Goal: Task Accomplishment & Management: Manage account settings

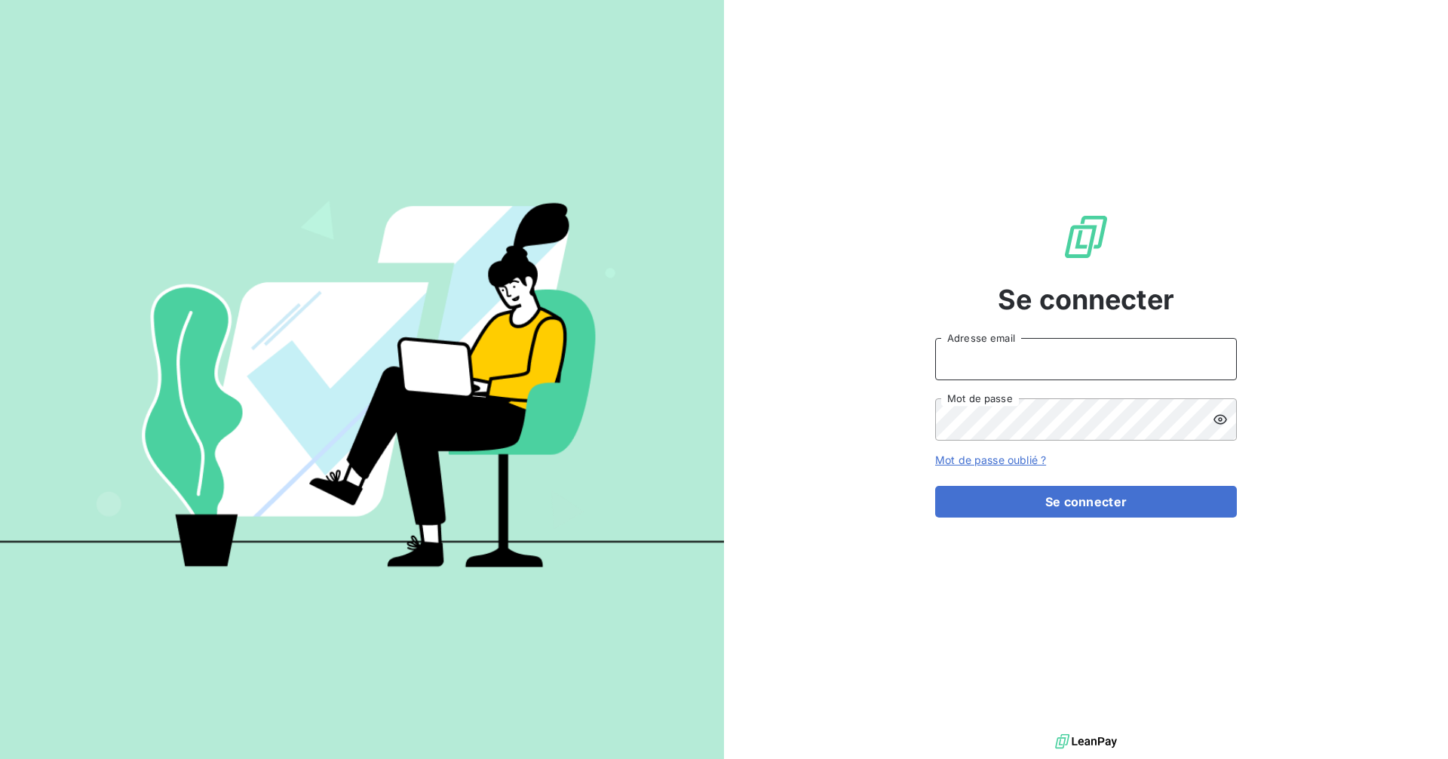
click at [1083, 354] on input "Adresse email" at bounding box center [1086, 359] width 302 height 42
type input "[EMAIL_ADDRESS][DOMAIN_NAME]"
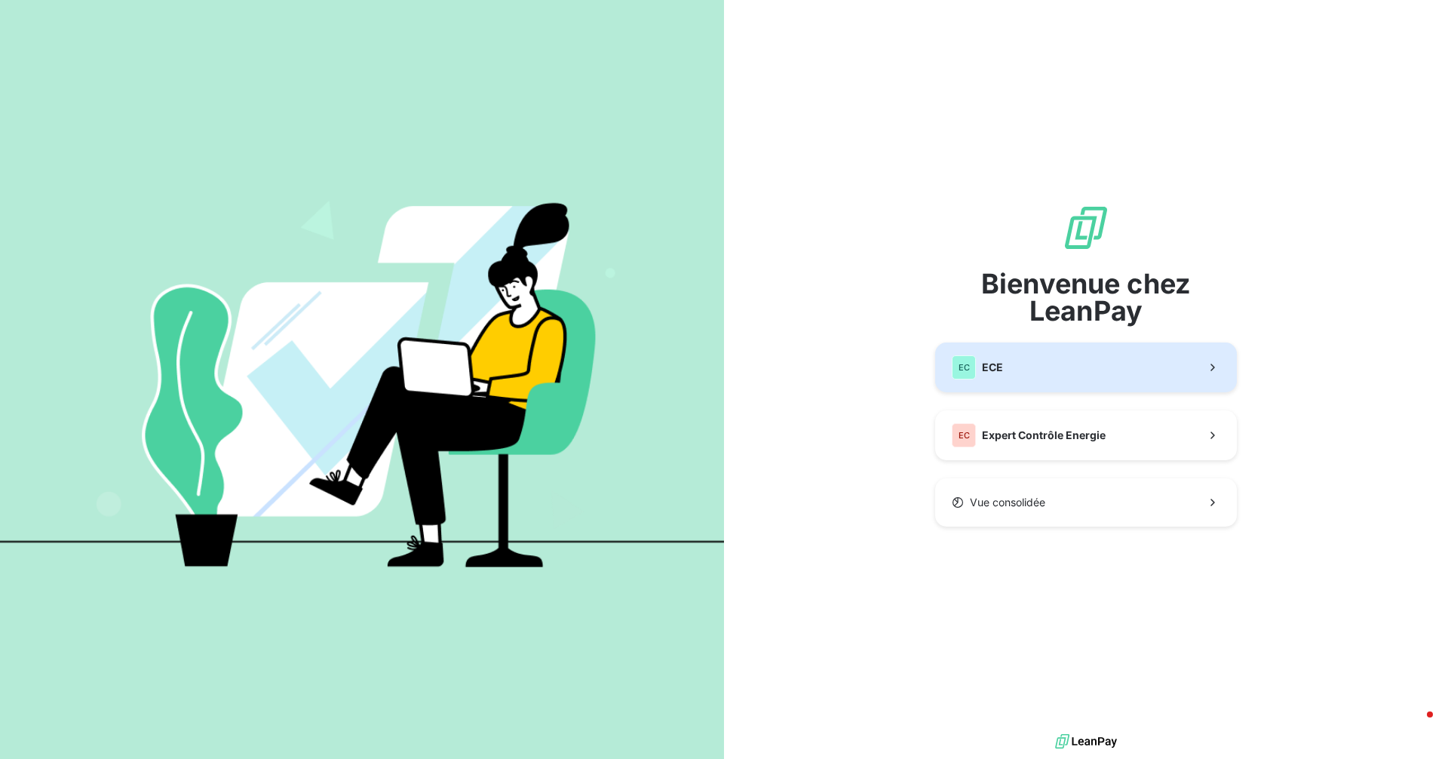
click at [1036, 364] on button "EC ECE" at bounding box center [1086, 367] width 302 height 50
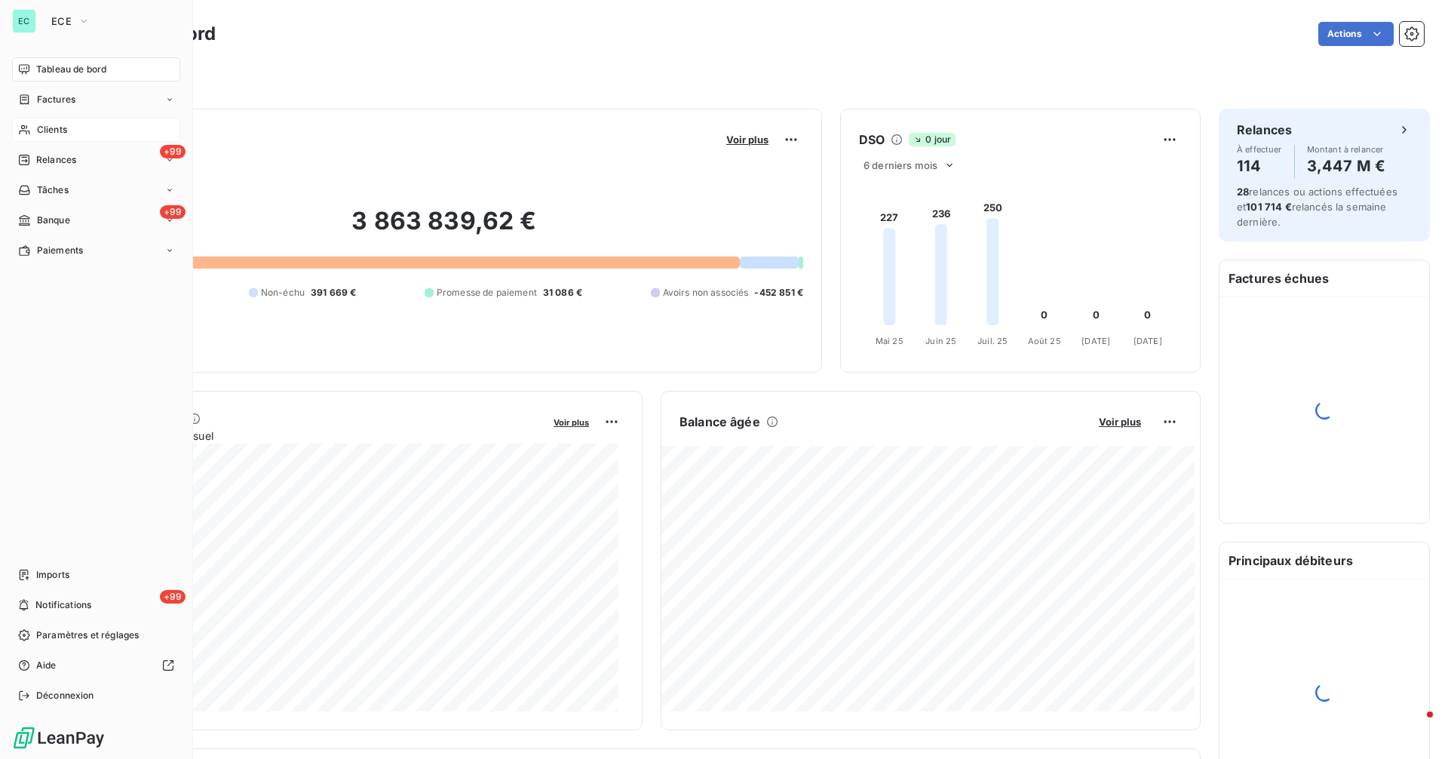
click at [45, 128] on span "Clients" at bounding box center [52, 130] width 30 height 14
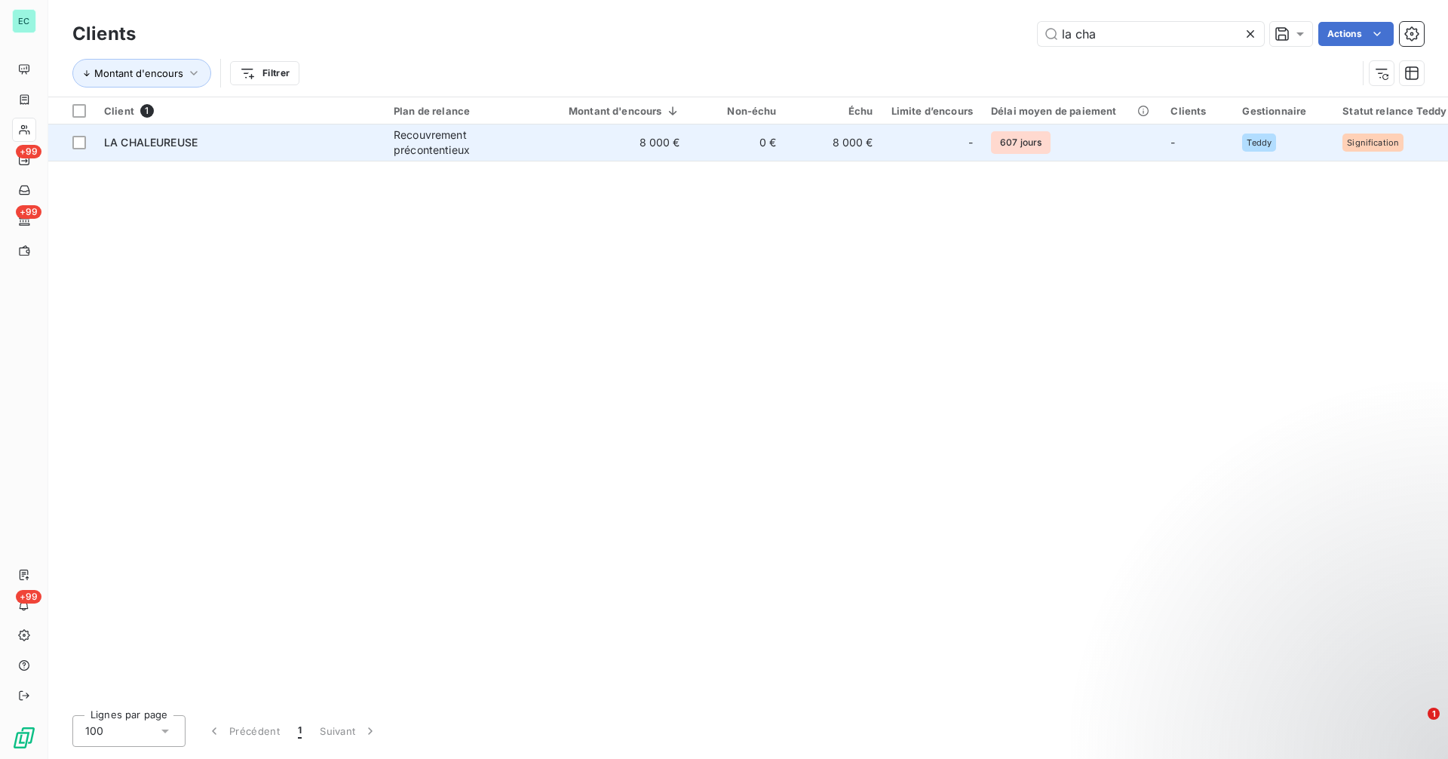
type input "la cha"
click at [285, 156] on td "LA CHALEUREUSE" at bounding box center [240, 142] width 290 height 36
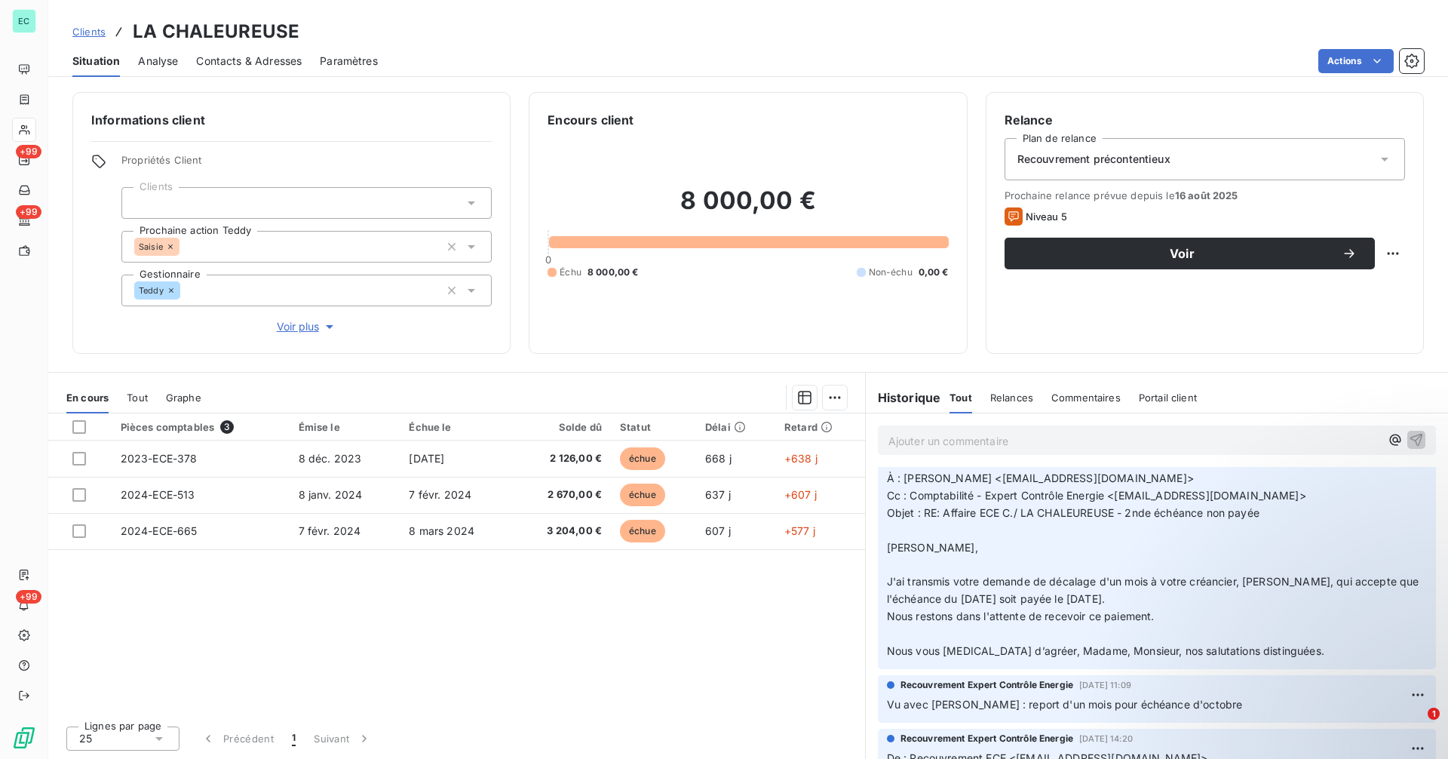
scroll to position [352, 0]
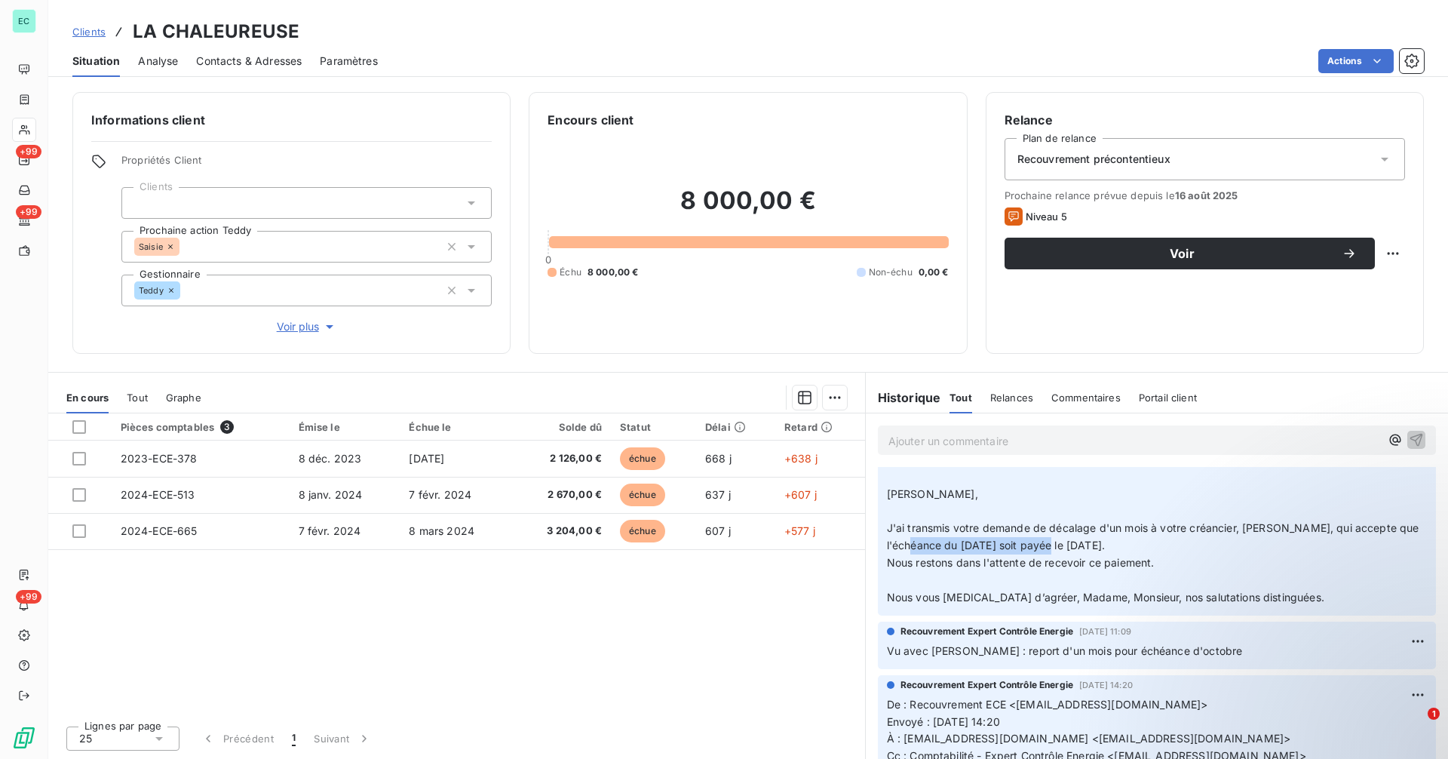
drag, startPoint x: 943, startPoint y: 547, endPoint x: 1094, endPoint y: 547, distance: 150.8
click at [1093, 547] on span "J'ai transmis votre demande de décalage d'un mois à votre créancier, [PERSON_NA…" at bounding box center [1154, 536] width 535 height 30
click at [1112, 547] on span "J'ai transmis votre demande de décalage d'un mois à votre créancier, [PERSON_NA…" at bounding box center [1154, 536] width 535 height 30
click at [1122, 547] on span "J'ai transmis votre demande de décalage d'un mois à votre créancier, [PERSON_NA…" at bounding box center [1154, 536] width 535 height 30
click at [981, 532] on span "J'ai transmis votre demande de décalage d'un mois à votre créancier, [PERSON_NA…" at bounding box center [1154, 536] width 535 height 30
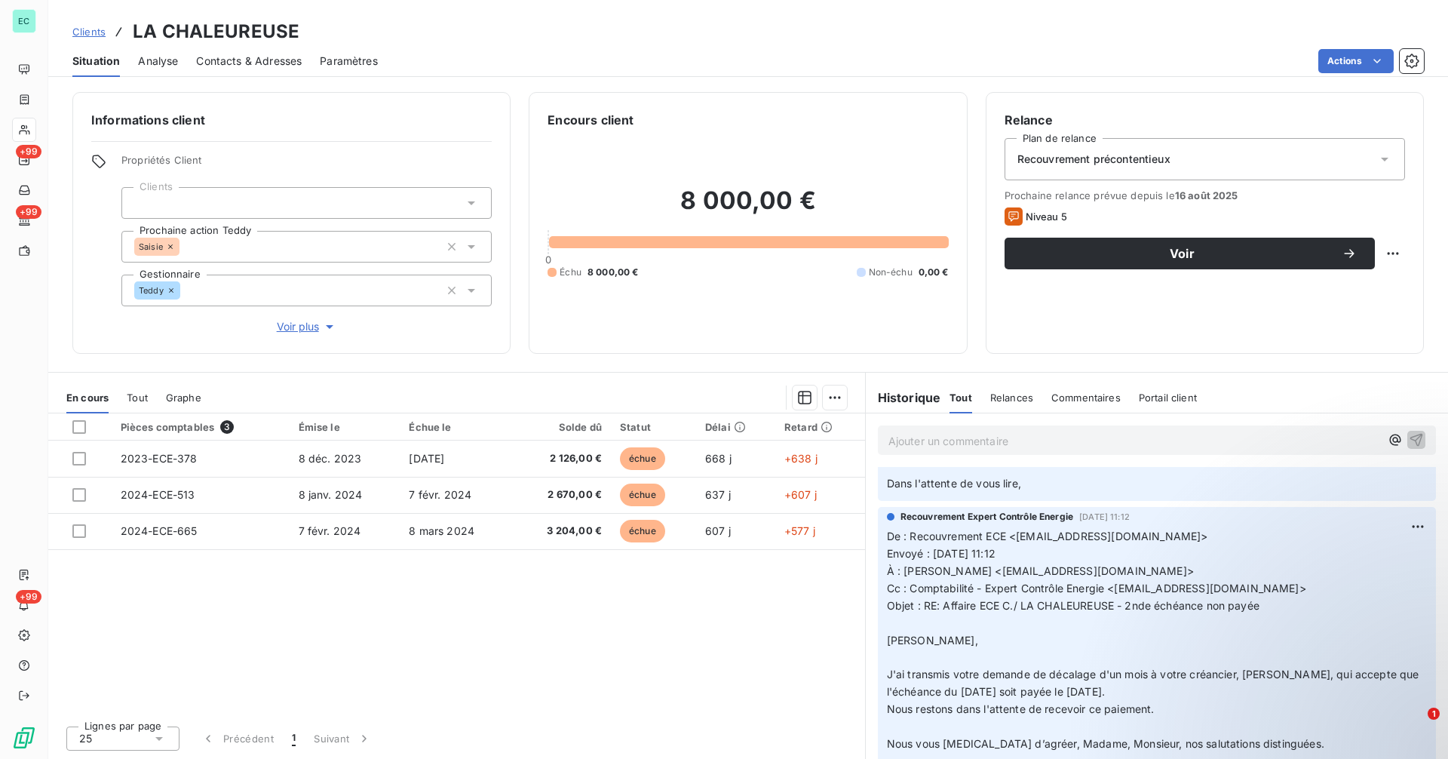
scroll to position [0, 0]
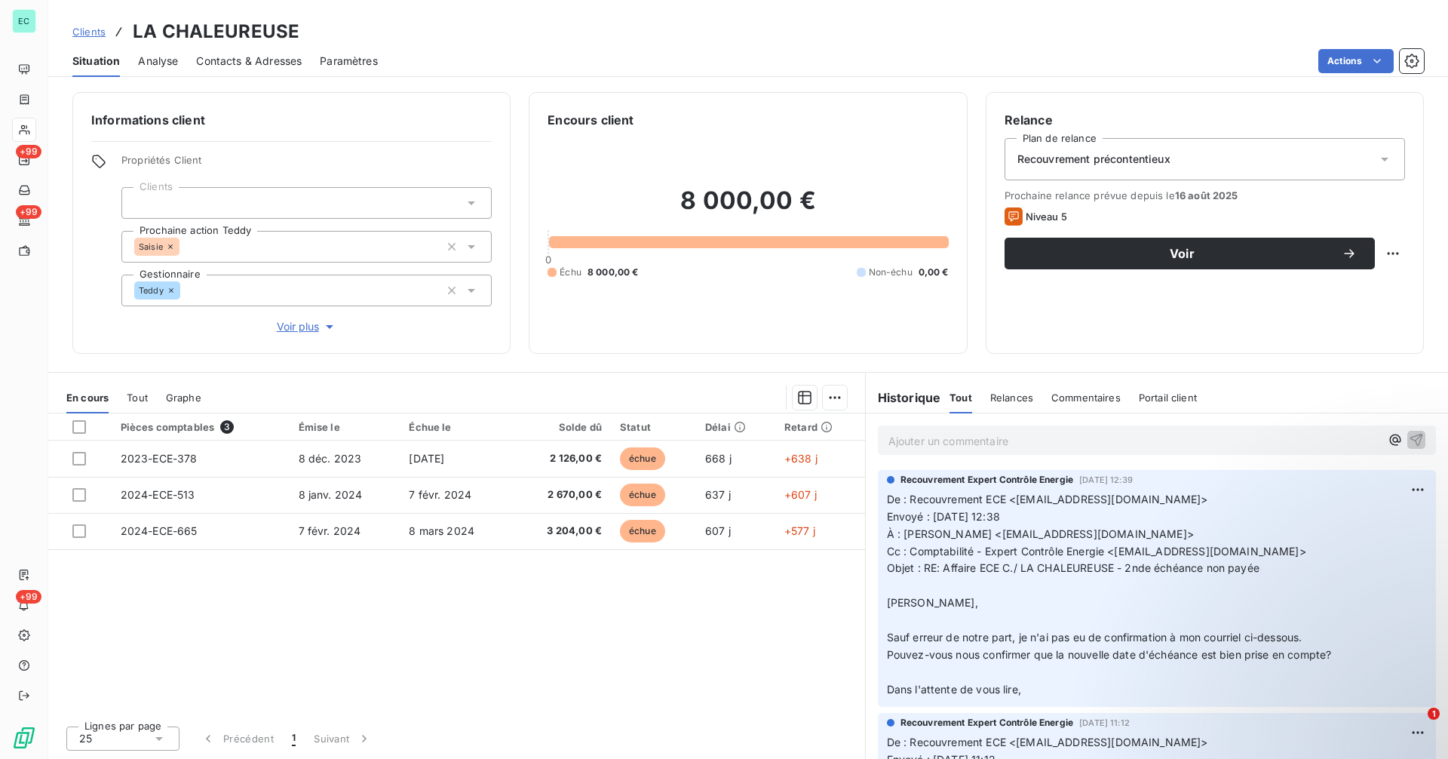
drag, startPoint x: 976, startPoint y: 506, endPoint x: 985, endPoint y: 507, distance: 9.8
click at [974, 507] on p "De : Recouvrement ECE <[EMAIL_ADDRESS][DOMAIN_NAME]> Envoyé : [DATE] 12:38 À : …" at bounding box center [1157, 594] width 540 height 207
drag, startPoint x: 1045, startPoint y: 511, endPoint x: 1022, endPoint y: 513, distance: 23.5
click at [1000, 513] on span "Envoyé : [DATE] 12:38" at bounding box center [943, 516] width 113 height 13
drag, startPoint x: 1023, startPoint y: 513, endPoint x: 1132, endPoint y: 523, distance: 109.8
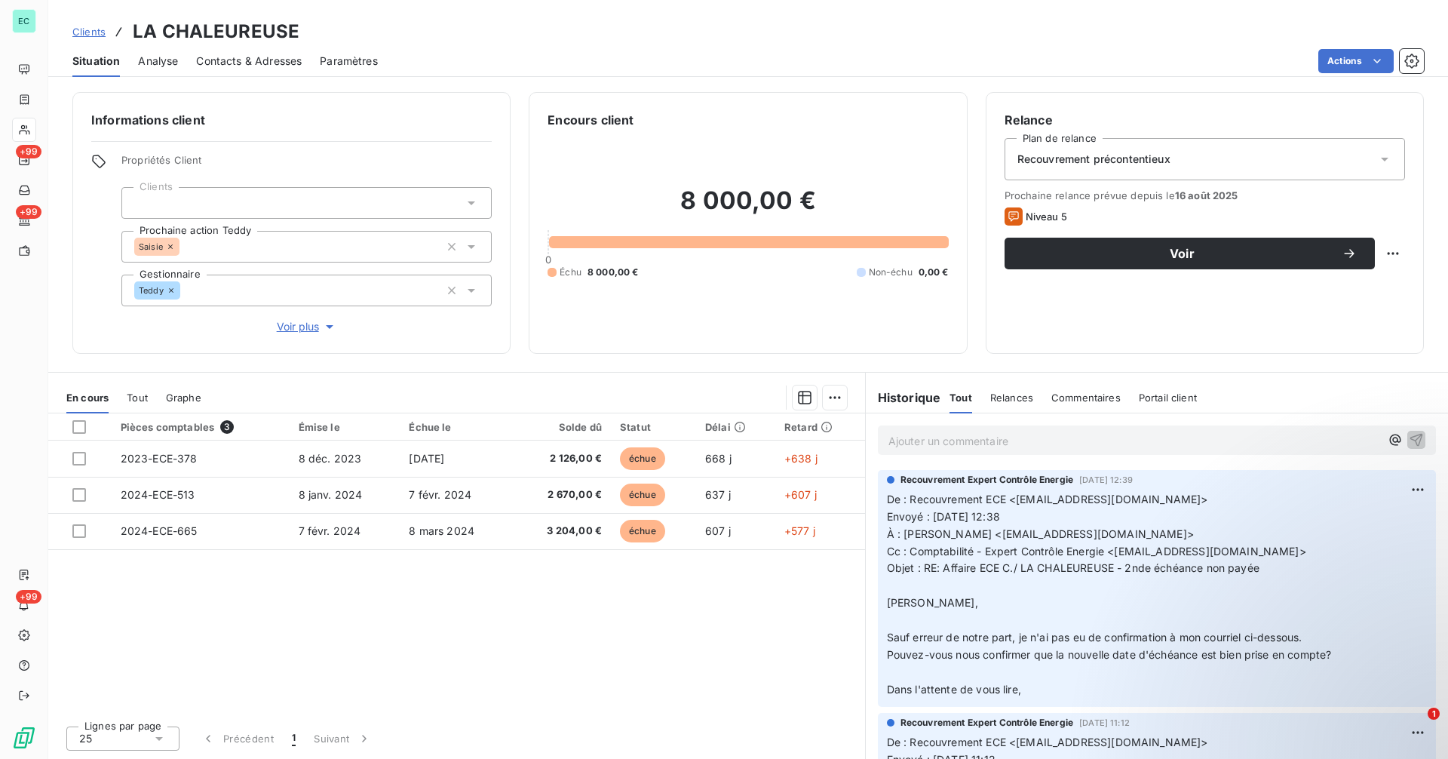
click at [1132, 523] on p "De : Recouvrement ECE <[EMAIL_ADDRESS][DOMAIN_NAME]> Envoyé : [DATE] 12:38 À : …" at bounding box center [1157, 594] width 540 height 207
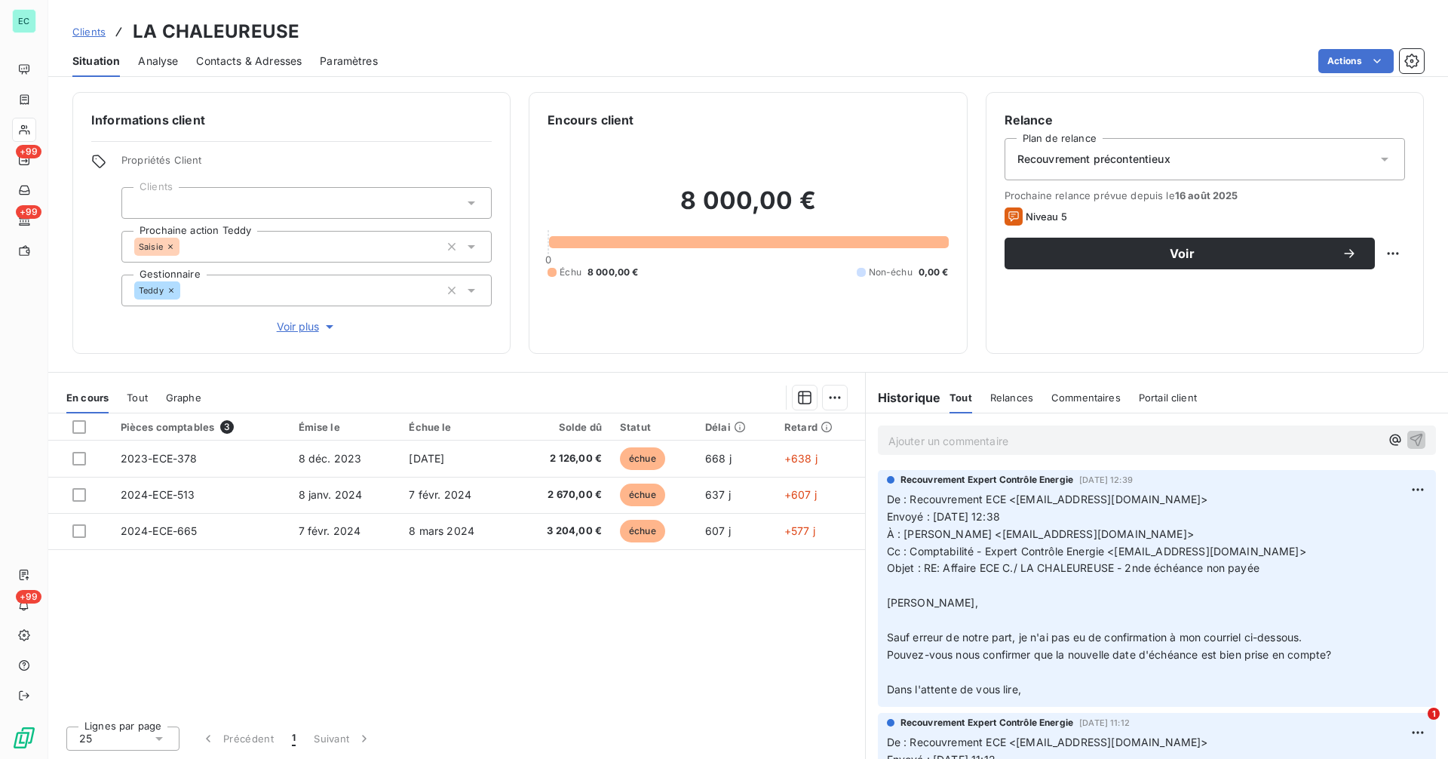
click at [271, 55] on span "Contacts & Adresses" at bounding box center [249, 61] width 106 height 15
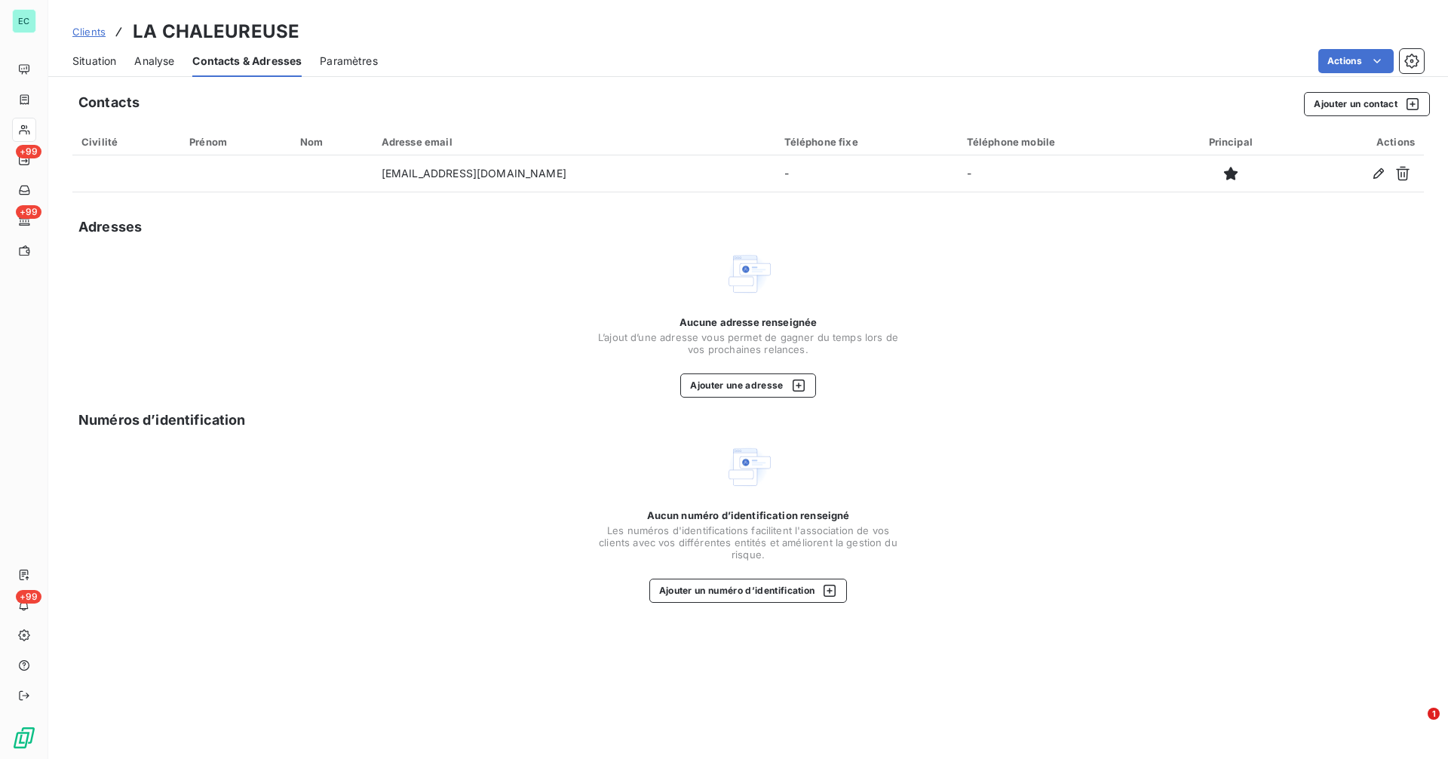
click at [85, 60] on span "Situation" at bounding box center [94, 61] width 44 height 15
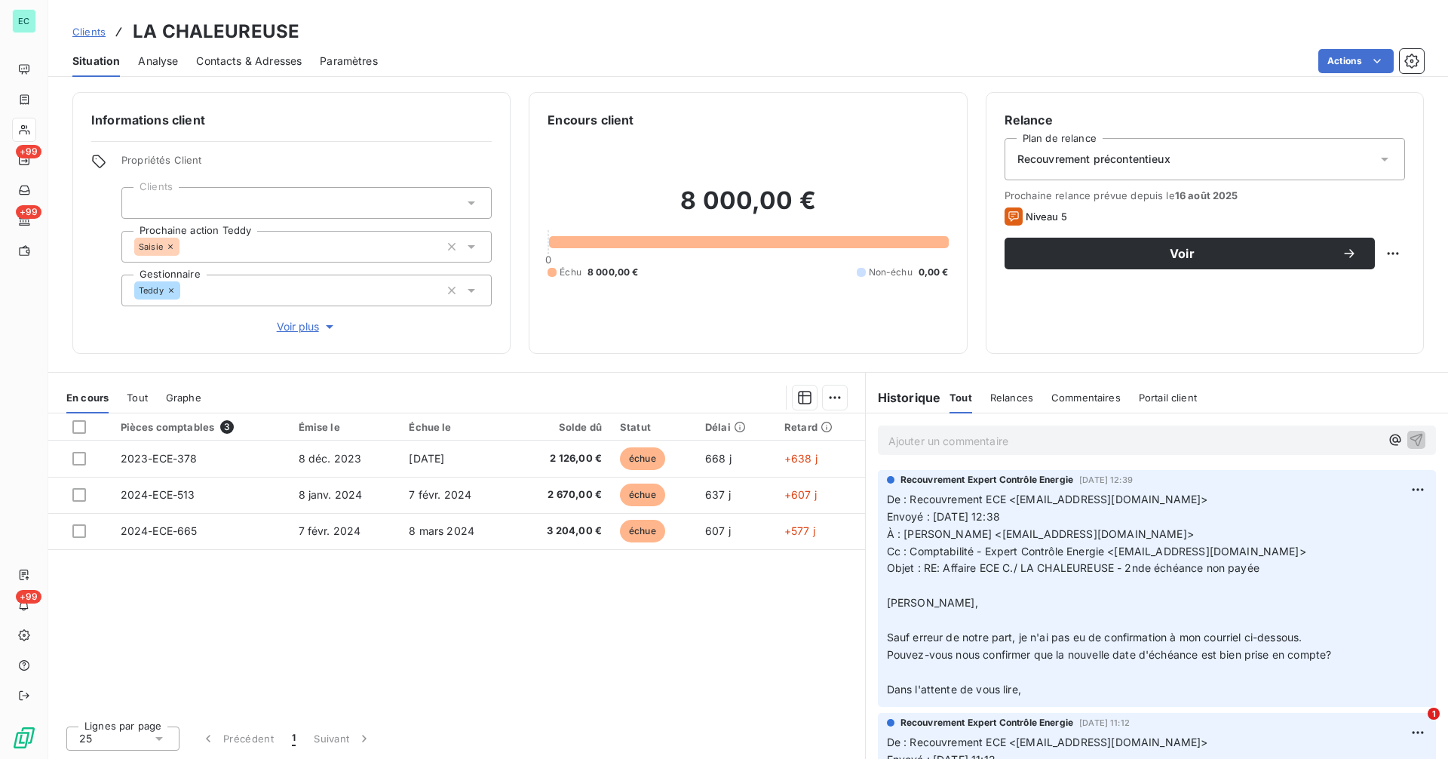
click at [271, 54] on span "Contacts & Adresses" at bounding box center [249, 61] width 106 height 15
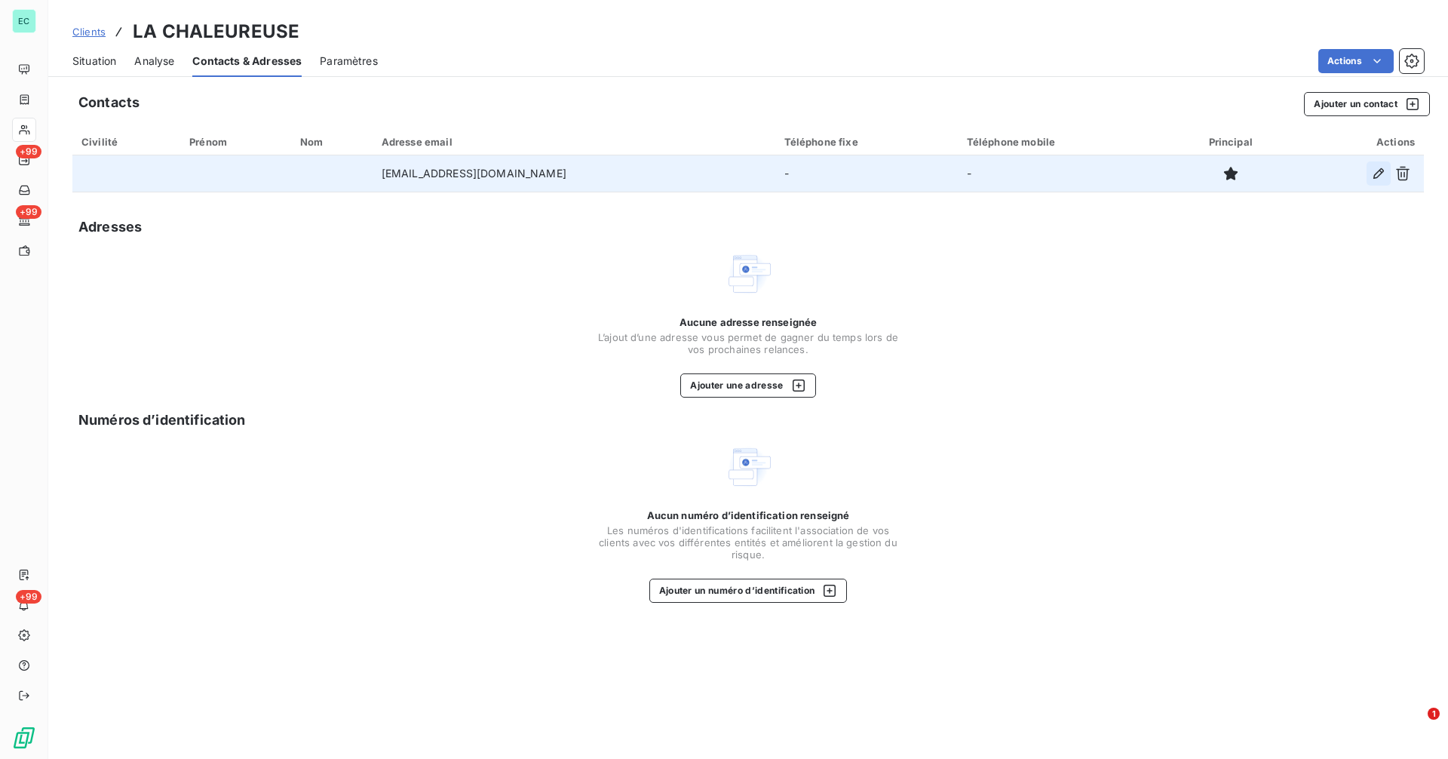
click at [1377, 172] on icon "button" at bounding box center [1378, 173] width 11 height 11
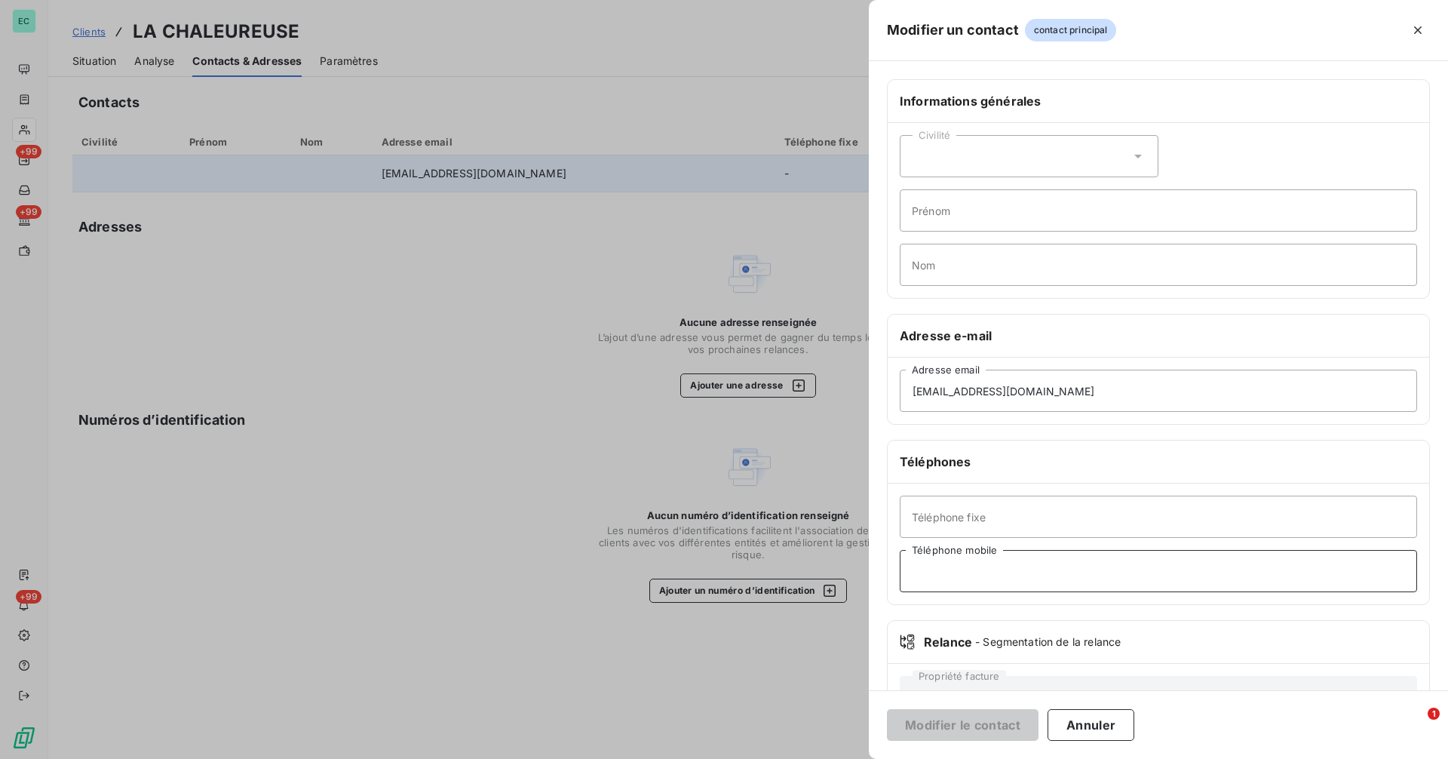
click at [1014, 580] on input "Téléphone mobile" at bounding box center [1158, 571] width 517 height 42
paste input "[PERSON_NAME] [STREET_ADDRESS] 06 63 00 97 29"
click at [1175, 570] on input "[PERSON_NAME] [STREET_ADDRESS] 06 63 00 97 29" at bounding box center [1158, 571] width 517 height 42
type input "06 63 00 97 29"
click at [971, 221] on input "Prénom" at bounding box center [1158, 210] width 517 height 42
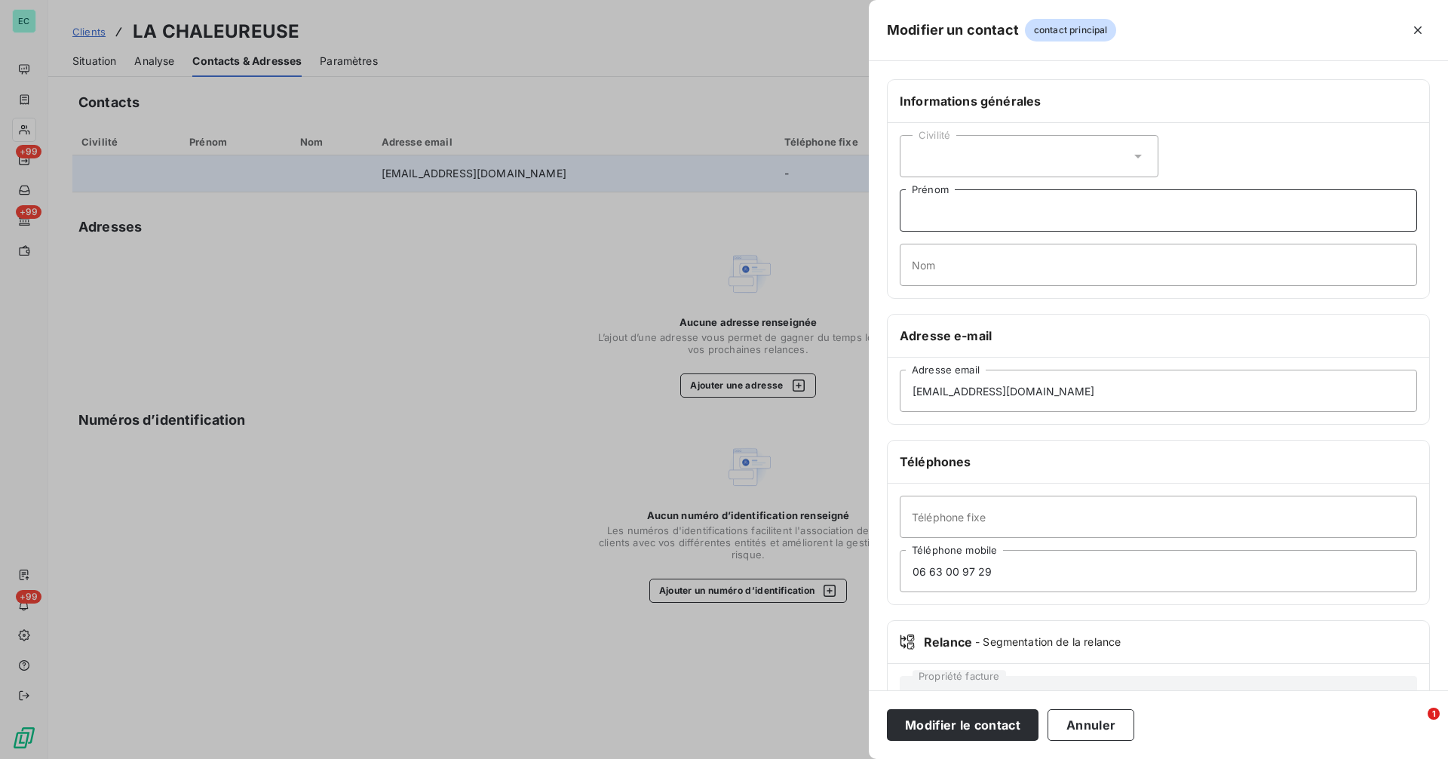
paste input "[PERSON_NAME]"
click at [930, 210] on input "[PERSON_NAME]" at bounding box center [1158, 210] width 517 height 42
type input "[PERSON_NAME]"
click at [960, 730] on button "Modifier le contact" at bounding box center [963, 725] width 152 height 32
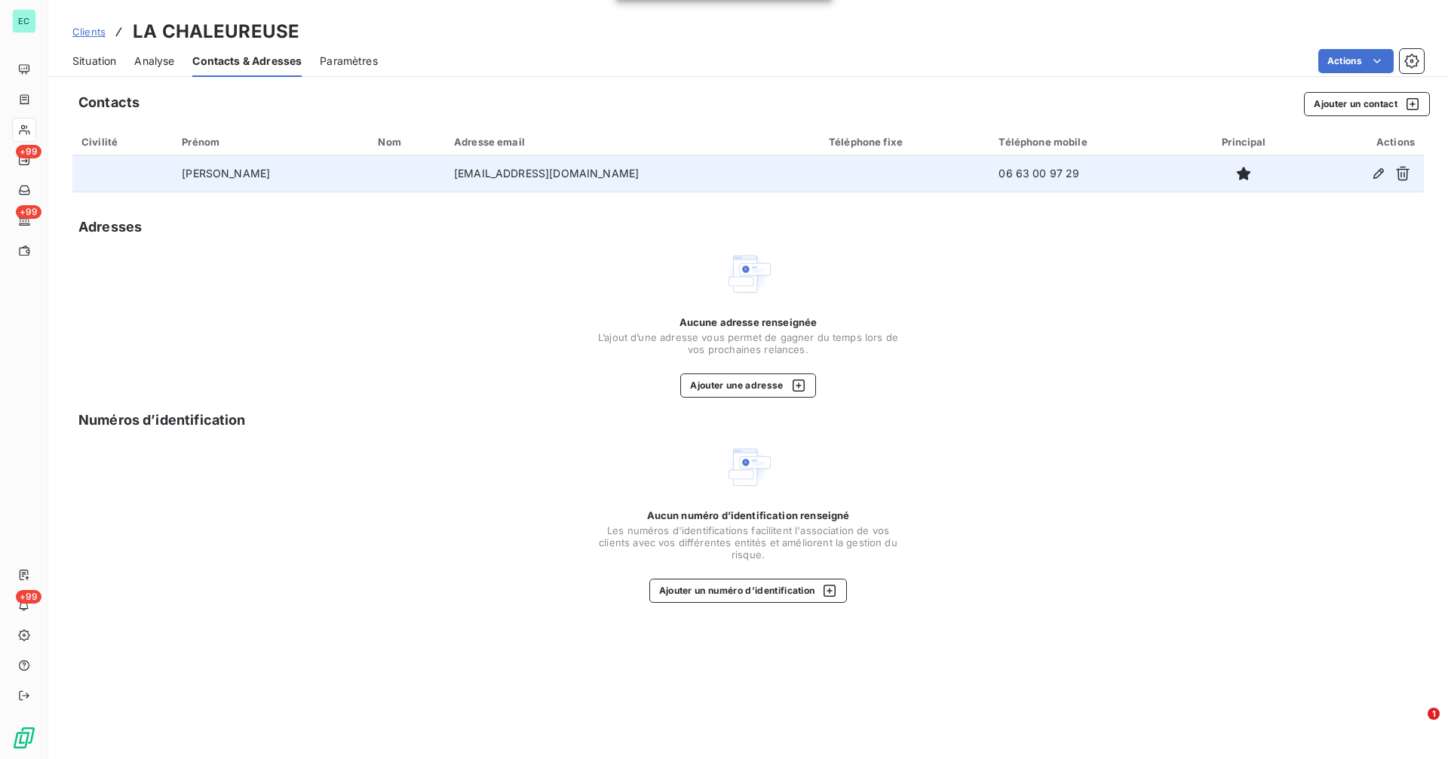
drag, startPoint x: 92, startPoint y: 26, endPoint x: 123, endPoint y: 34, distance: 31.8
click at [92, 28] on span "Clients" at bounding box center [88, 32] width 33 height 12
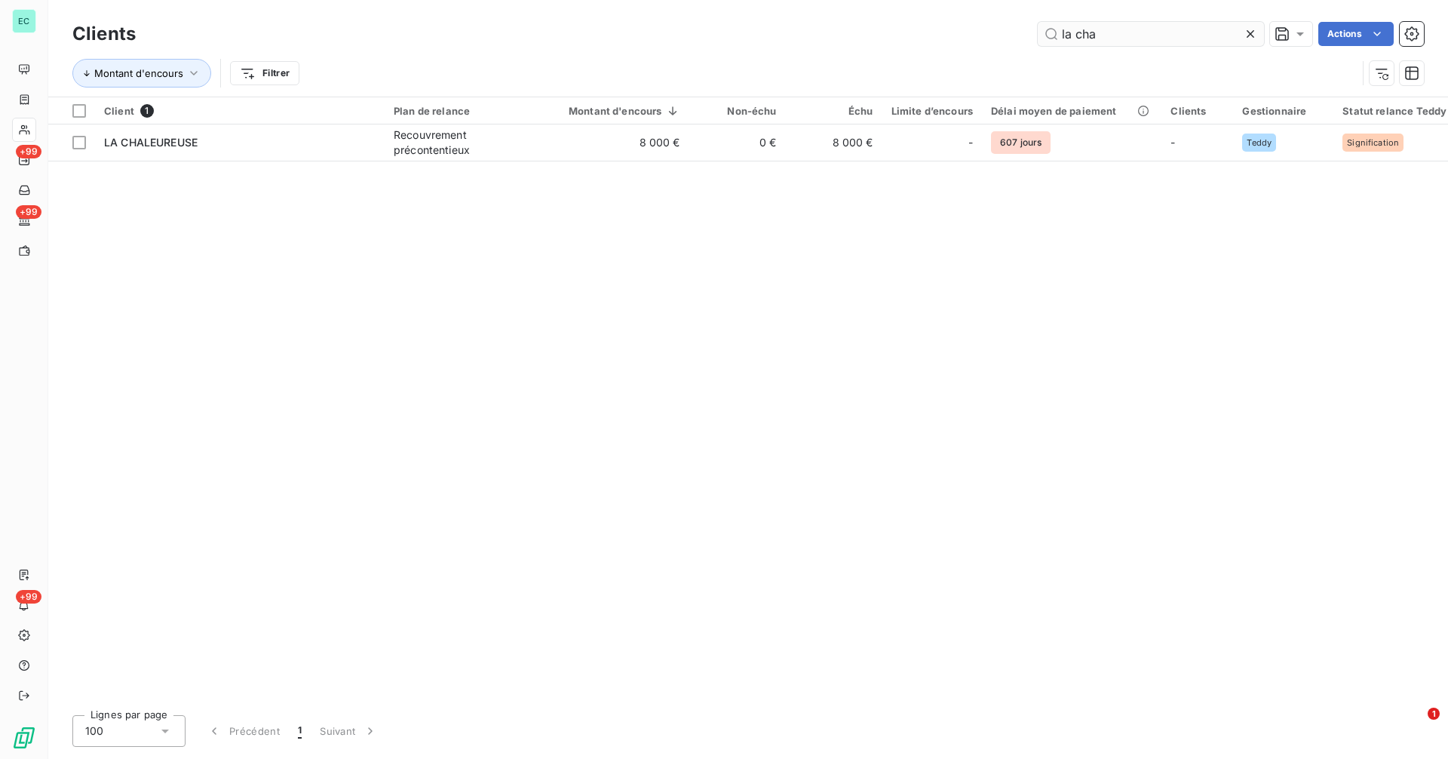
drag, startPoint x: 1252, startPoint y: 32, endPoint x: 1223, endPoint y: 33, distance: 28.7
click at [1249, 32] on icon at bounding box center [1250, 33] width 15 height 15
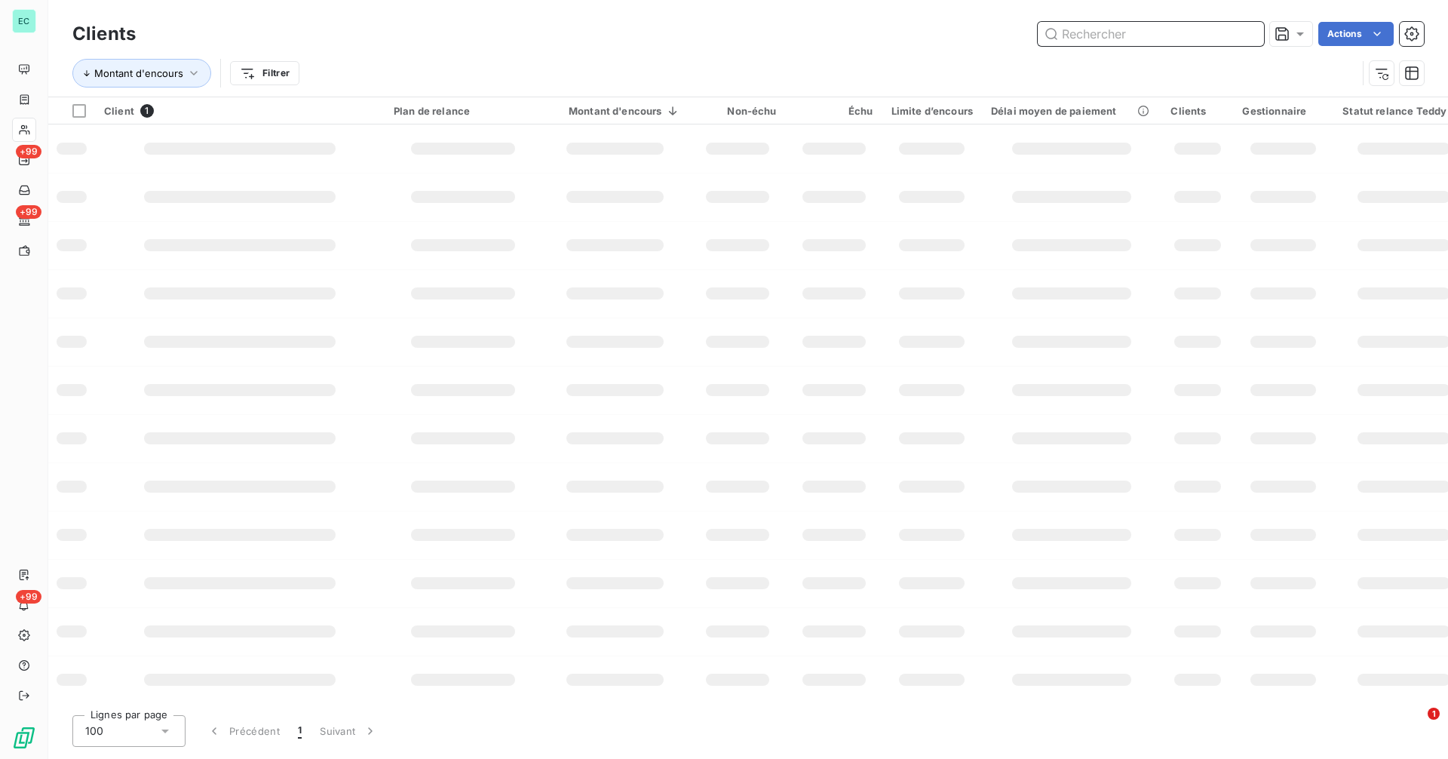
click at [1167, 34] on input "text" at bounding box center [1150, 34] width 226 height 24
paste input "Groupe Energie"
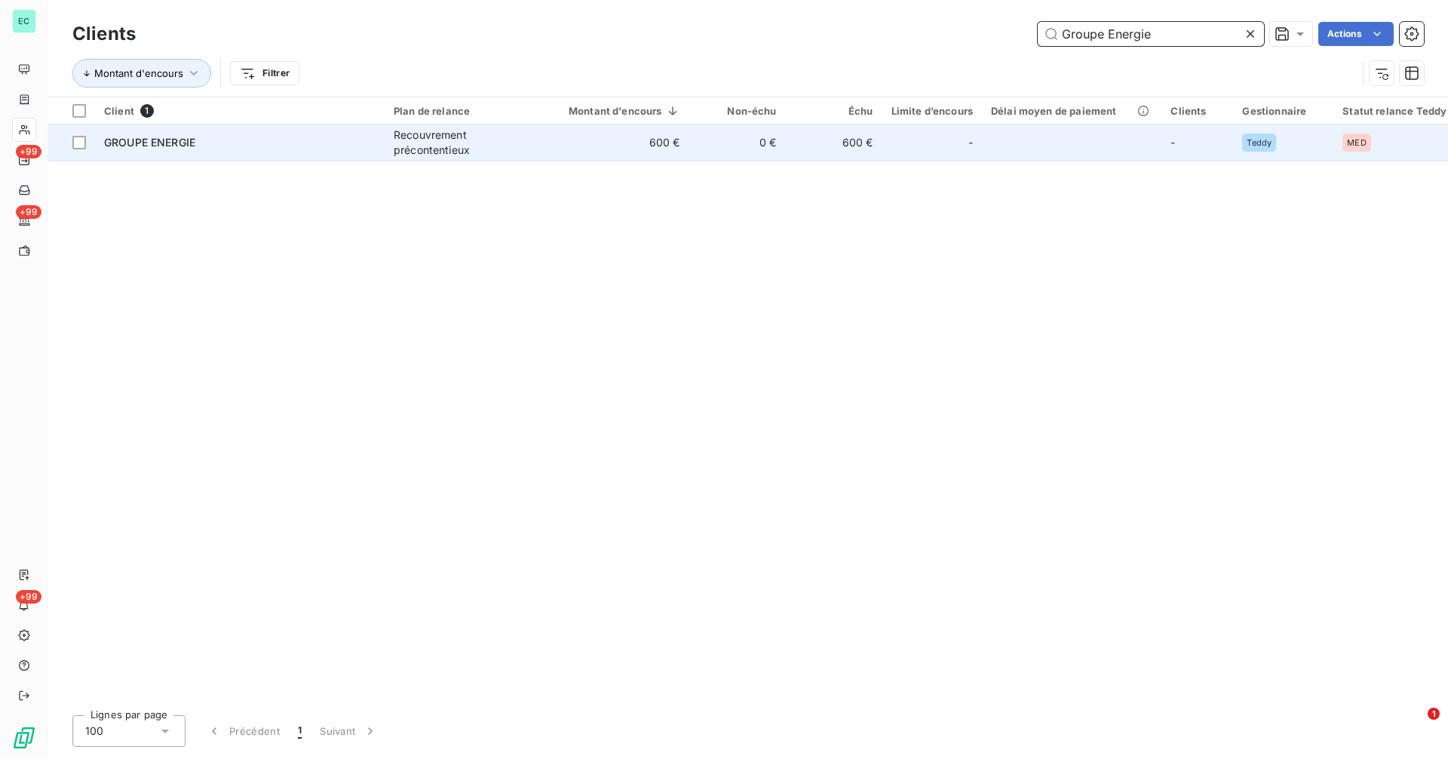
type input "Groupe Energie"
click at [802, 149] on td "600 €" at bounding box center [834, 142] width 97 height 36
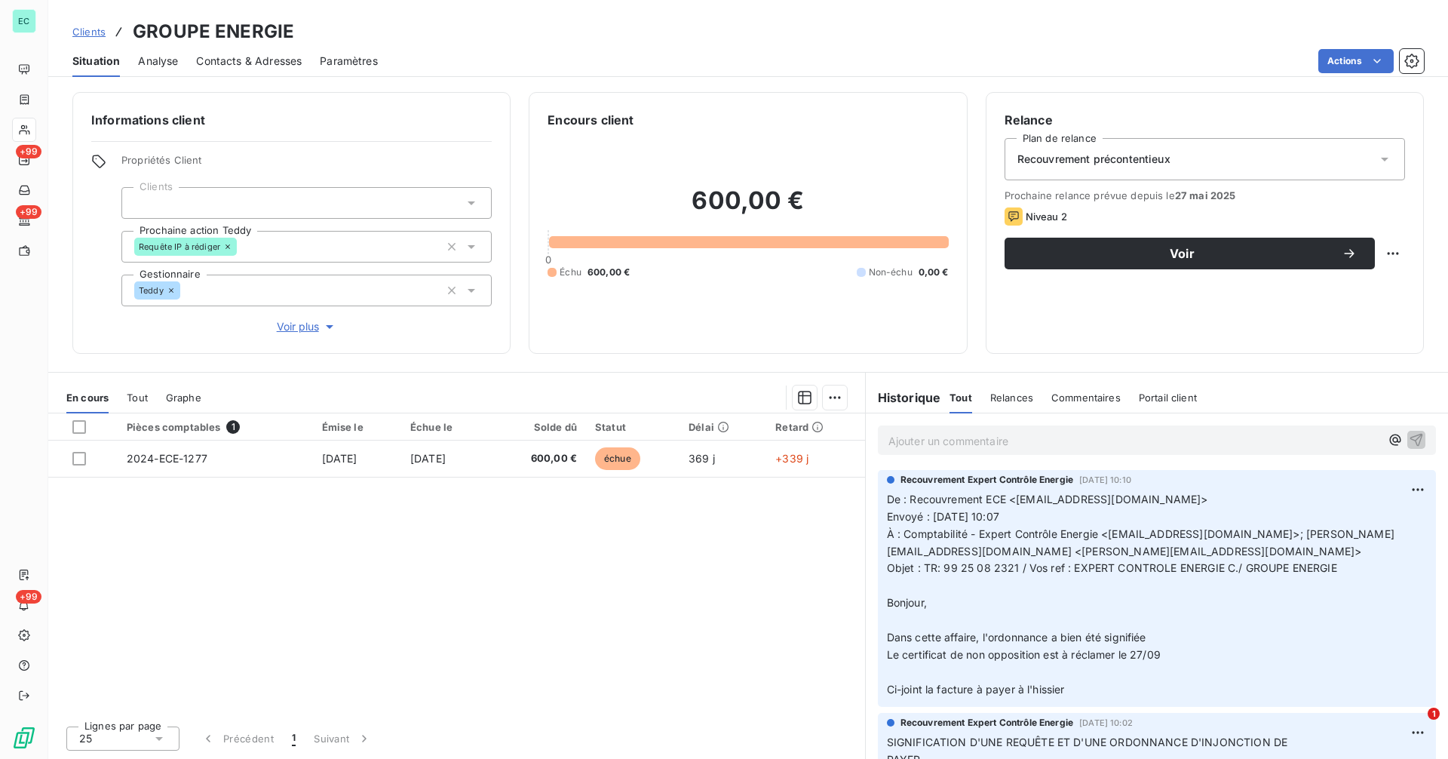
drag, startPoint x: 94, startPoint y: 24, endPoint x: 158, endPoint y: 29, distance: 63.6
click at [94, 25] on link "Clients" at bounding box center [88, 31] width 33 height 15
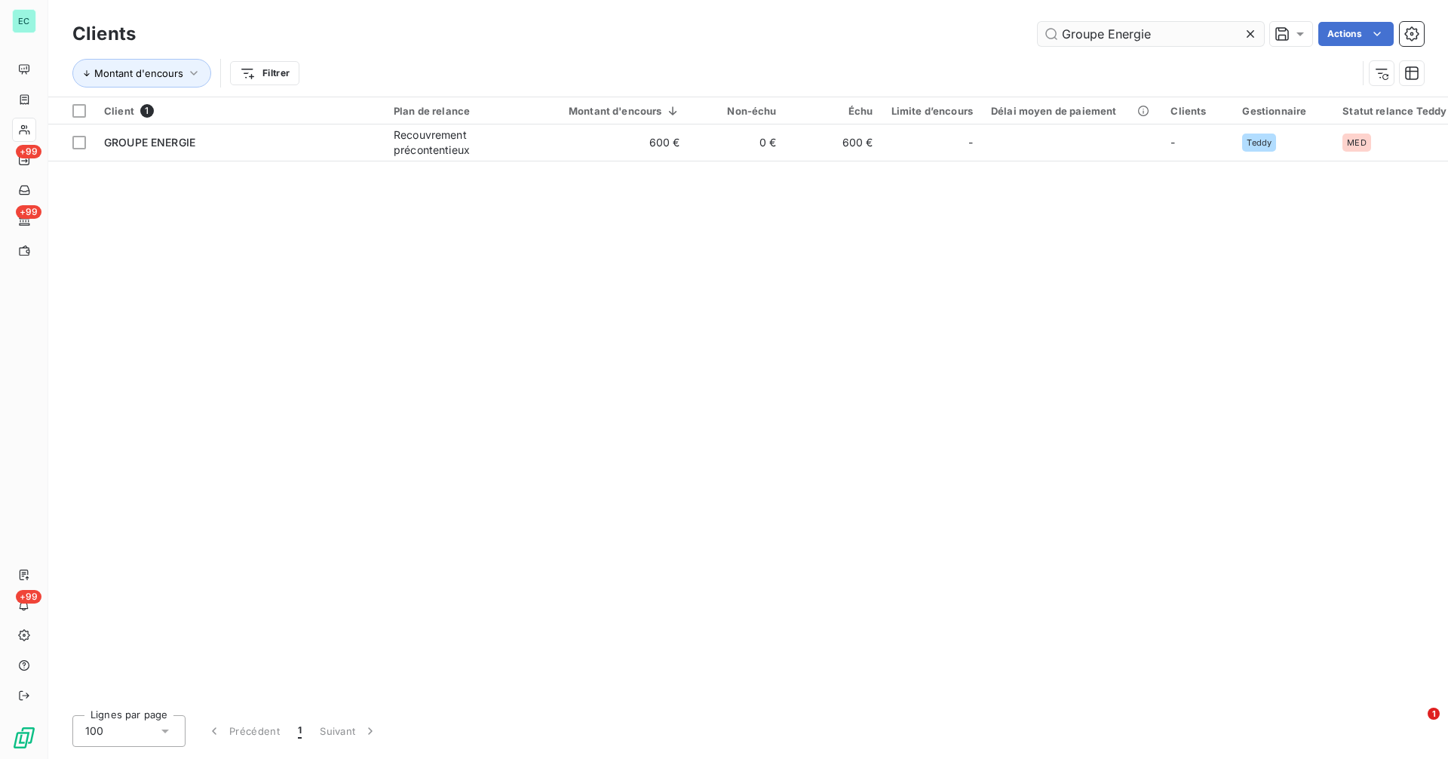
click at [1169, 35] on input "Groupe Energie" at bounding box center [1150, 34] width 226 height 24
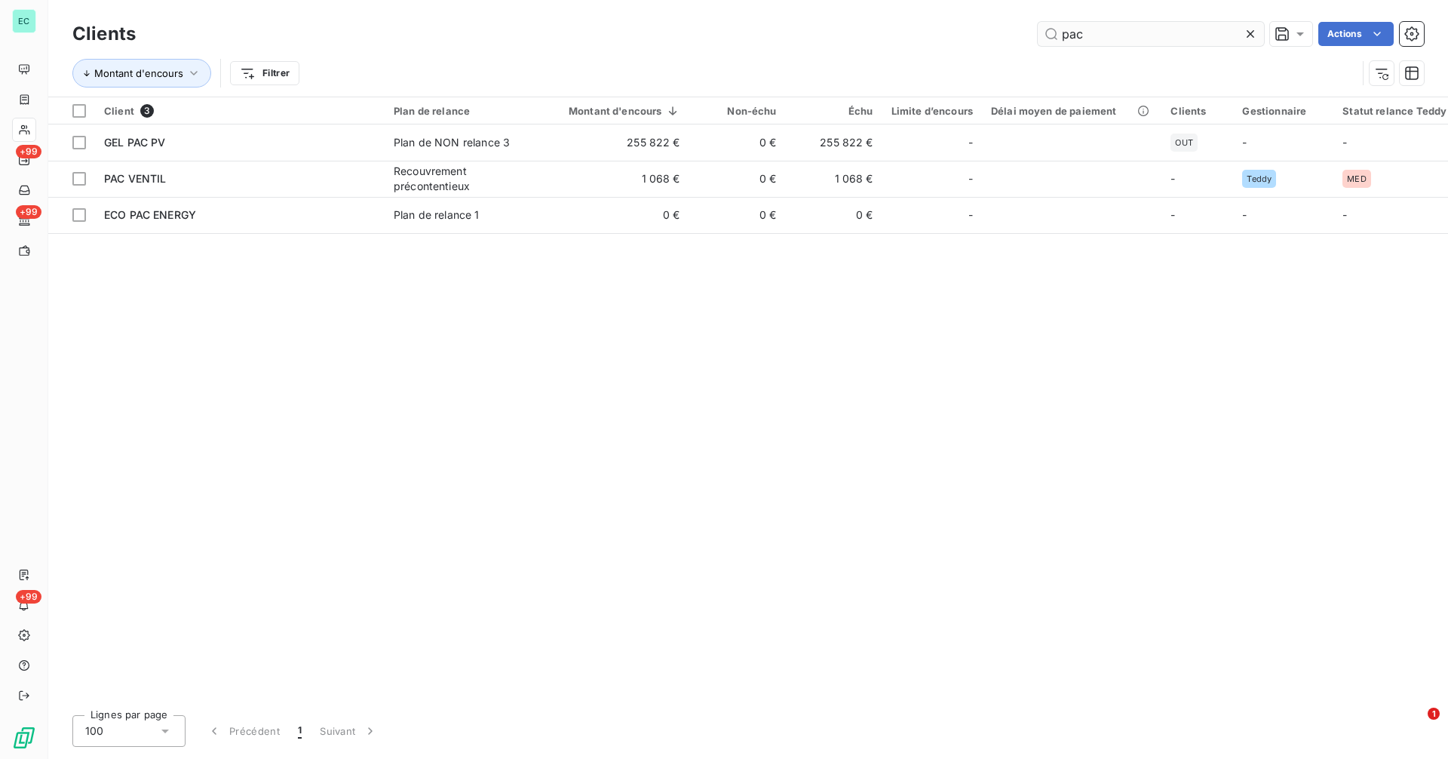
type input "pac"
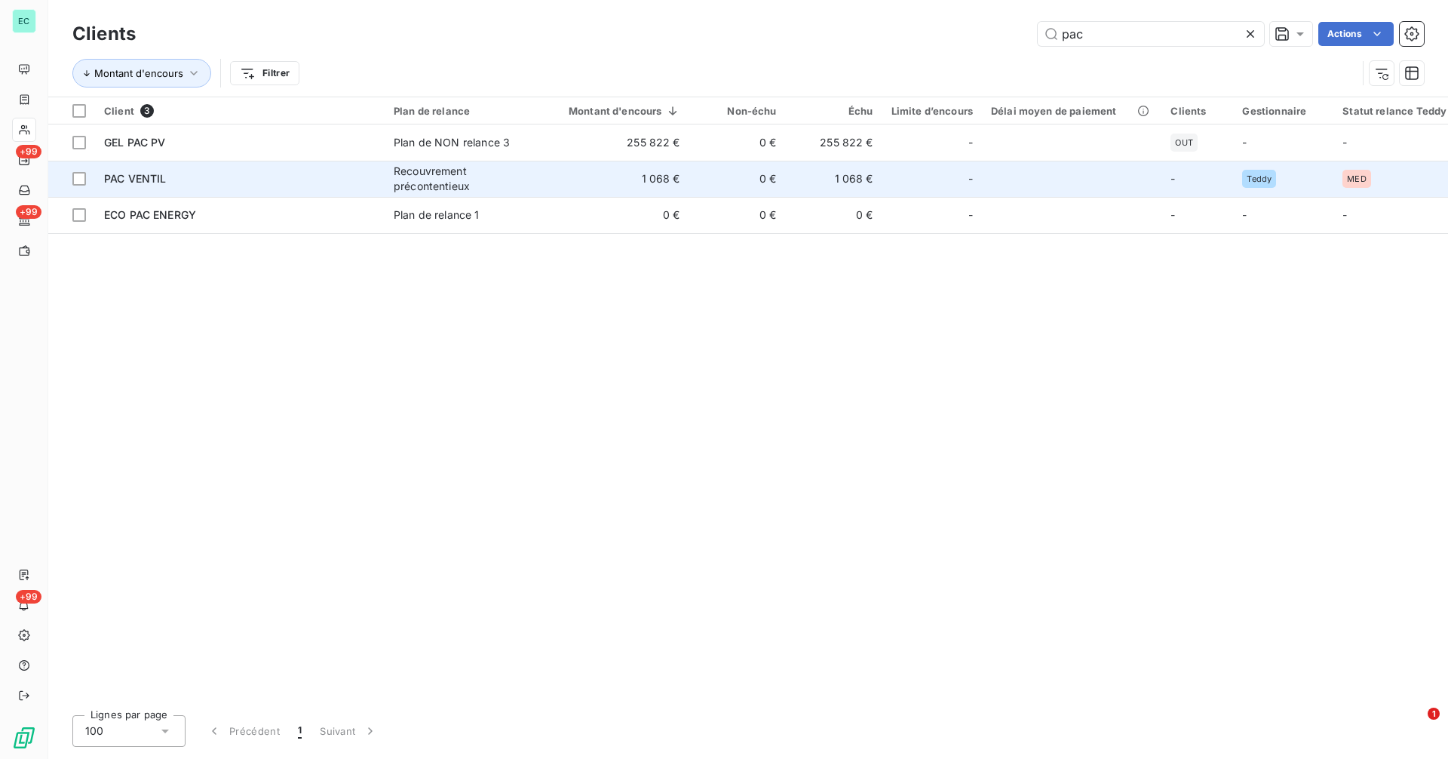
click at [299, 189] on td "PAC VENTIL" at bounding box center [240, 179] width 290 height 36
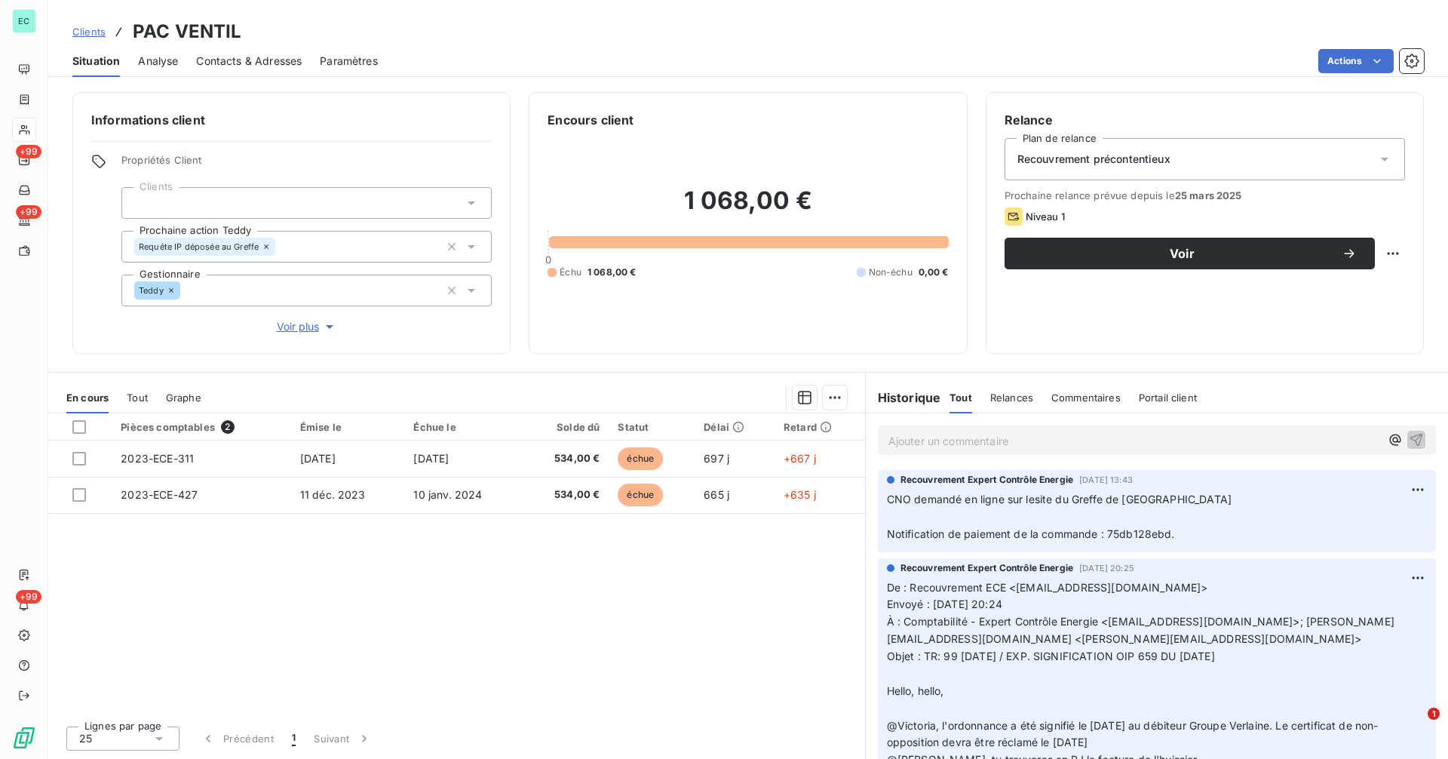
drag, startPoint x: 1185, startPoint y: 534, endPoint x: 1161, endPoint y: 533, distance: 24.1
click at [1161, 533] on p "CNO demandé en ligne sur lesite du Greffe de [GEOGRAPHIC_DATA] Notification de …" at bounding box center [1157, 517] width 540 height 52
click at [1146, 532] on span "CNO demandé en ligne sur lesite du Greffe de [GEOGRAPHIC_DATA] Notification de …" at bounding box center [1059, 516] width 345 height 48
click at [1172, 532] on span "CNO demandé en ligne sur lesite du Greffe de [GEOGRAPHIC_DATA] Notification de …" at bounding box center [1059, 516] width 345 height 48
drag, startPoint x: 934, startPoint y: 495, endPoint x: 1175, endPoint y: 495, distance: 241.3
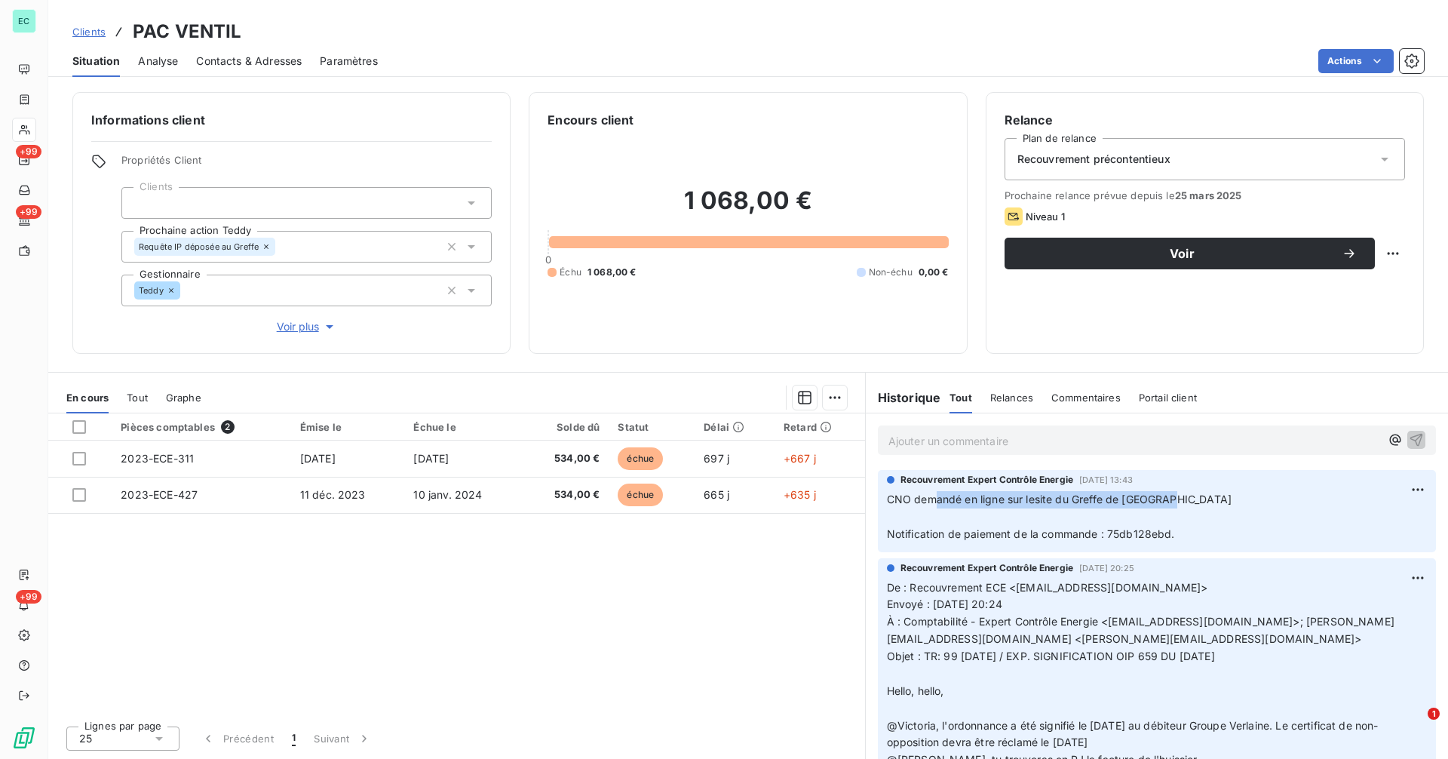
click at [1175, 495] on p "CNO demandé en ligne sur lesite du Greffe de [GEOGRAPHIC_DATA] Notification de …" at bounding box center [1157, 517] width 540 height 52
click at [1106, 532] on span "CNO demandé en ligne sur lesite du Greffe de [GEOGRAPHIC_DATA] Notification de …" at bounding box center [1059, 516] width 345 height 48
click at [1191, 533] on p "CNO demandé en ligne sur lesite du Greffe de [GEOGRAPHIC_DATA] Notification de …" at bounding box center [1157, 517] width 540 height 52
click at [1103, 532] on span "CNO demandé en ligne sur lesite du Greffe de [GEOGRAPHIC_DATA] Notification de …" at bounding box center [1059, 516] width 345 height 48
drag, startPoint x: 245, startPoint y: 35, endPoint x: 132, endPoint y: 39, distance: 113.2
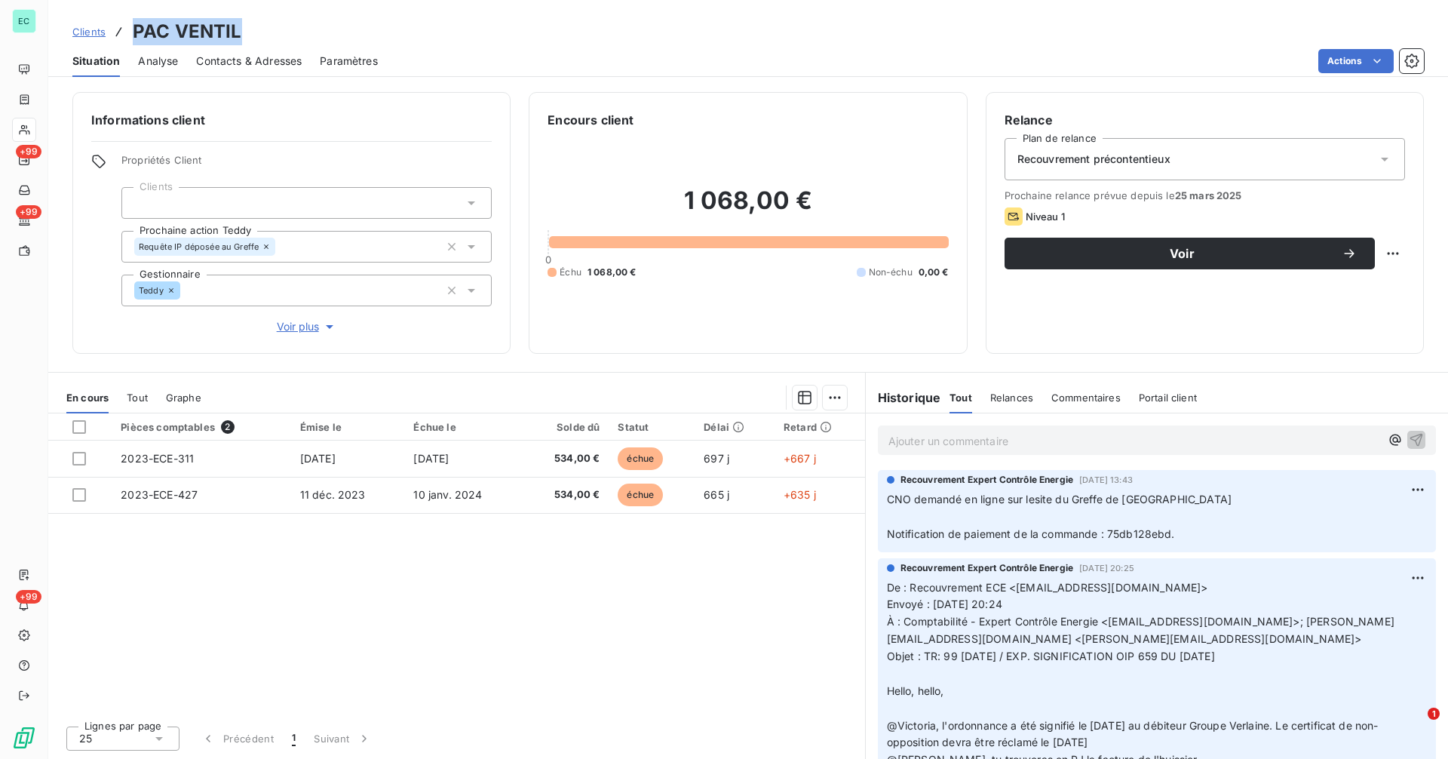
click at [132, 39] on div "Clients PAC VENTIL" at bounding box center [747, 31] width 1399 height 27
copy h3 "PAC VENTIL"
click at [88, 34] on span "Clients" at bounding box center [88, 32] width 33 height 12
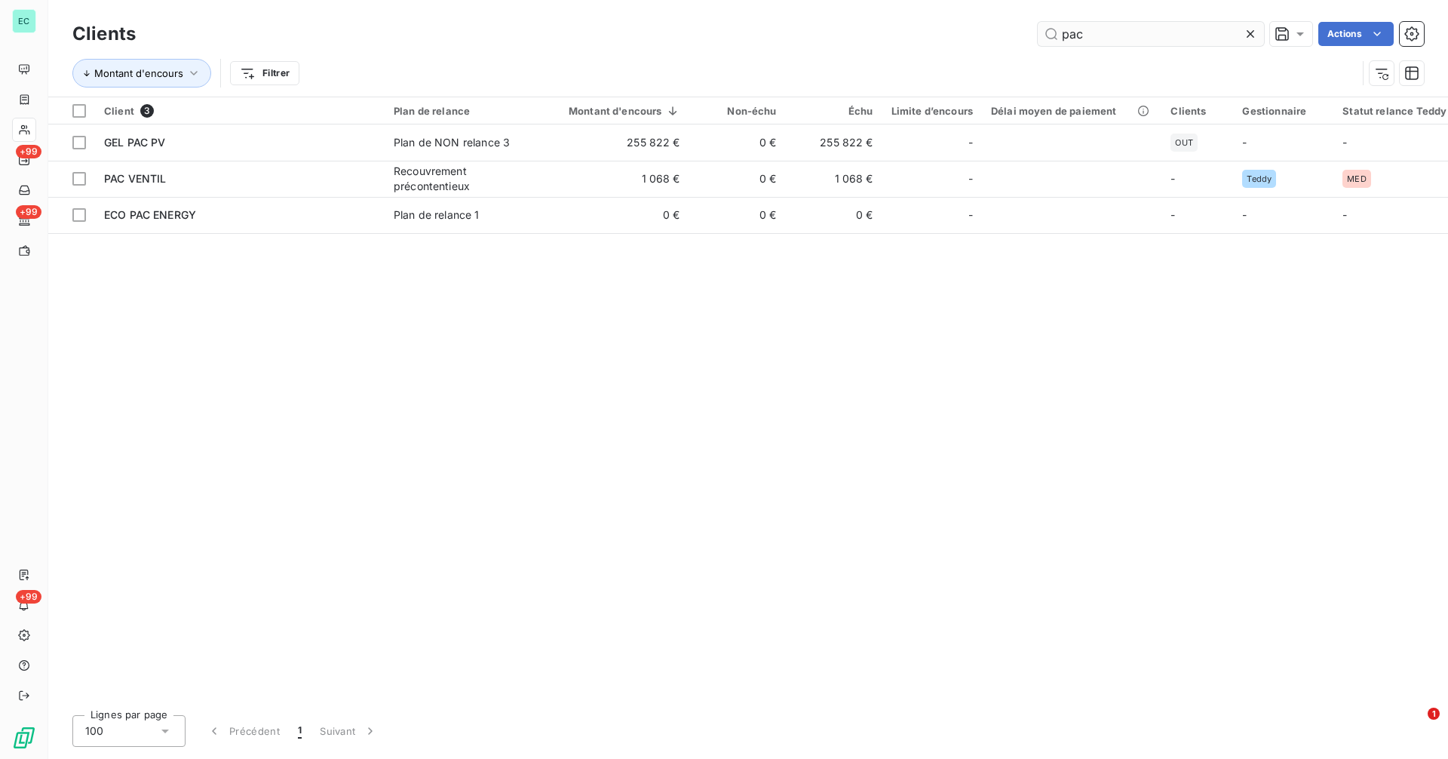
click at [1108, 38] on input "pac" at bounding box center [1150, 34] width 226 height 24
click at [1107, 37] on input "pac" at bounding box center [1150, 34] width 226 height 24
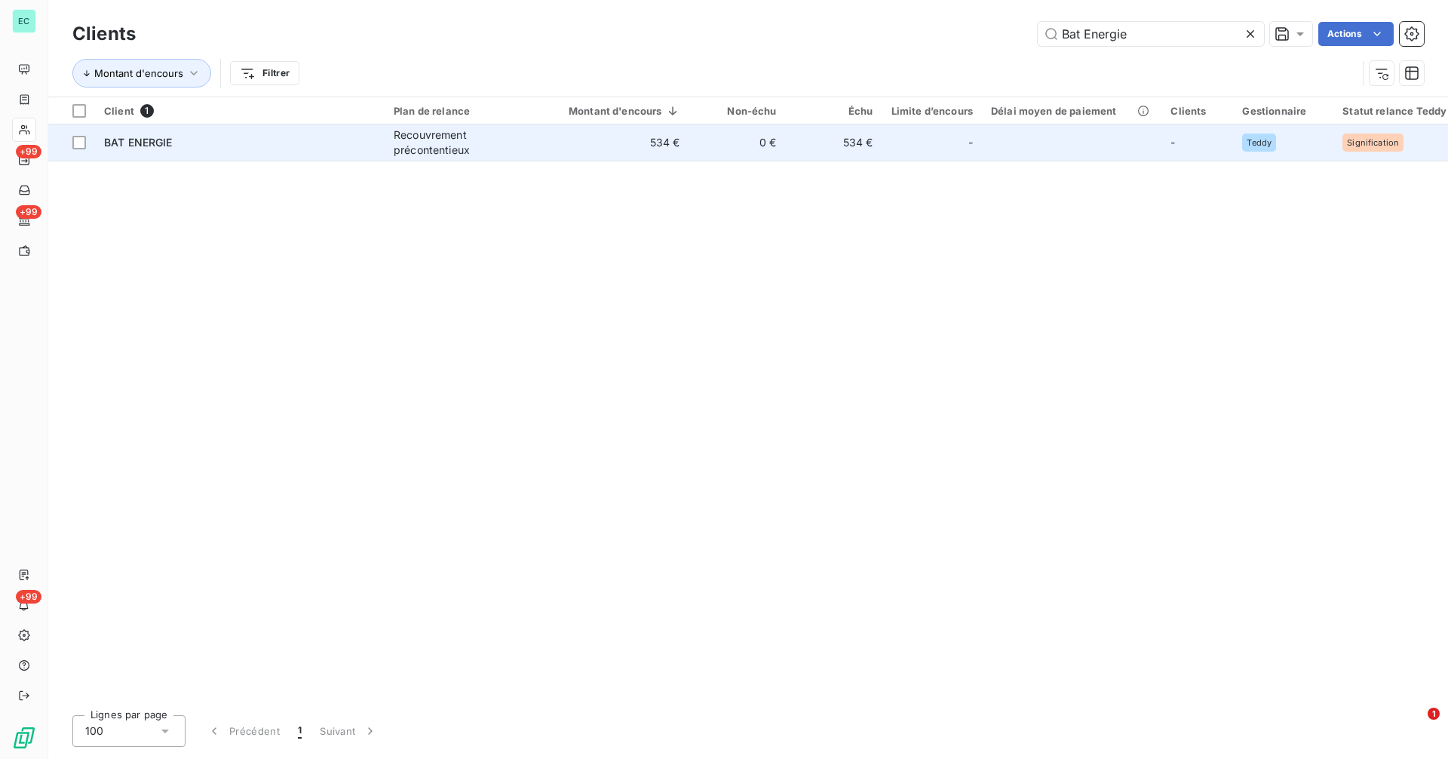
type input "Bat Energie"
click at [510, 142] on div "Recouvrement précontentieux" at bounding box center [463, 142] width 139 height 30
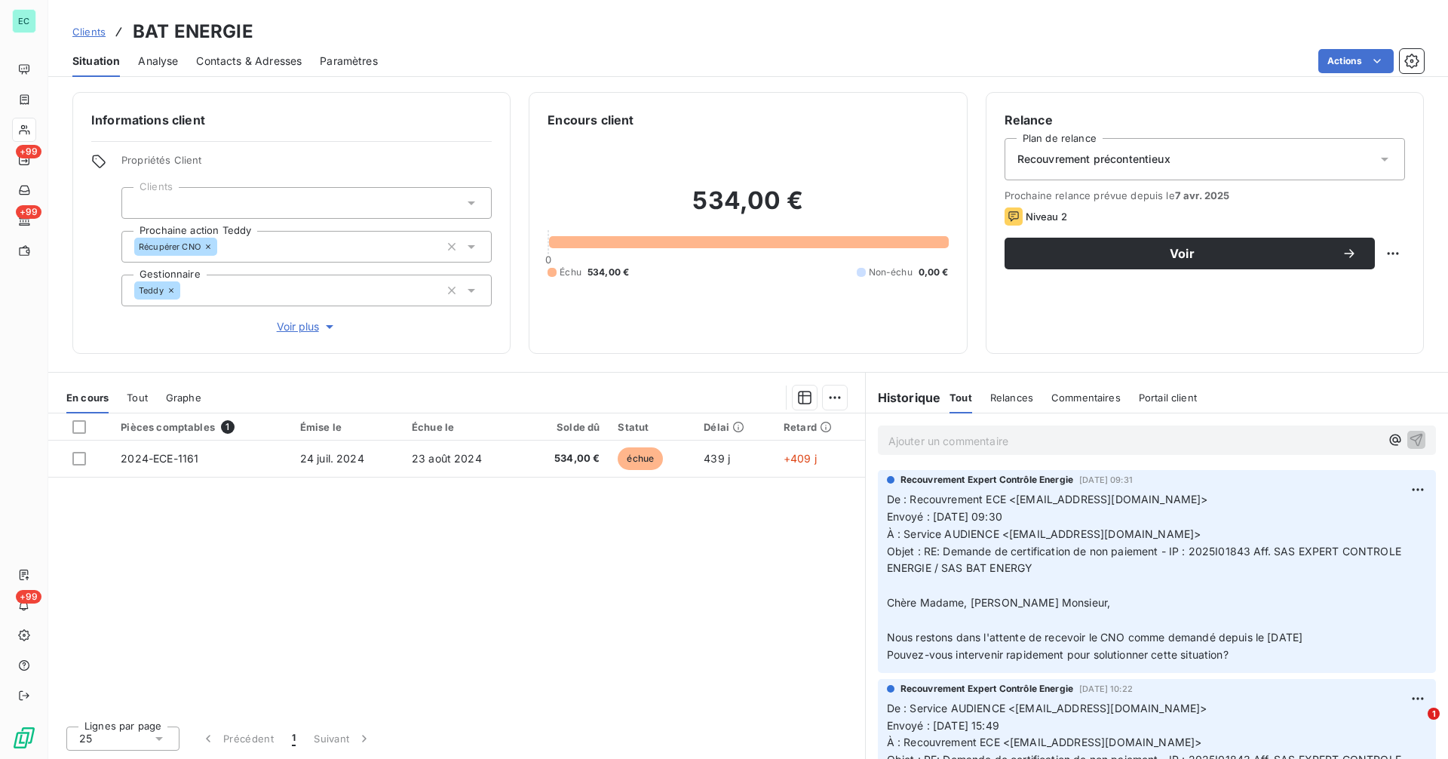
click at [1128, 590] on p "De : Recouvrement ECE <[EMAIL_ADDRESS][DOMAIN_NAME]> Envoyé : [DATE] 09:30 À : …" at bounding box center [1157, 577] width 540 height 173
click at [982, 511] on span "Envoyé : [DATE] 09:30" at bounding box center [944, 516] width 115 height 13
click at [1002, 511] on span "Envoyé : [DATE] 09:30" at bounding box center [944, 516] width 115 height 13
click at [1010, 532] on span "À : Service AUDIENCE <[EMAIL_ADDRESS][DOMAIN_NAME]>" at bounding box center [1044, 533] width 314 height 13
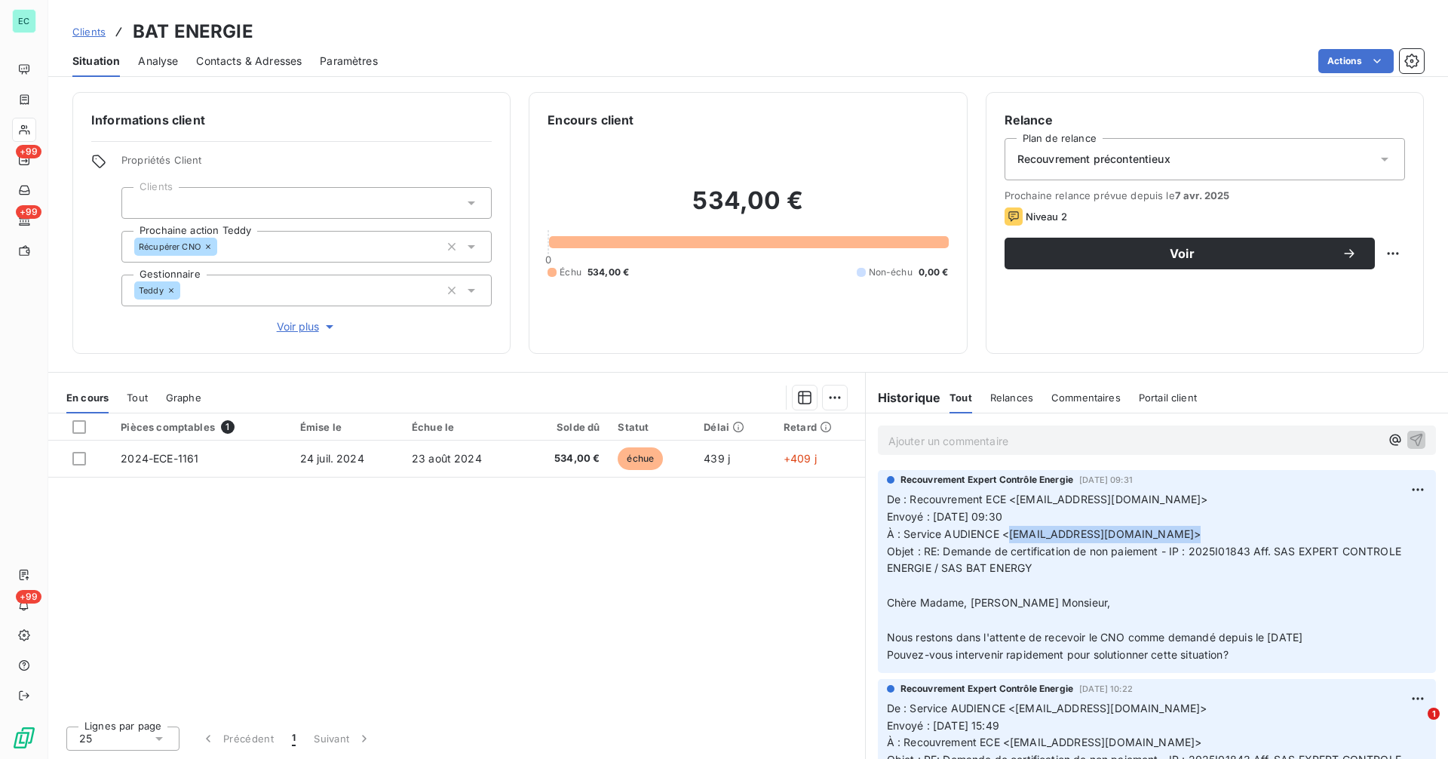
click at [1159, 535] on span "À : Service AUDIENCE <[EMAIL_ADDRESS][DOMAIN_NAME]>" at bounding box center [1044, 533] width 314 height 13
copy span "[EMAIL_ADDRESS][DOMAIN_NAME]"
click at [1027, 443] on p "Ajouter un commentaire ﻿" at bounding box center [1134, 440] width 492 height 19
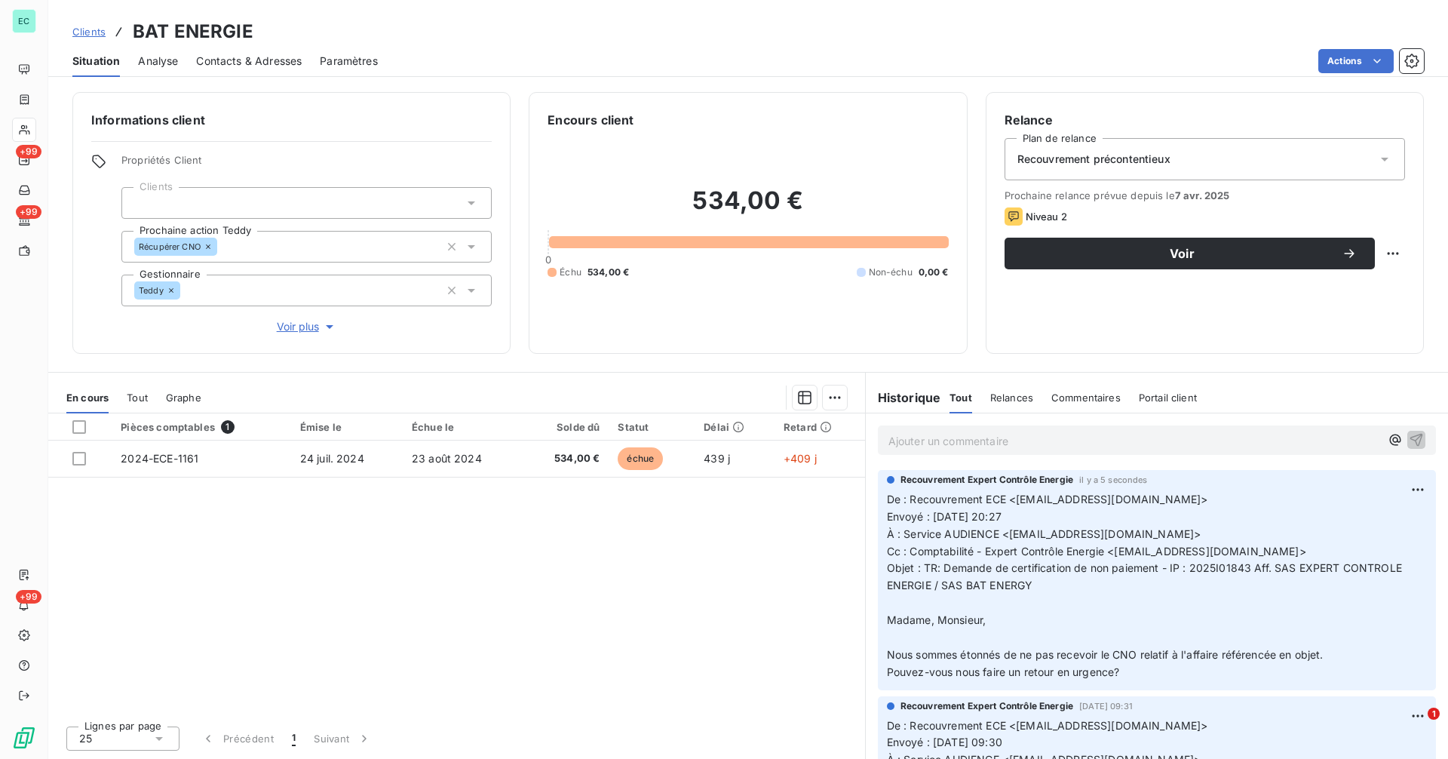
click at [1162, 510] on p "De : Recouvrement ECE <[EMAIL_ADDRESS][DOMAIN_NAME]> Envoyé : [DATE] 20:27 À : …" at bounding box center [1157, 586] width 540 height 190
click at [87, 31] on span "Clients" at bounding box center [88, 32] width 33 height 12
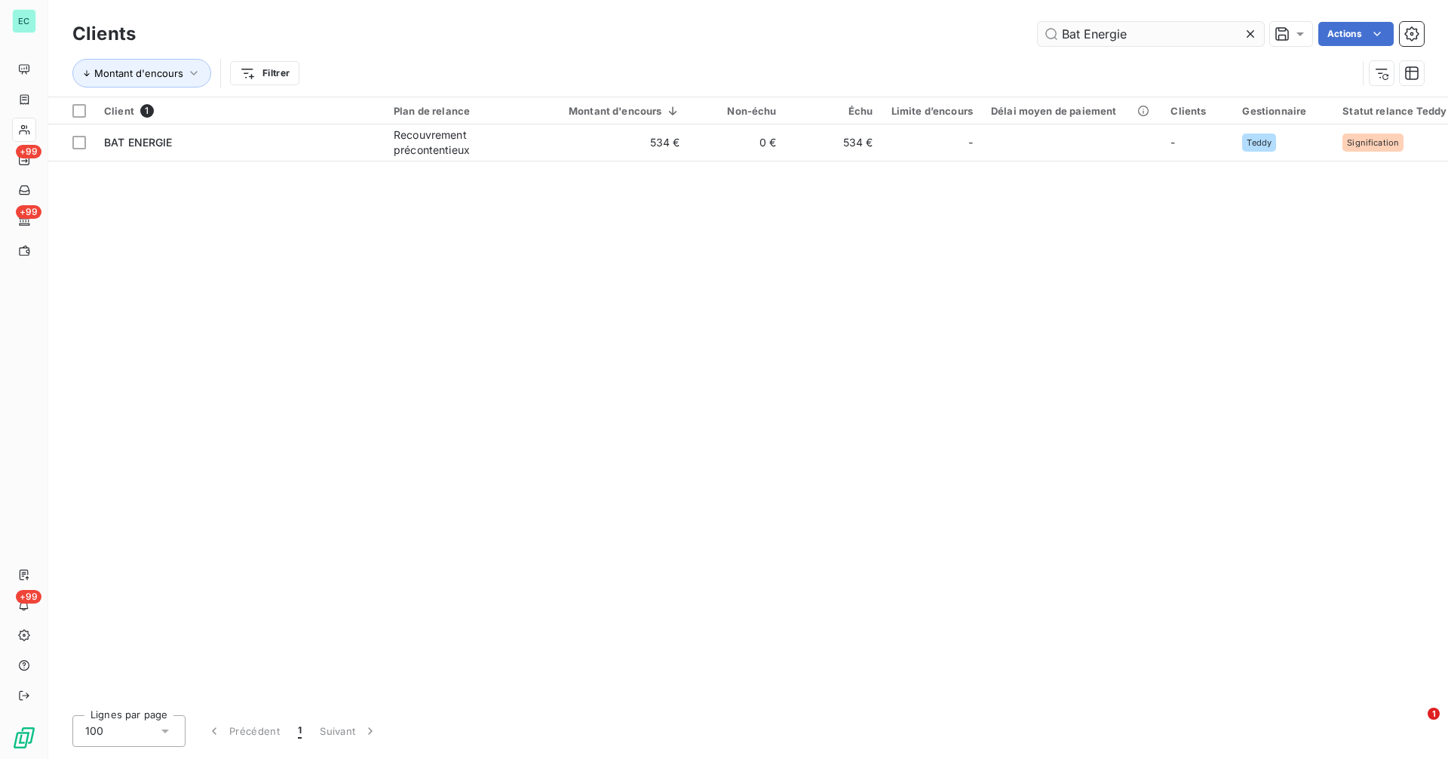
click at [1133, 36] on input "Bat Energie" at bounding box center [1150, 34] width 226 height 24
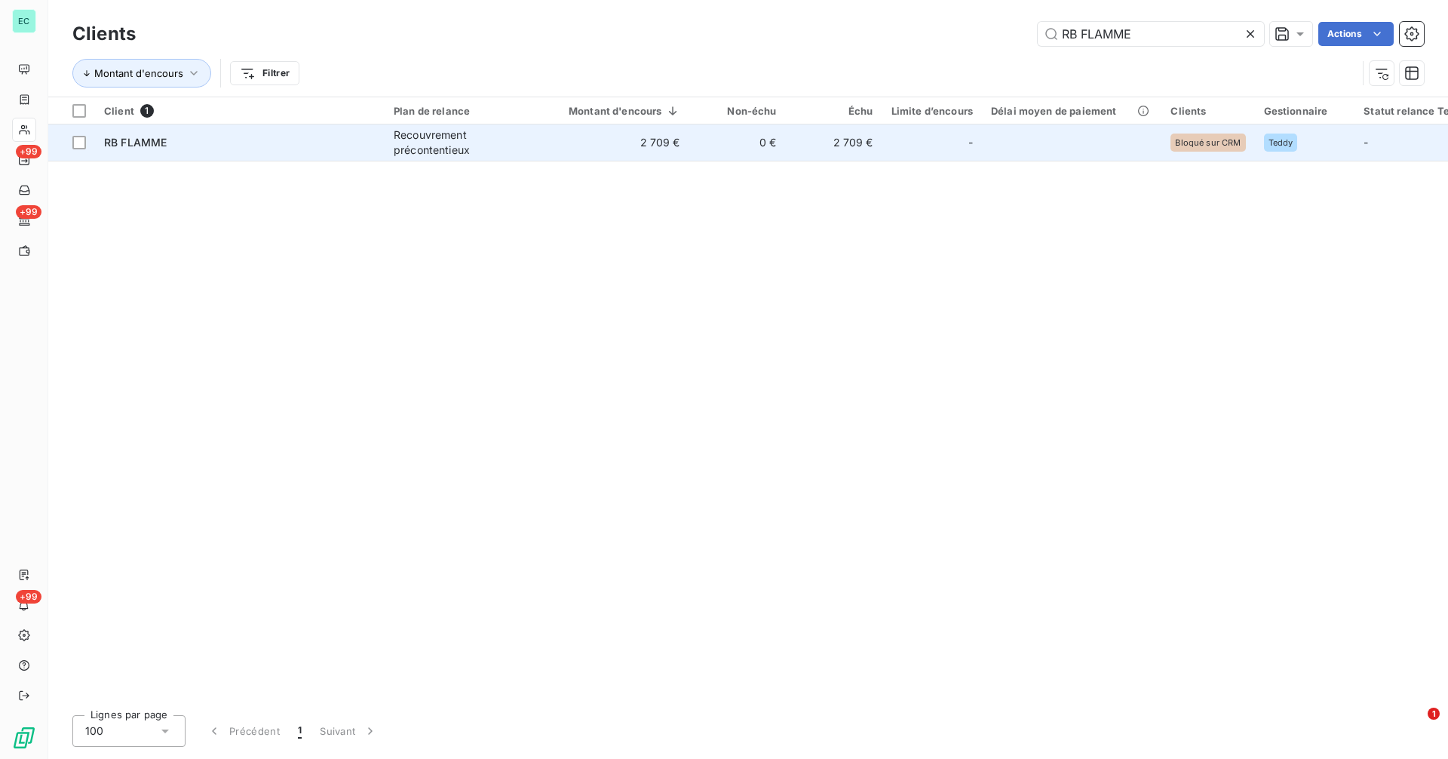
type input "RB FLAMME"
click at [530, 150] on div "Recouvrement précontentieux" at bounding box center [463, 142] width 139 height 30
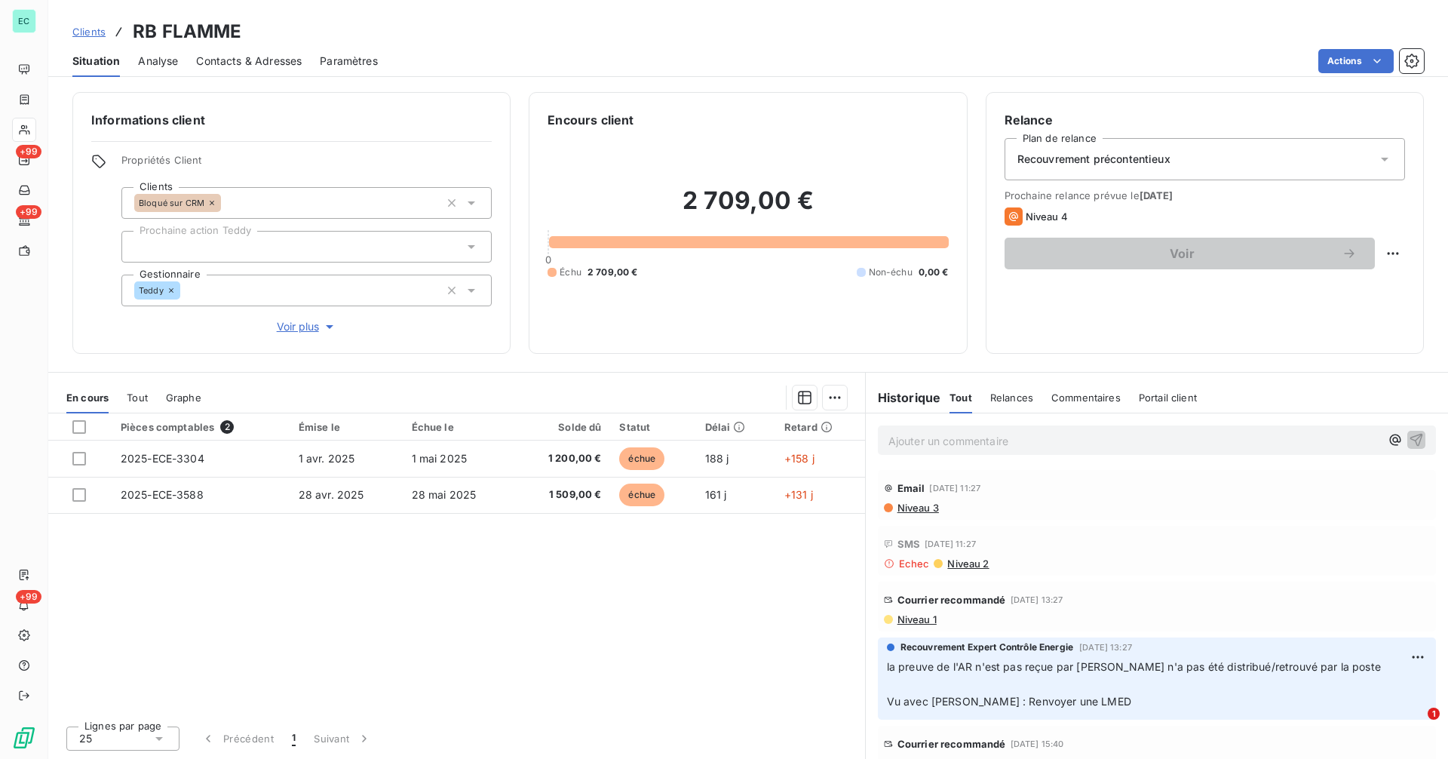
click at [927, 622] on span "Niveau 1" at bounding box center [916, 619] width 41 height 12
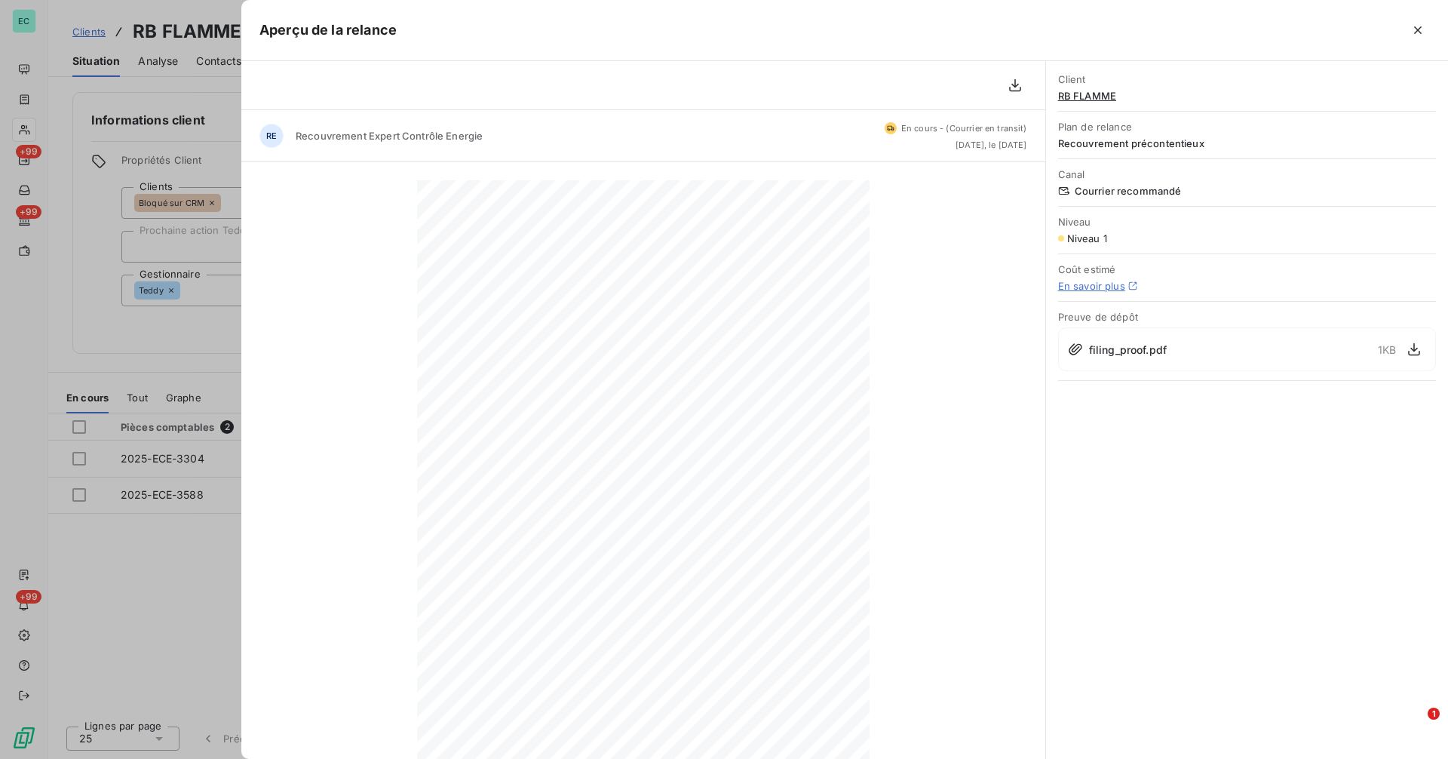
click at [210, 562] on div at bounding box center [724, 379] width 1448 height 759
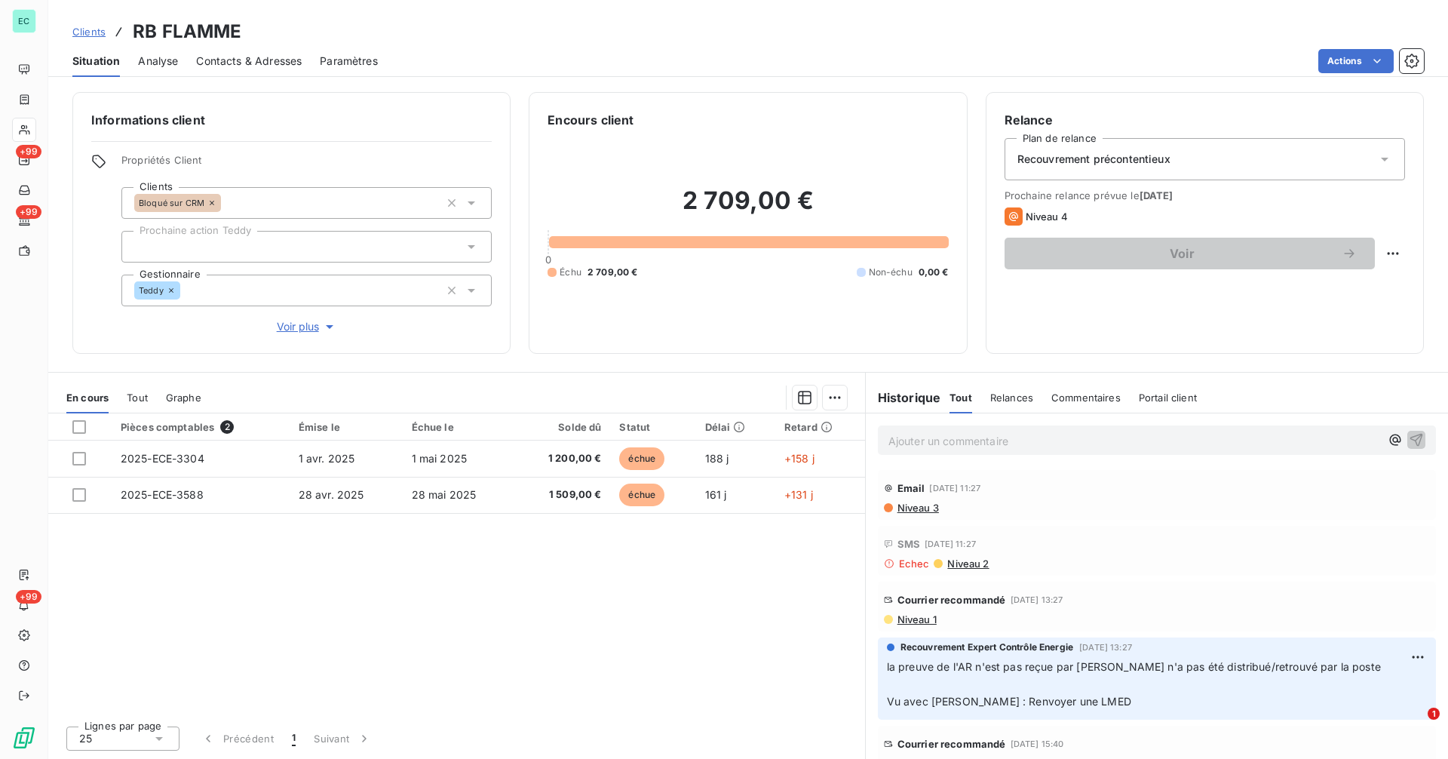
click at [927, 617] on span "Niveau 1" at bounding box center [916, 619] width 41 height 12
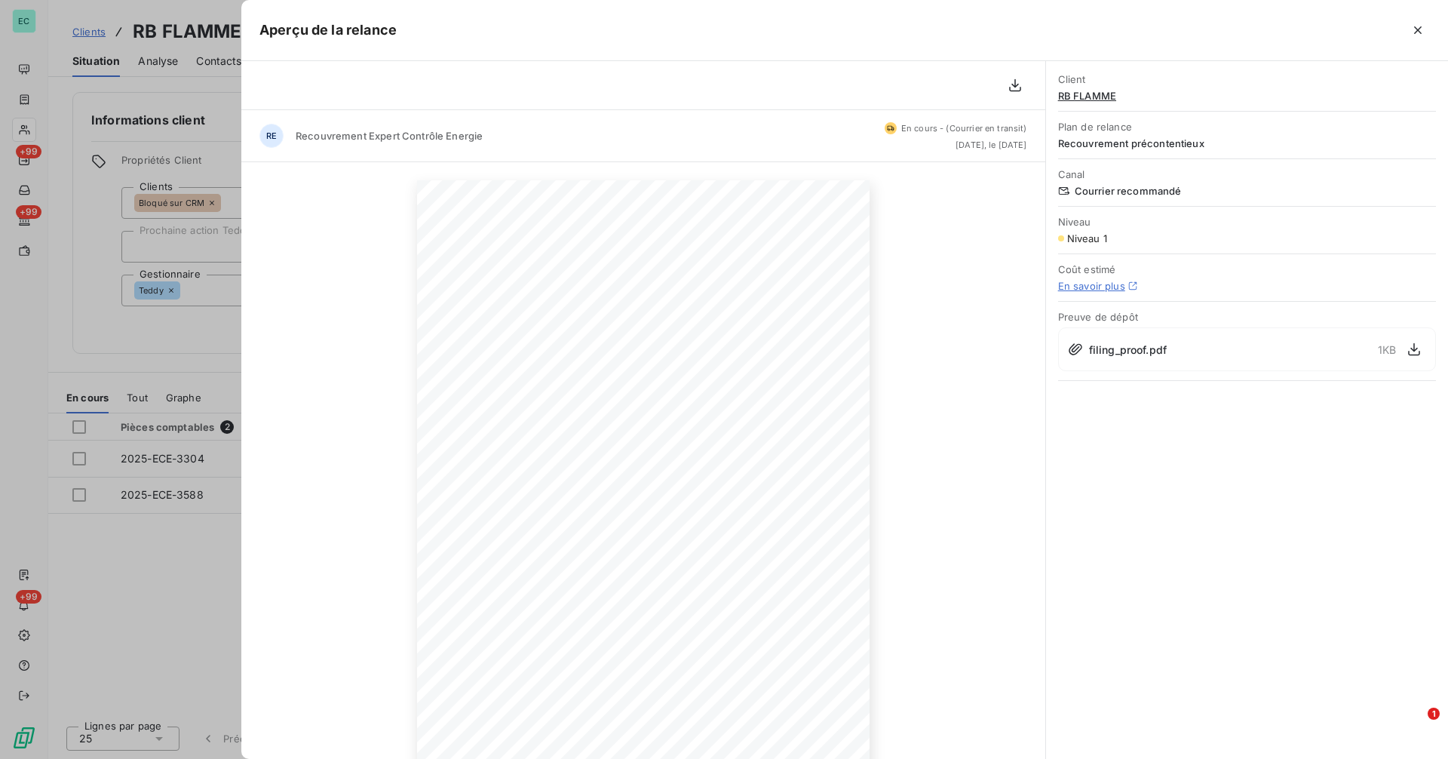
drag, startPoint x: 916, startPoint y: 141, endPoint x: 1013, endPoint y: 144, distance: 97.3
click at [1013, 144] on span "[DATE], le [DATE]" at bounding box center [991, 144] width 72 height 9
click at [177, 564] on div at bounding box center [724, 379] width 1448 height 759
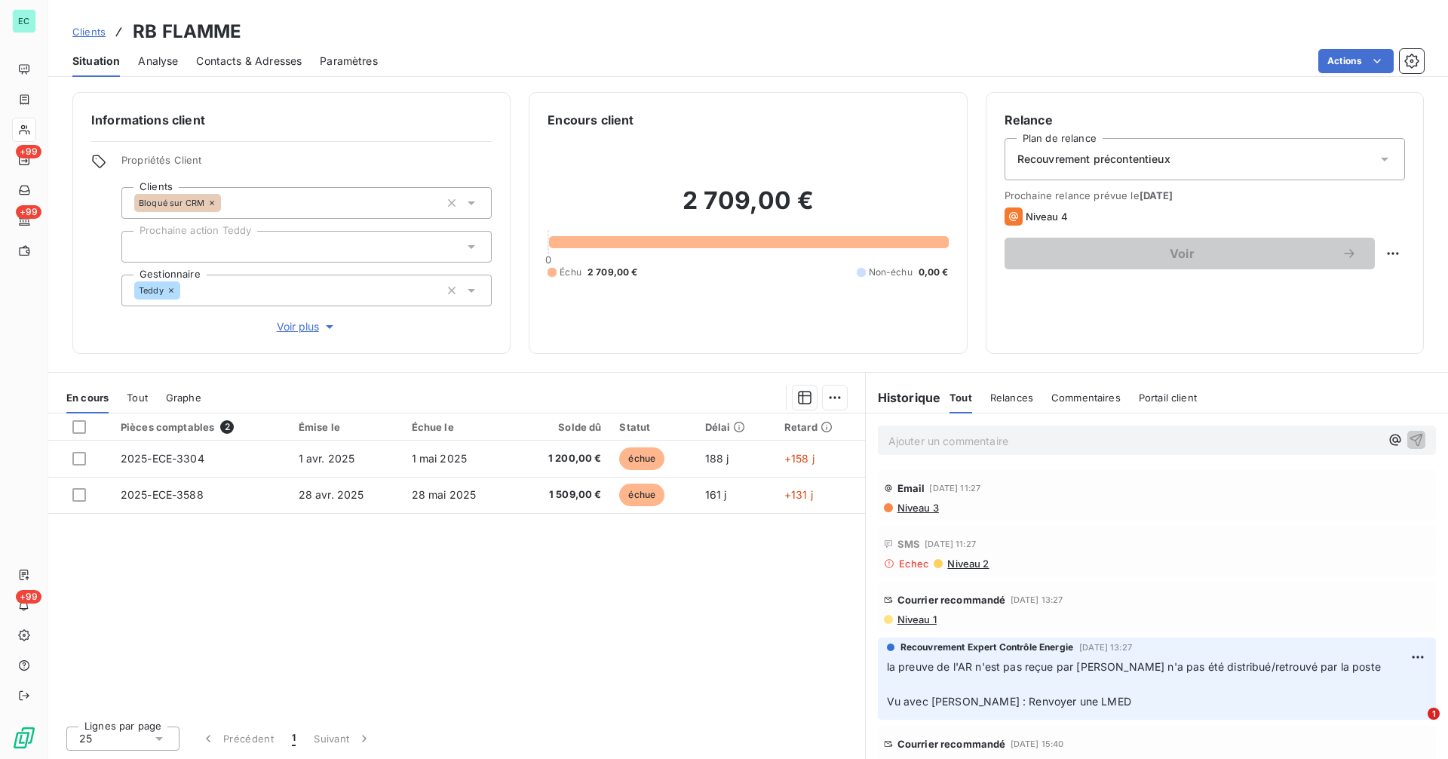
click at [932, 621] on span "Niveau 1" at bounding box center [916, 619] width 41 height 12
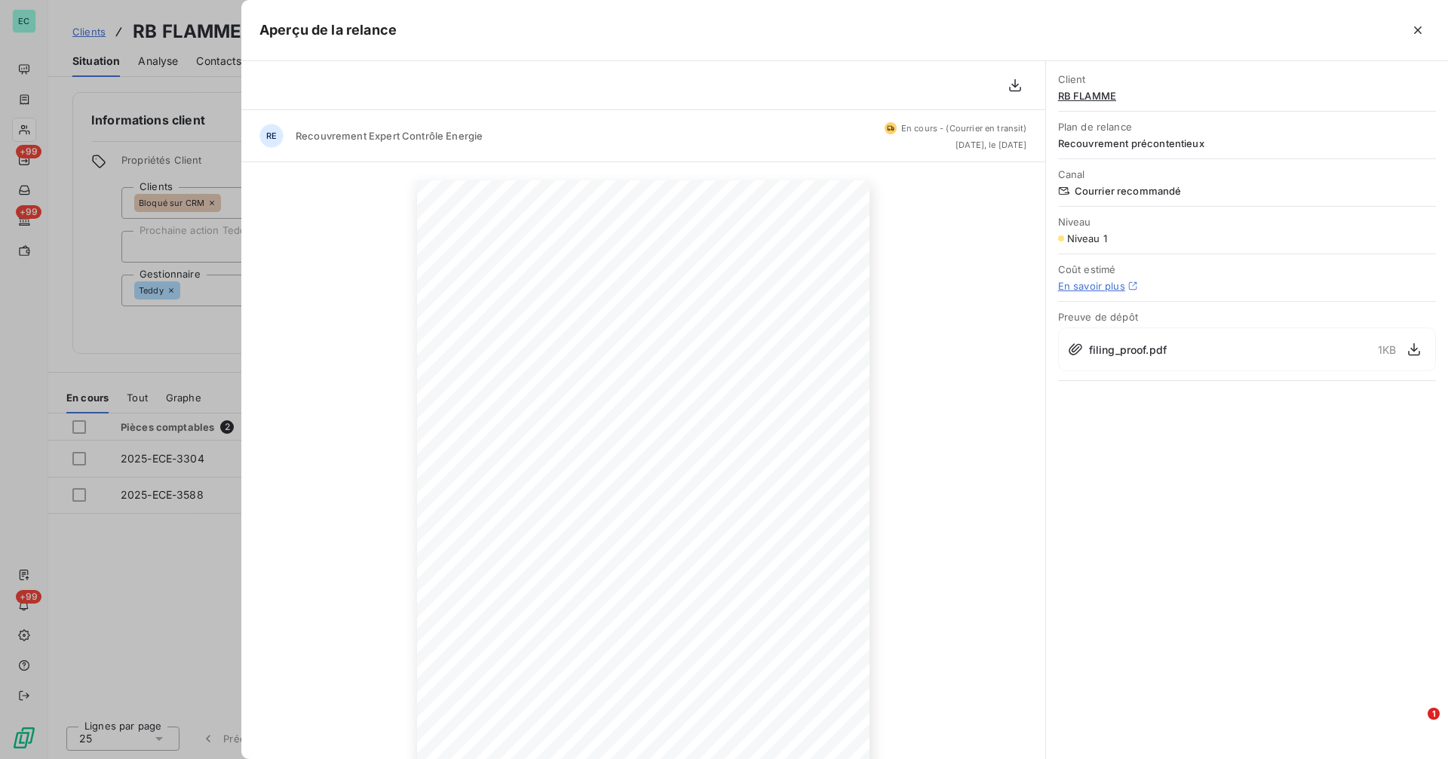
click at [228, 558] on div at bounding box center [724, 379] width 1448 height 759
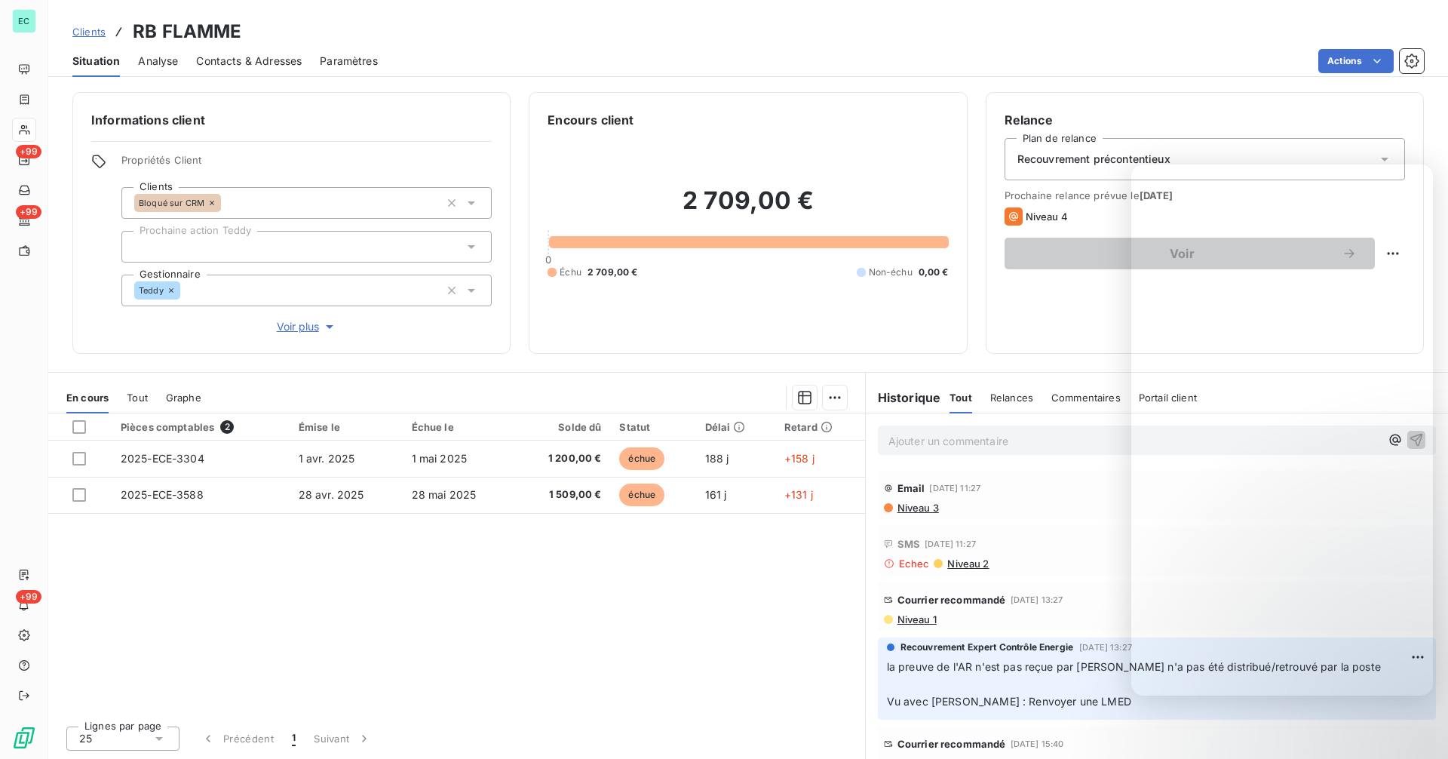
click at [1102, 317] on div "Relance Plan de relance Recouvrement précontentieux Prochaine relance prévue le…" at bounding box center [1204, 223] width 400 height 224
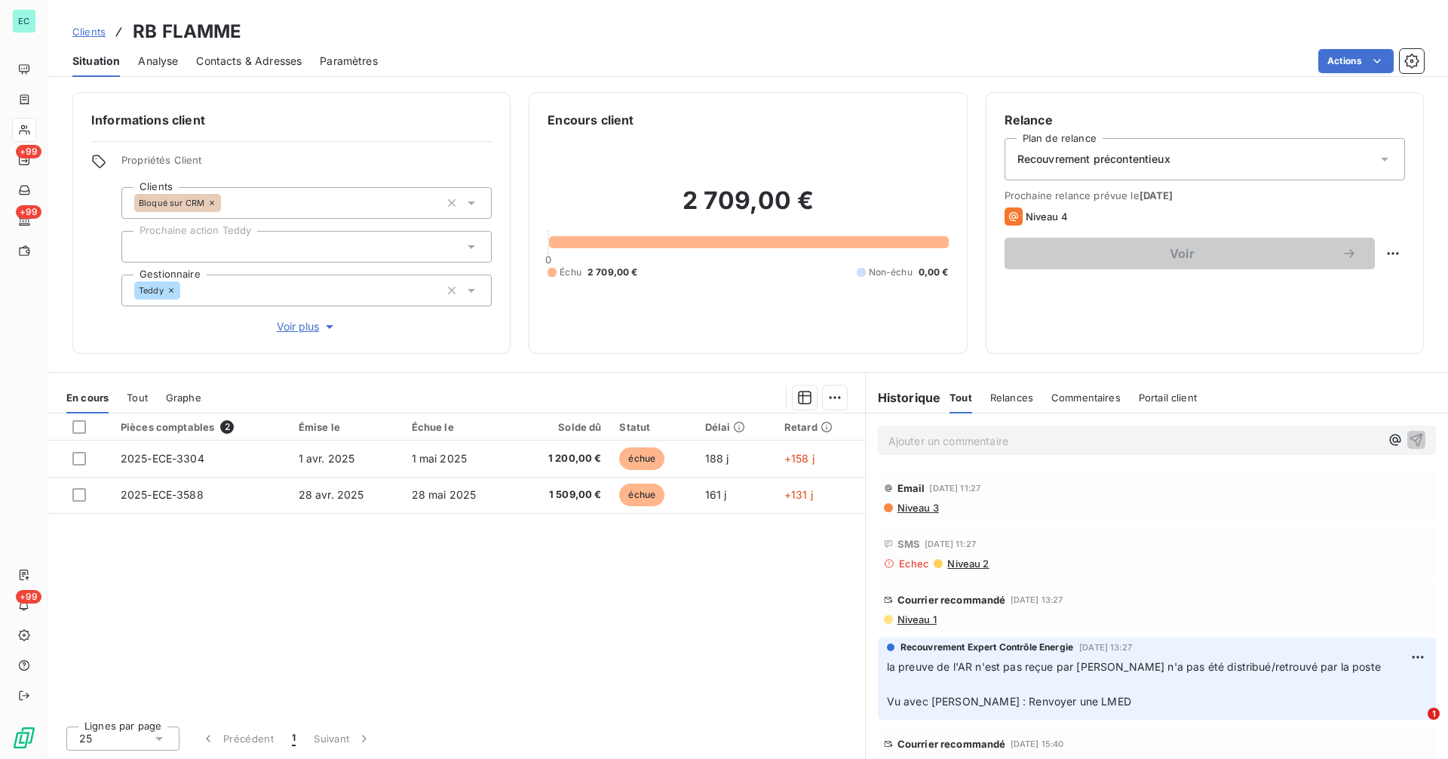
click at [689, 201] on h2 "2 709,00 €" at bounding box center [747, 207] width 400 height 45
click at [804, 194] on h2 "2 709,00 €" at bounding box center [747, 207] width 400 height 45
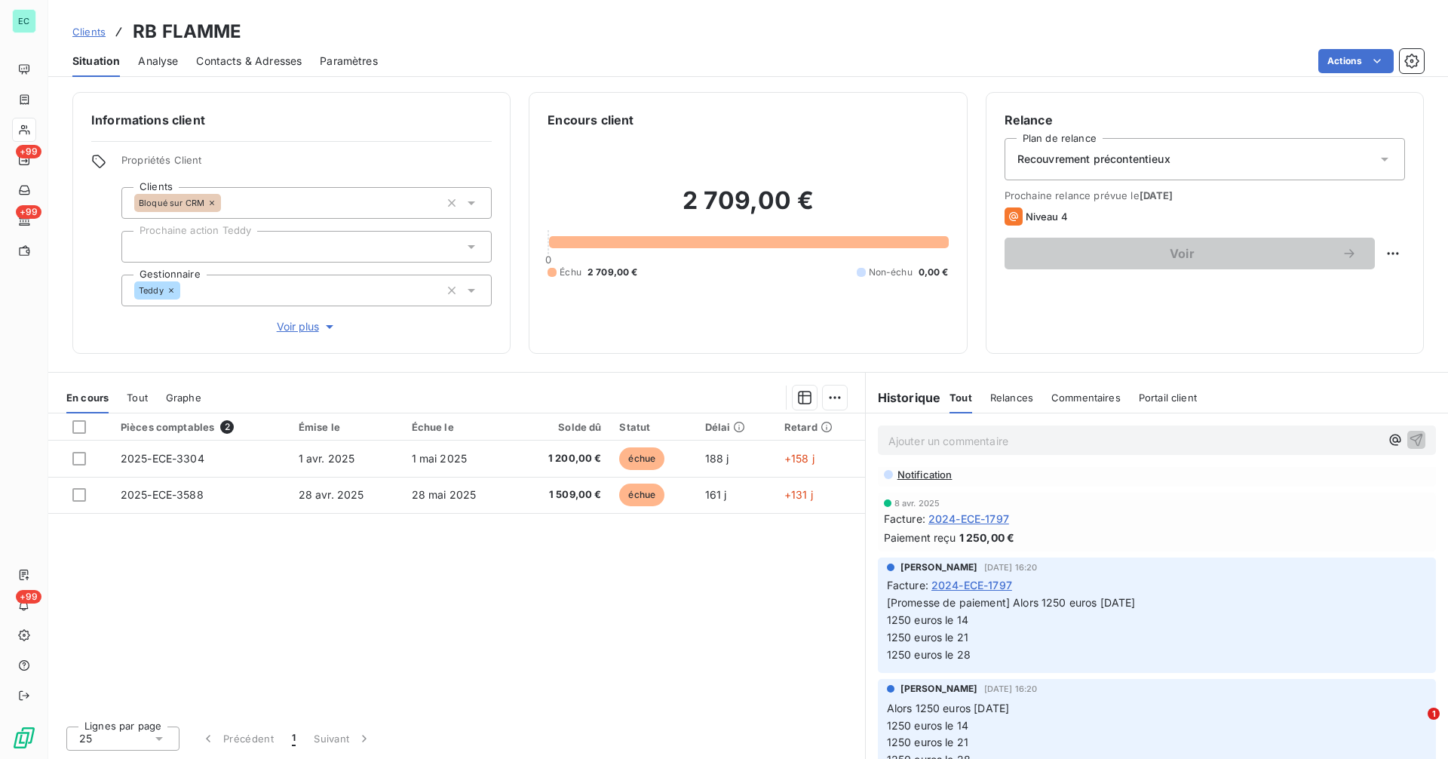
scroll to position [714, 0]
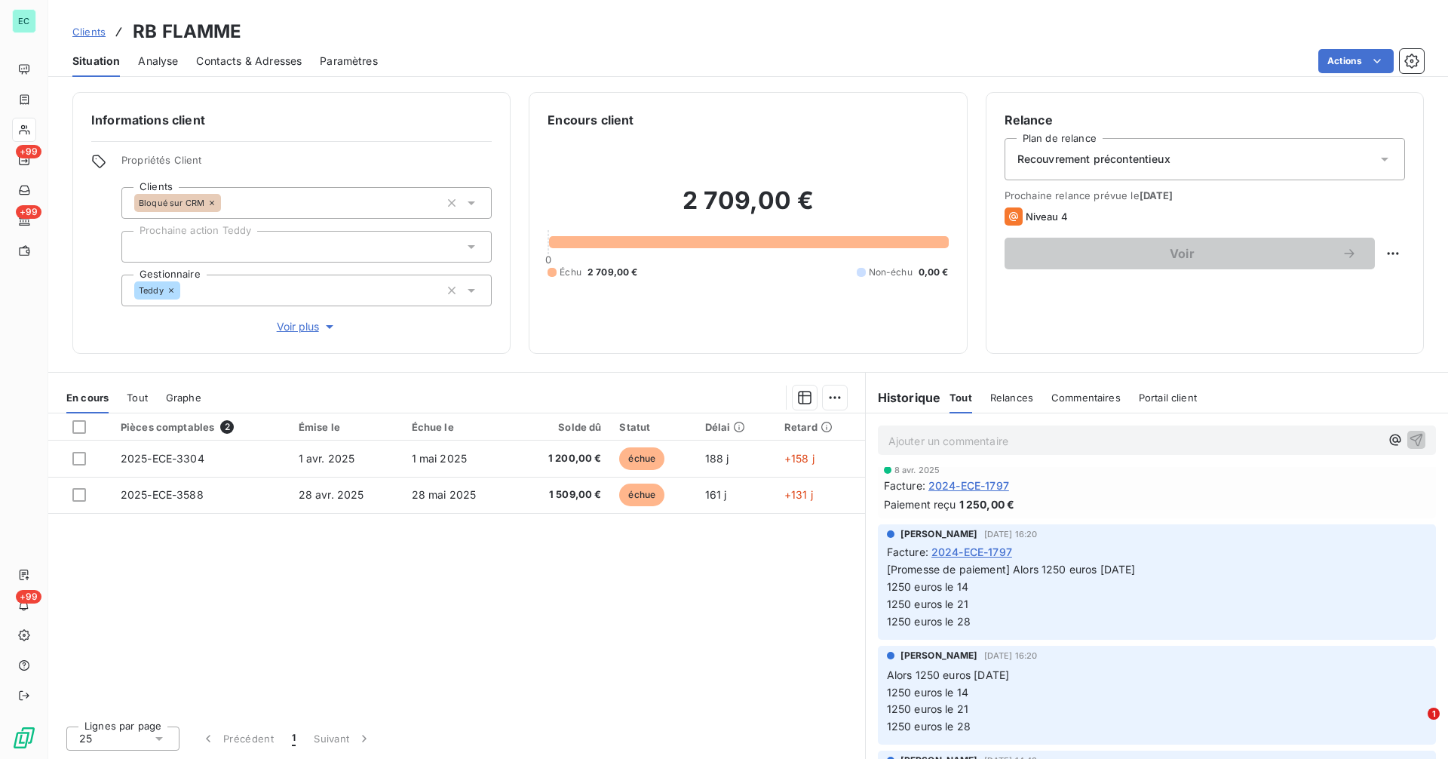
drag, startPoint x: 924, startPoint y: 610, endPoint x: 968, endPoint y: 618, distance: 44.4
click at [926, 610] on p "[Promesse de paiement] Alors 1250 euros [DATE] 1250 euros le 14 1250 euros le 2…" at bounding box center [1157, 595] width 540 height 69
drag, startPoint x: 968, startPoint y: 618, endPoint x: 977, endPoint y: 624, distance: 10.9
click at [977, 624] on p "[Promesse de paiement] Alors 1250 euros [DATE] 1250 euros le 14 1250 euros le 2…" at bounding box center [1157, 595] width 540 height 69
click at [999, 630] on p "[Promesse de paiement] Alors 1250 euros [DATE] 1250 euros le 14 1250 euros le 2…" at bounding box center [1157, 595] width 540 height 69
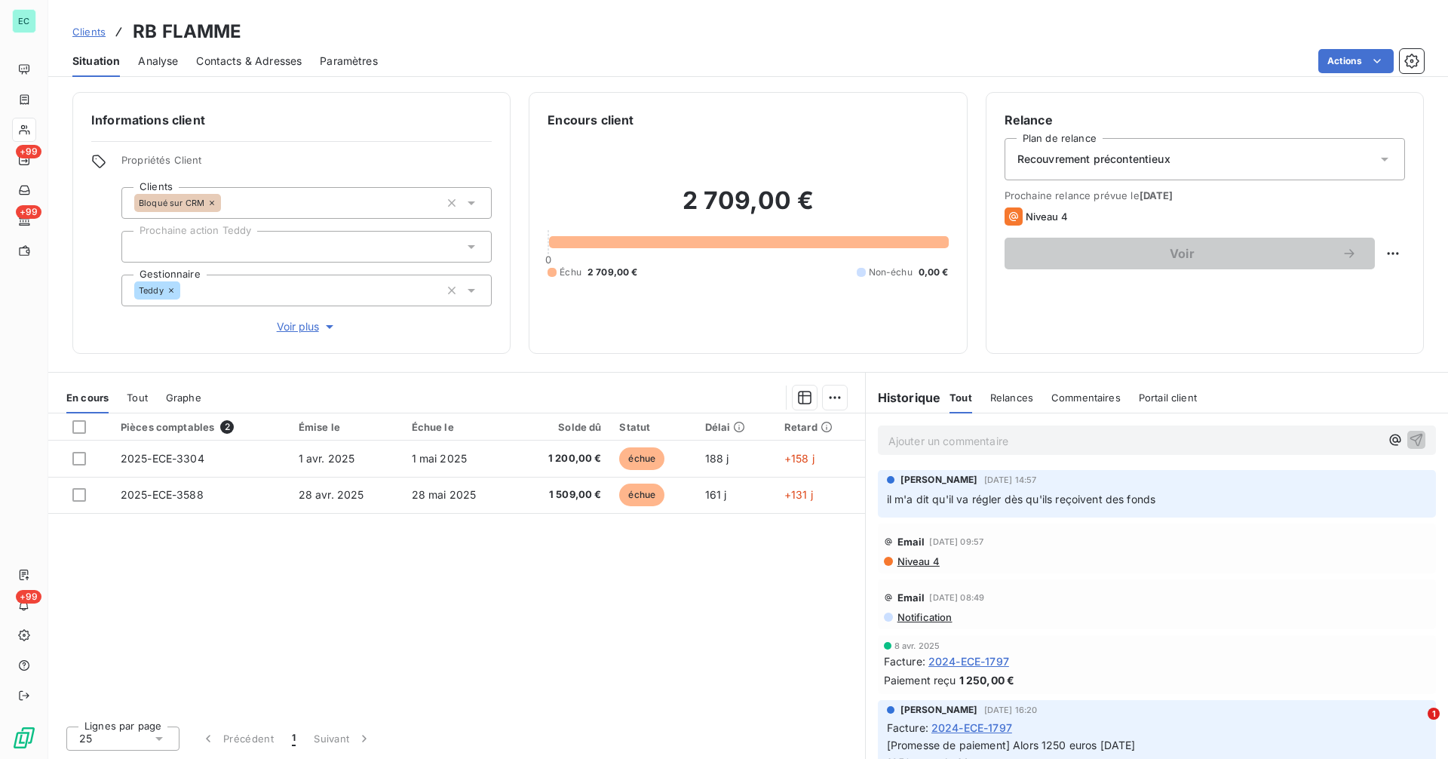
scroll to position [0, 0]
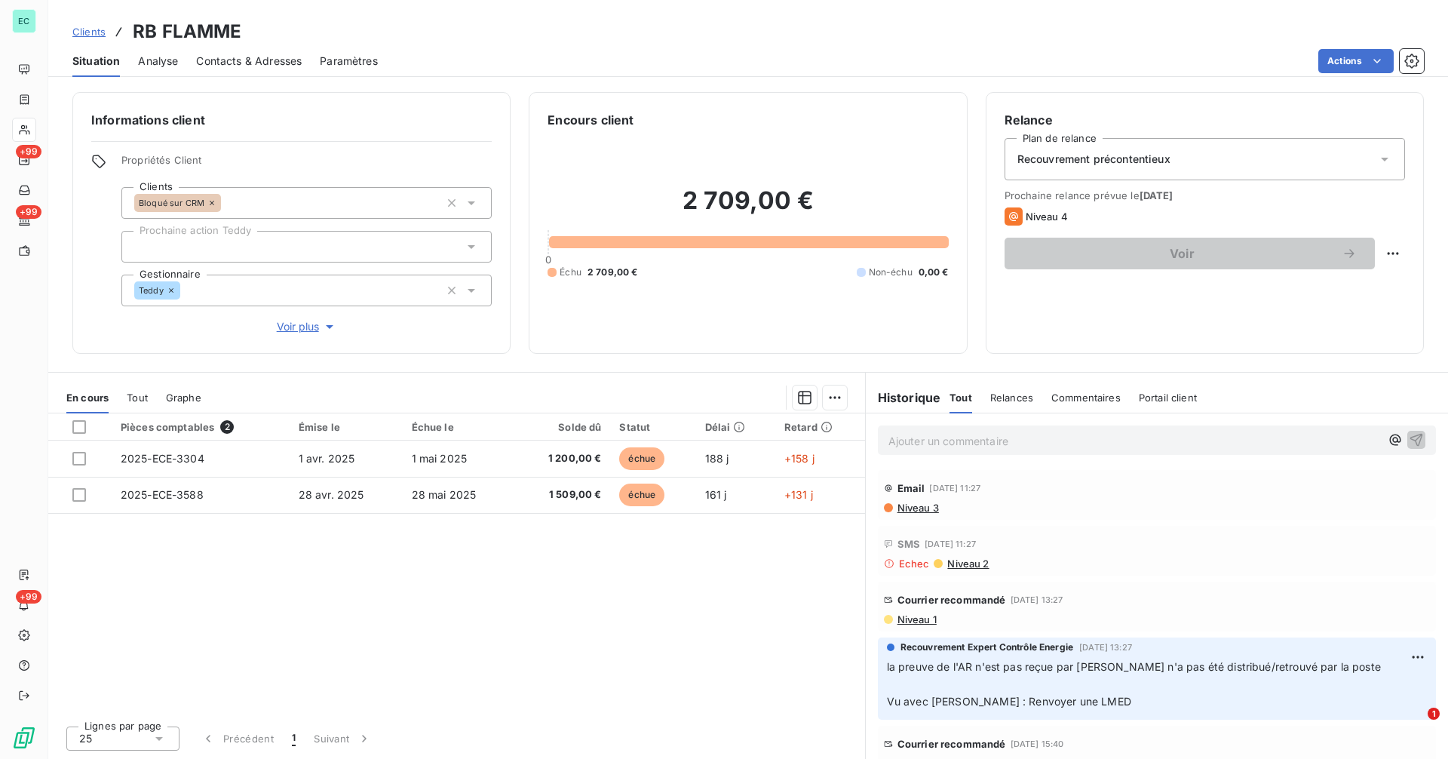
click at [94, 31] on span "Clients" at bounding box center [88, 32] width 33 height 12
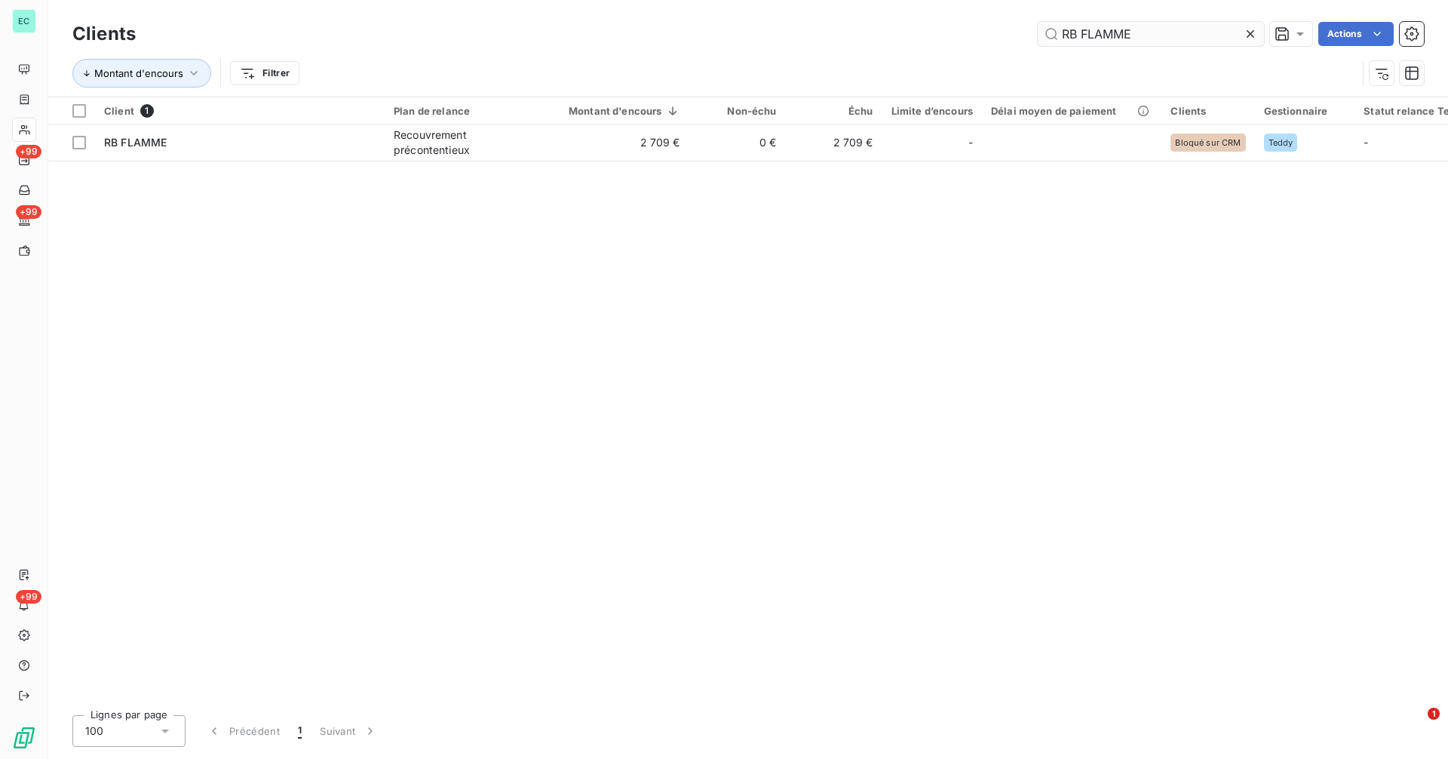
click at [1145, 26] on input "RB FLAMME" at bounding box center [1150, 34] width 226 height 24
click at [1143, 26] on input "RB FLAMME" at bounding box center [1150, 34] width 226 height 24
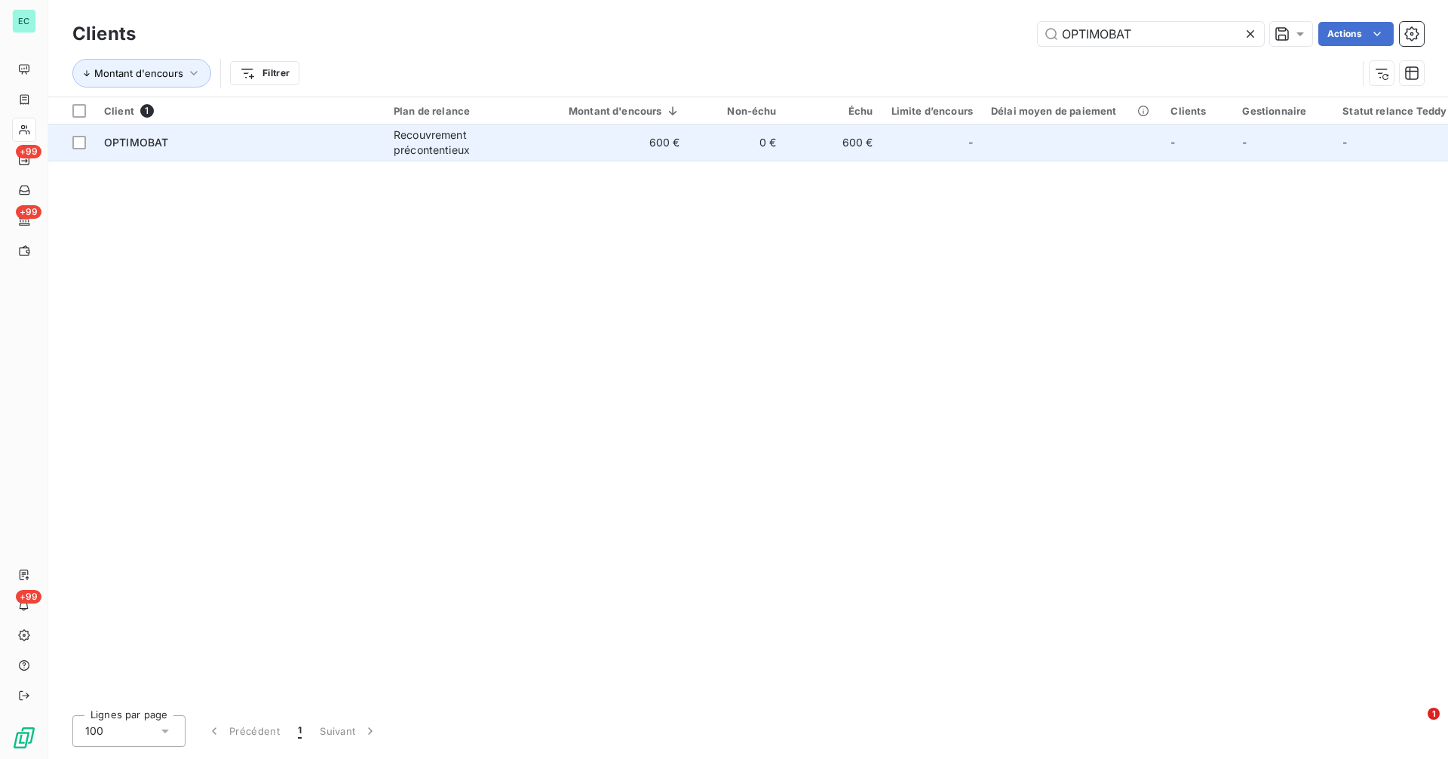
type input "OPTIMOBAT"
click at [195, 145] on div "OPTIMOBAT" at bounding box center [239, 142] width 271 height 15
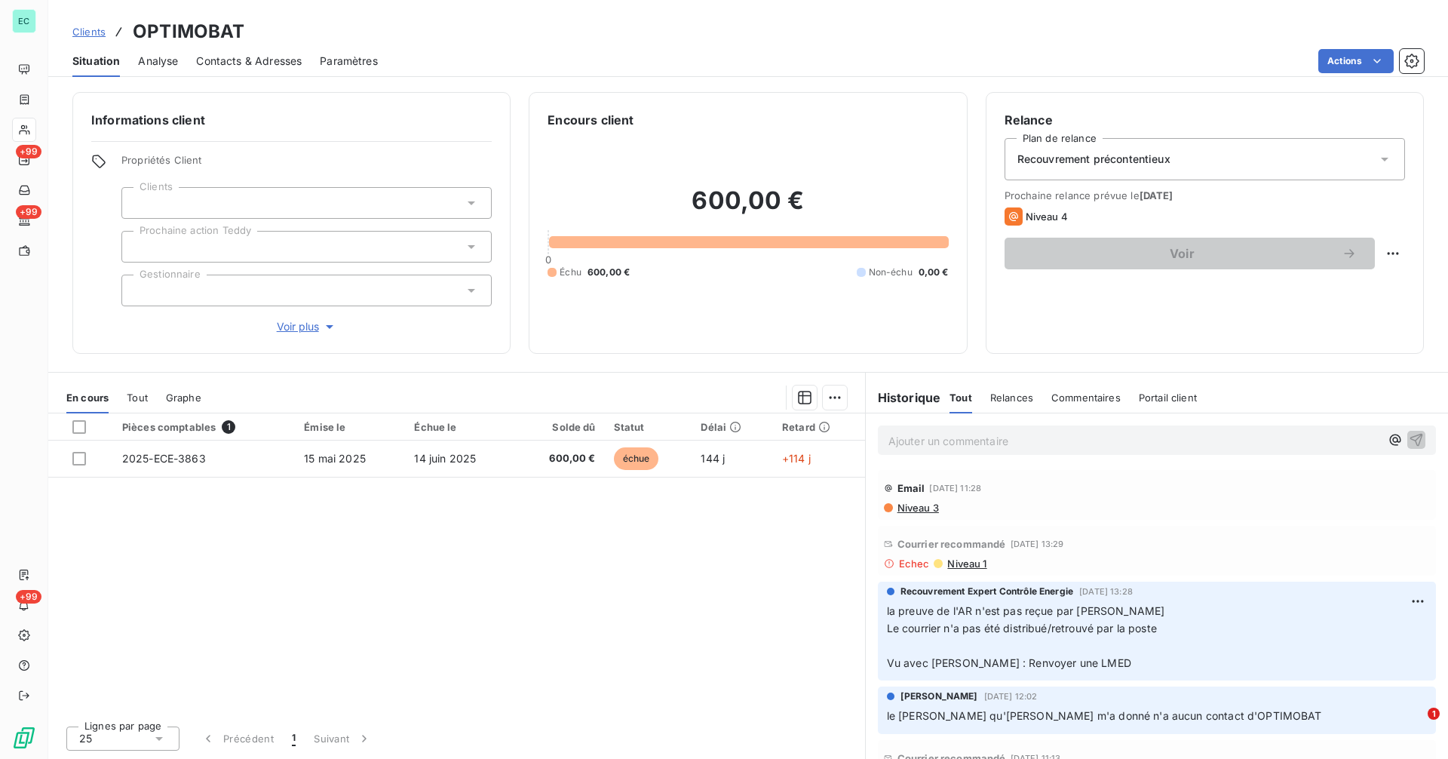
click at [979, 565] on span "Niveau 1" at bounding box center [965, 563] width 41 height 12
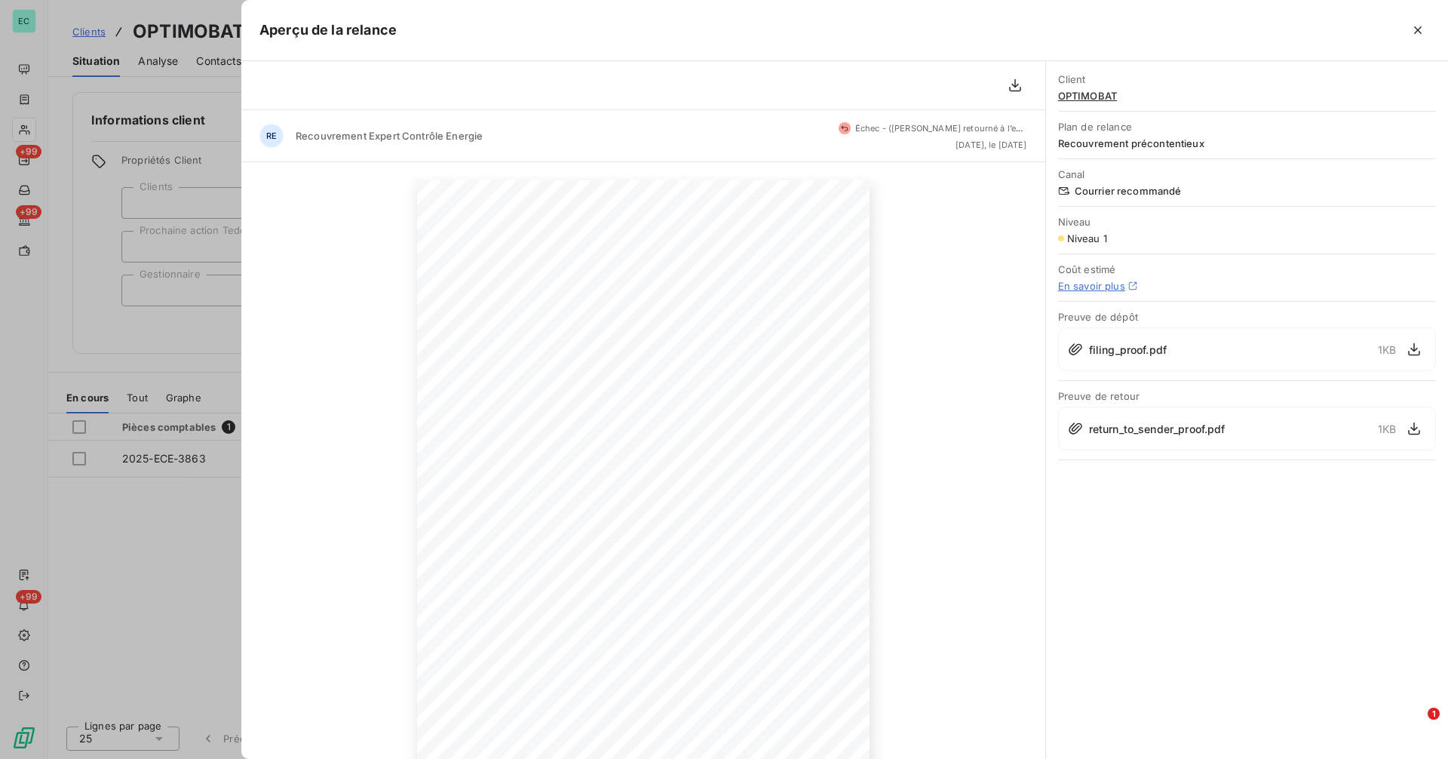
click at [197, 525] on div at bounding box center [724, 379] width 1448 height 759
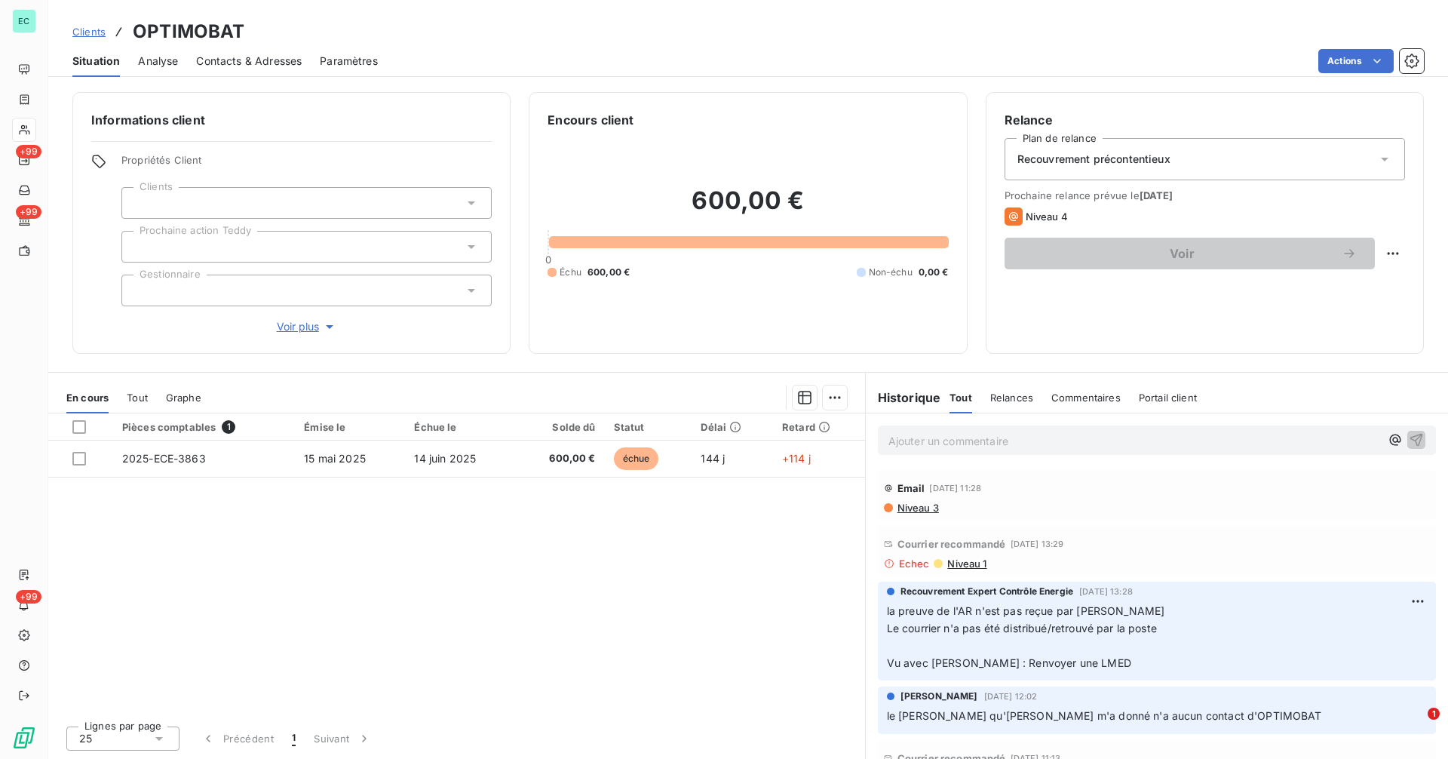
click at [87, 29] on span "Clients" at bounding box center [88, 32] width 33 height 12
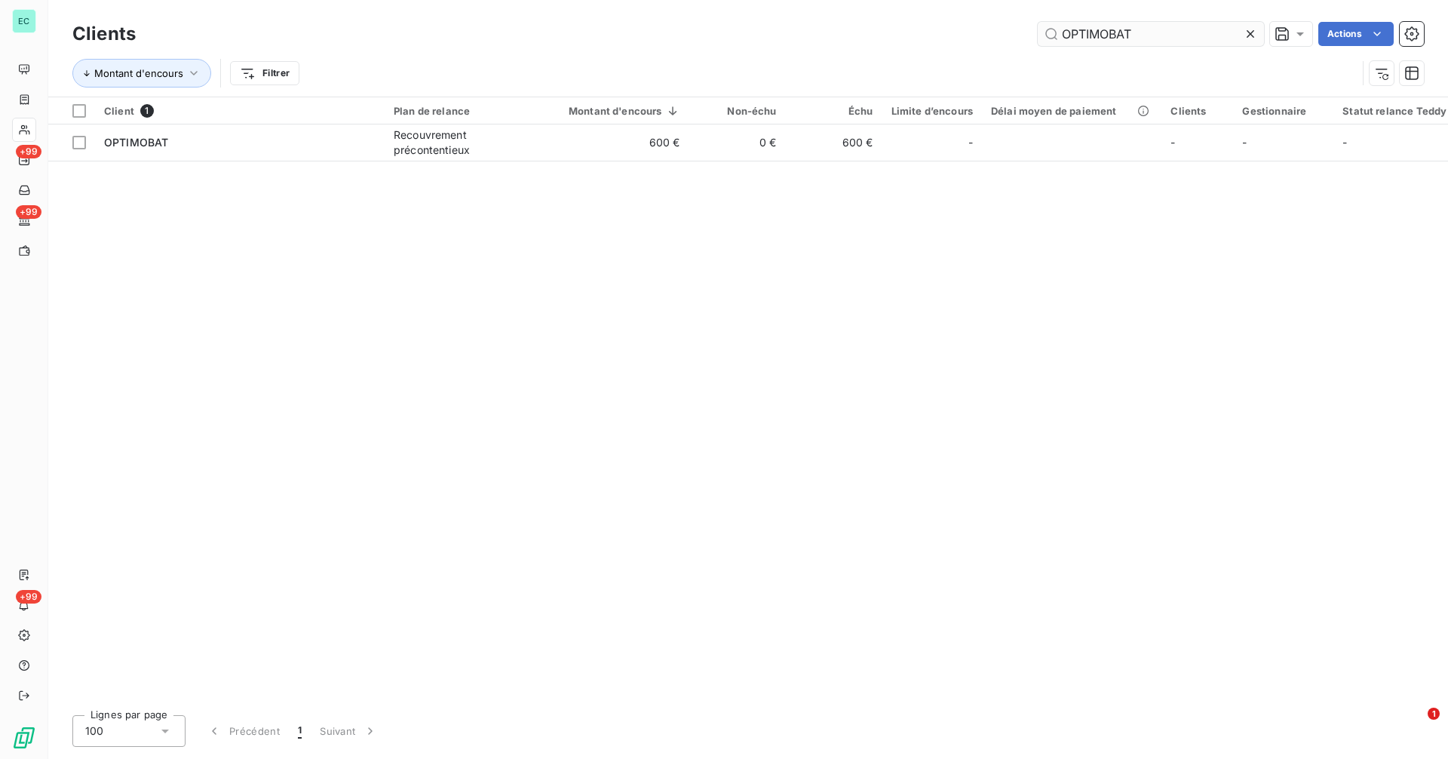
click at [1183, 34] on input "OPTIMOBAT" at bounding box center [1150, 34] width 226 height 24
click at [1183, 33] on input "OPTIMOBAT" at bounding box center [1150, 34] width 226 height 24
click at [1182, 33] on input "OPTIMOBAT" at bounding box center [1150, 34] width 226 height 24
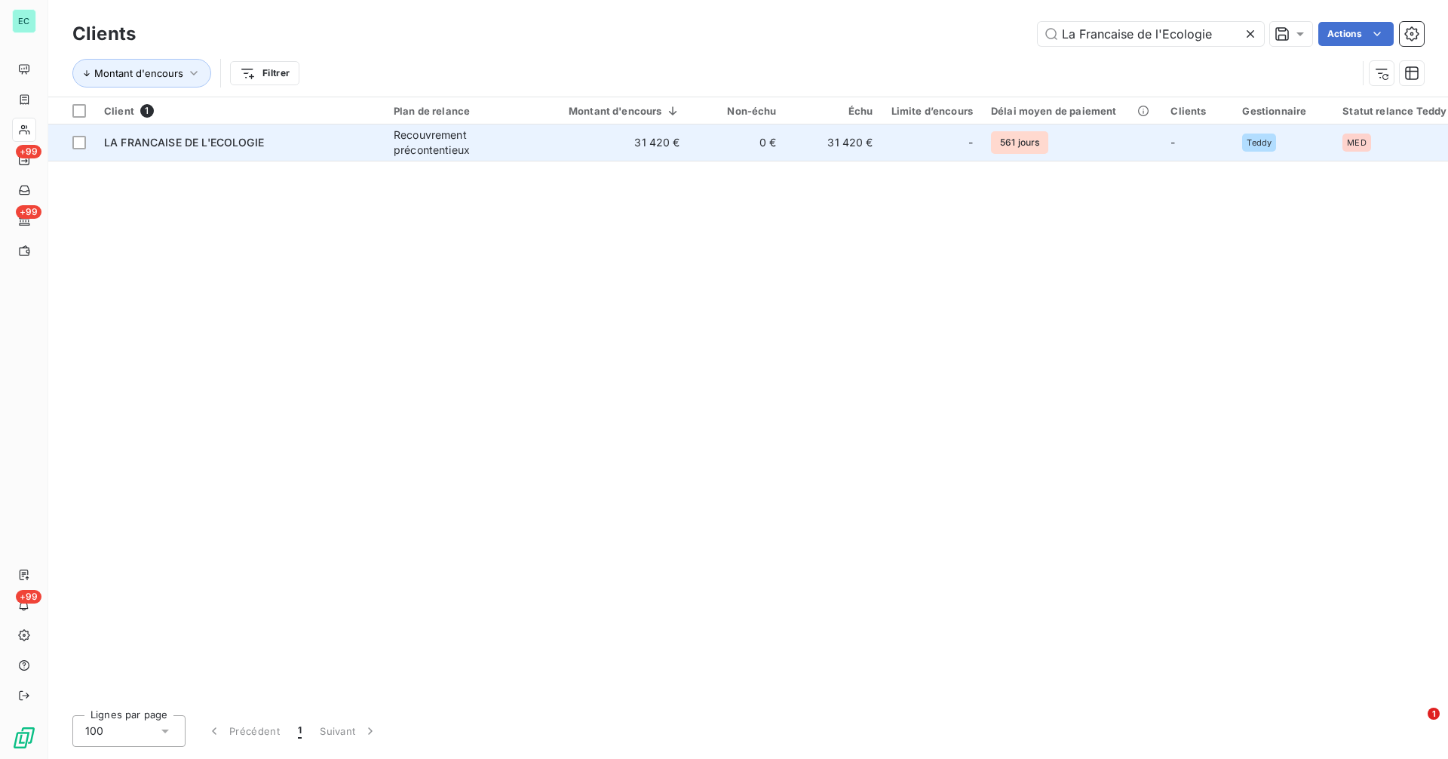
type input "La Francaise de l'Ecologie"
click at [725, 148] on td "0 €" at bounding box center [737, 142] width 97 height 36
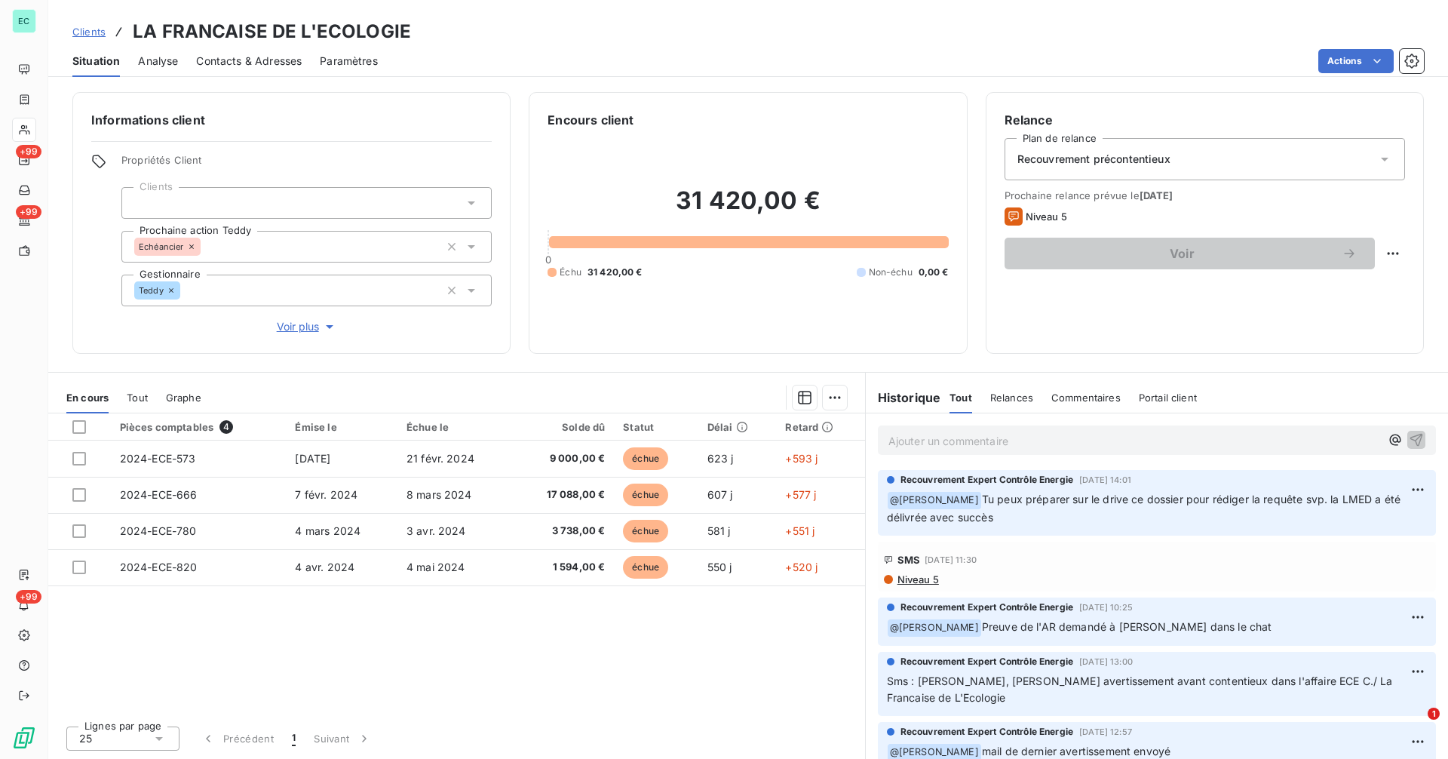
click at [95, 29] on span "Clients" at bounding box center [88, 32] width 33 height 12
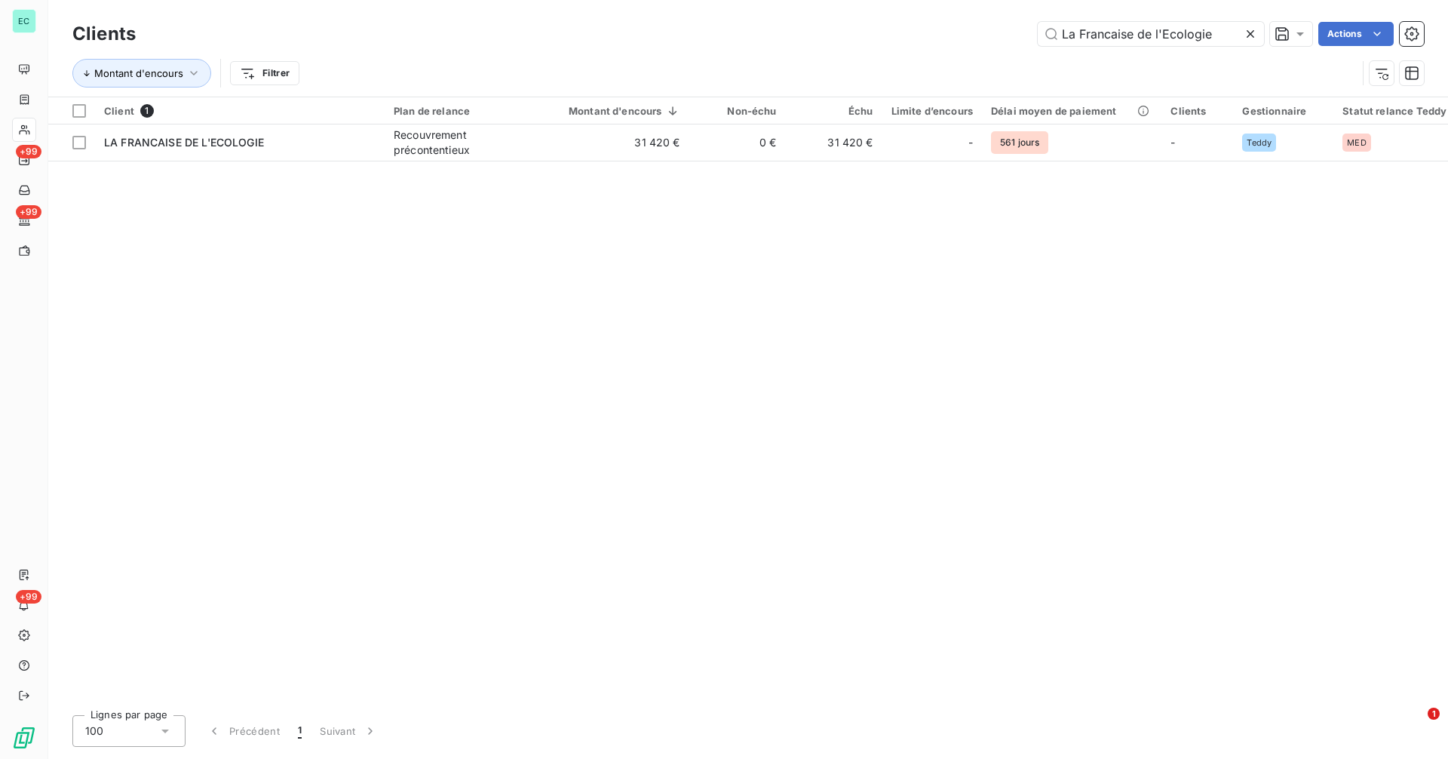
click at [1249, 35] on icon at bounding box center [1250, 33] width 15 height 15
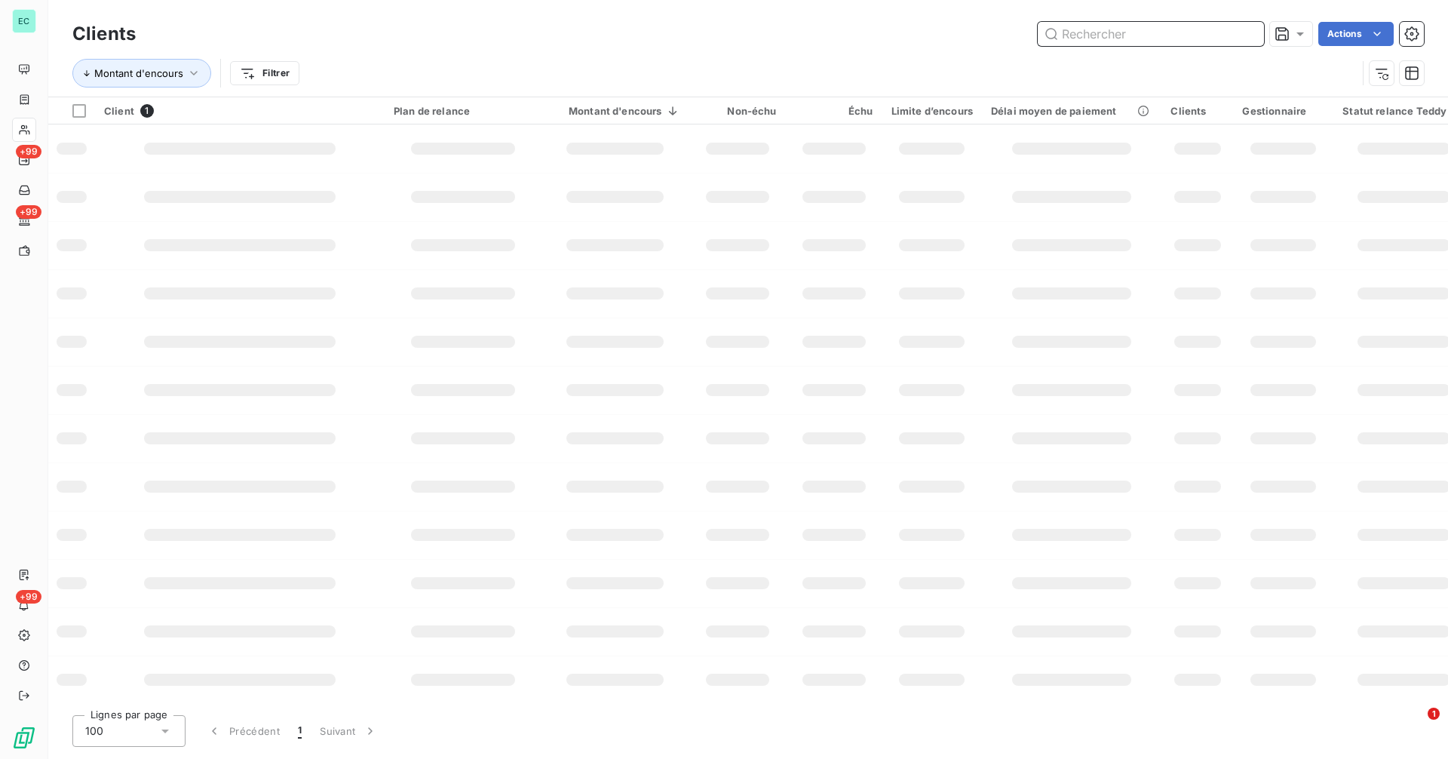
click at [1221, 40] on input "text" at bounding box center [1150, 34] width 226 height 24
paste input "FRANCE ECO SOLUTION"
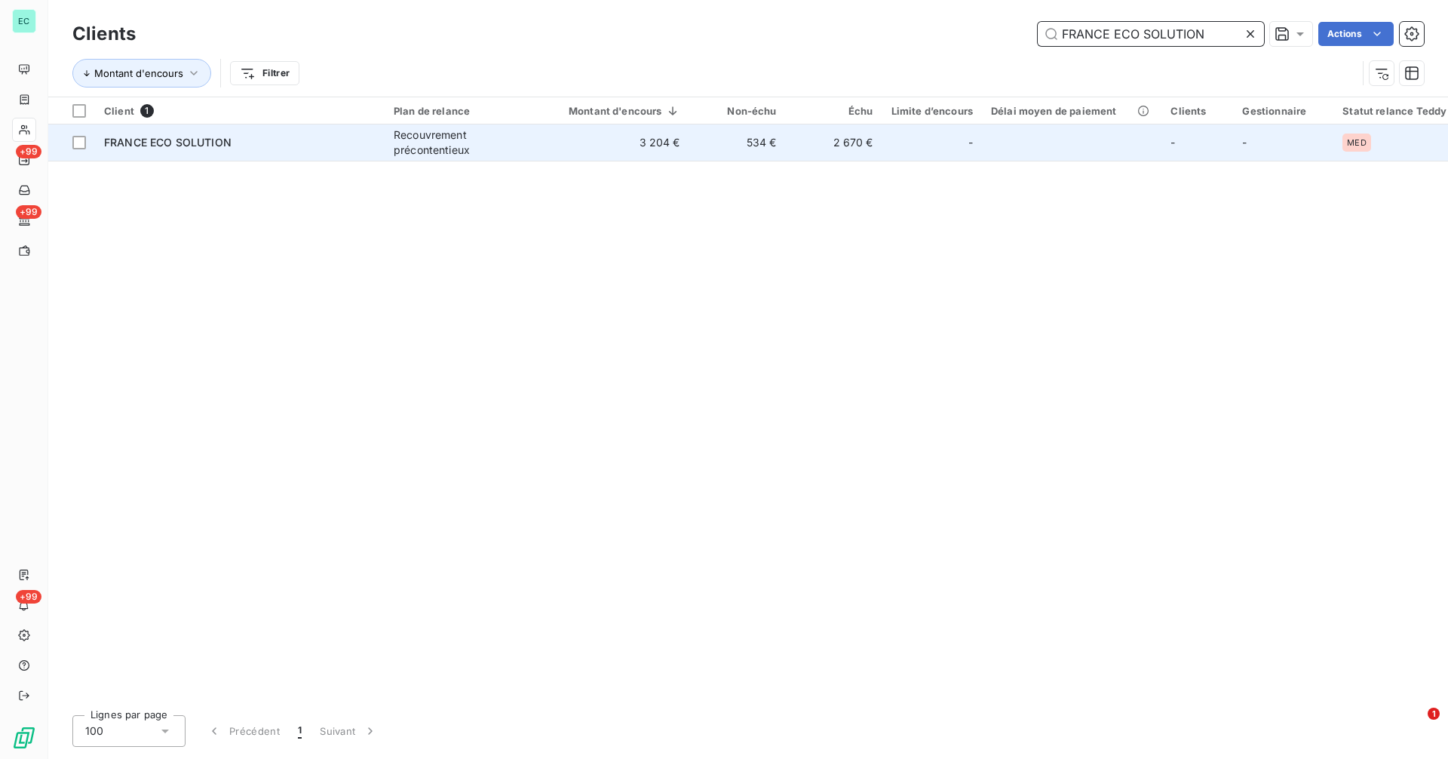
type input "FRANCE ECO SOLUTION"
click at [600, 149] on td "3 204 €" at bounding box center [615, 142] width 148 height 36
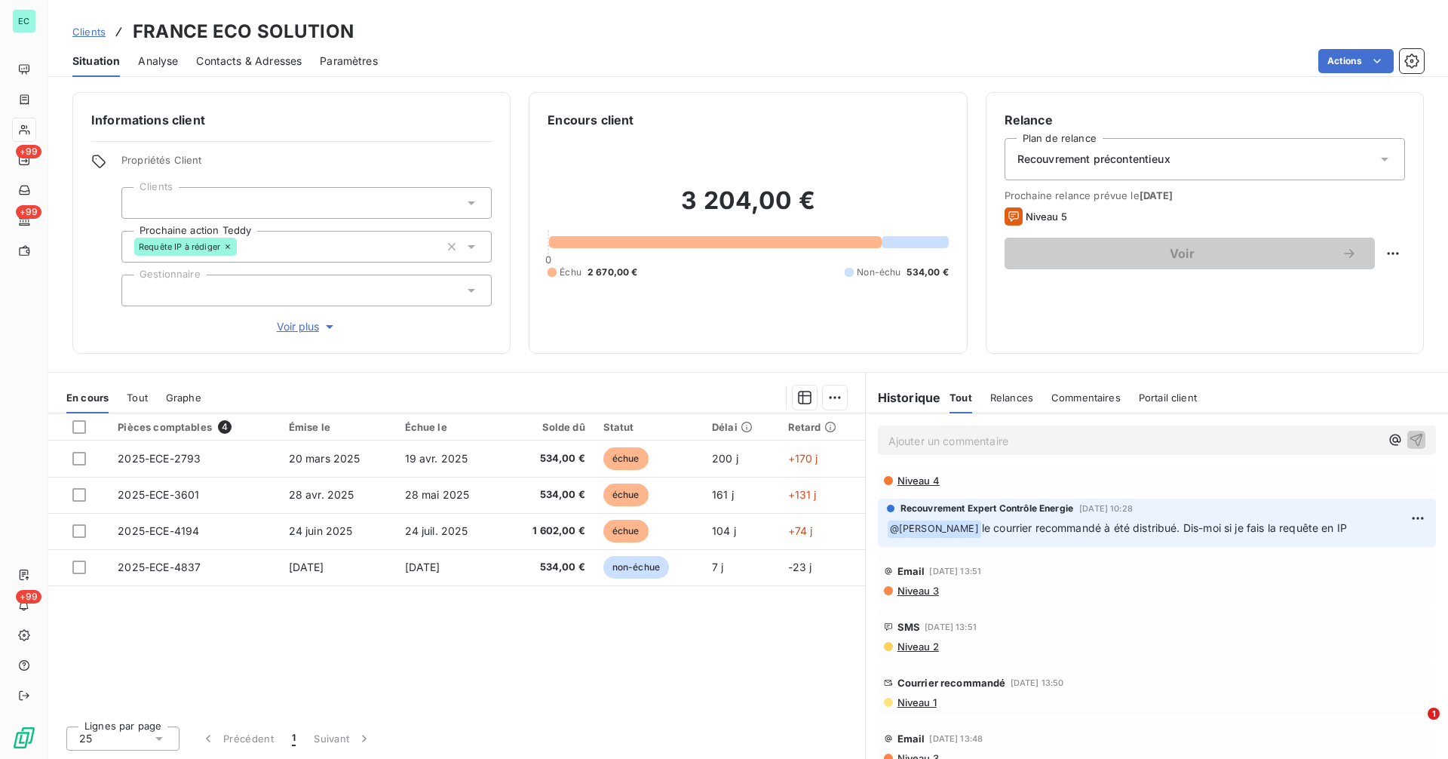
scroll to position [352, 0]
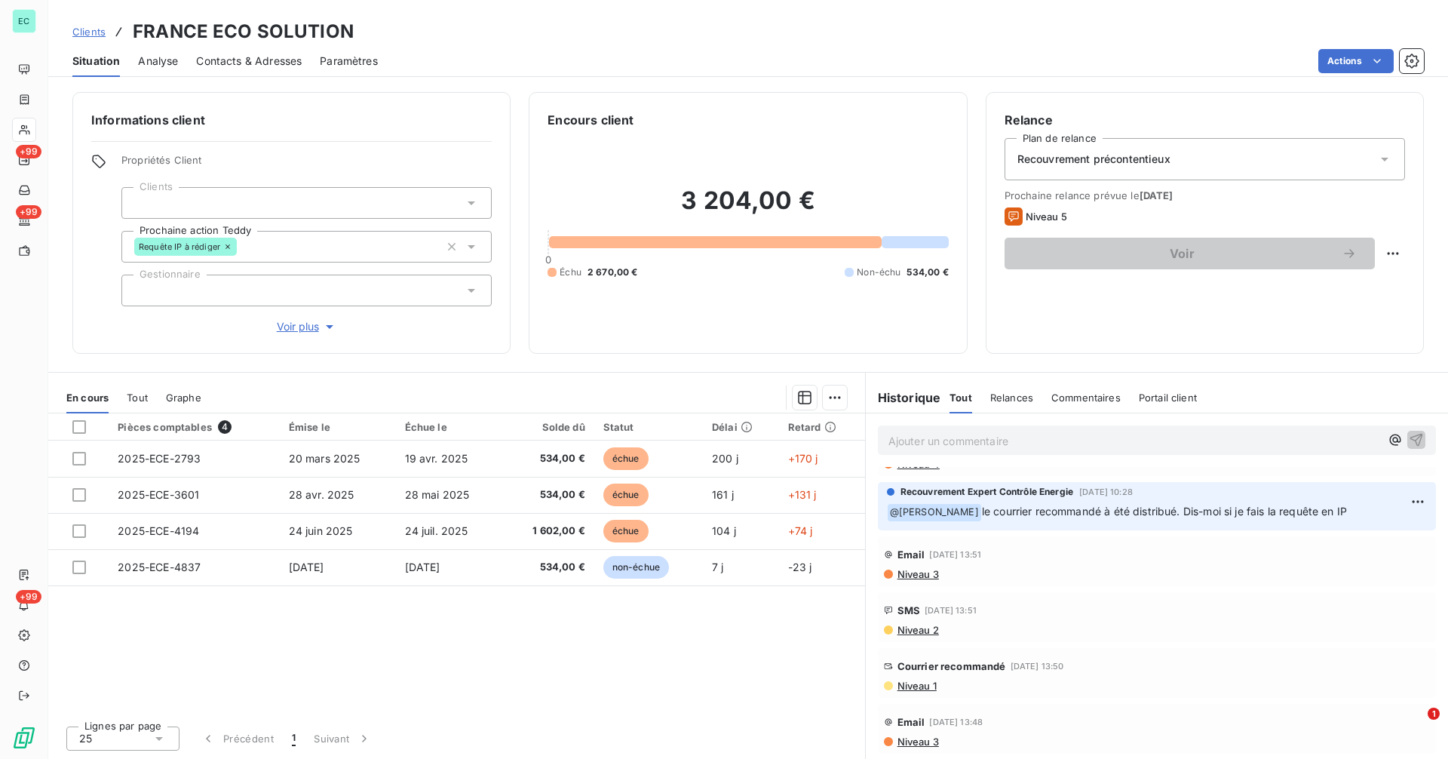
click at [922, 681] on span "Niveau 1" at bounding box center [916, 685] width 41 height 12
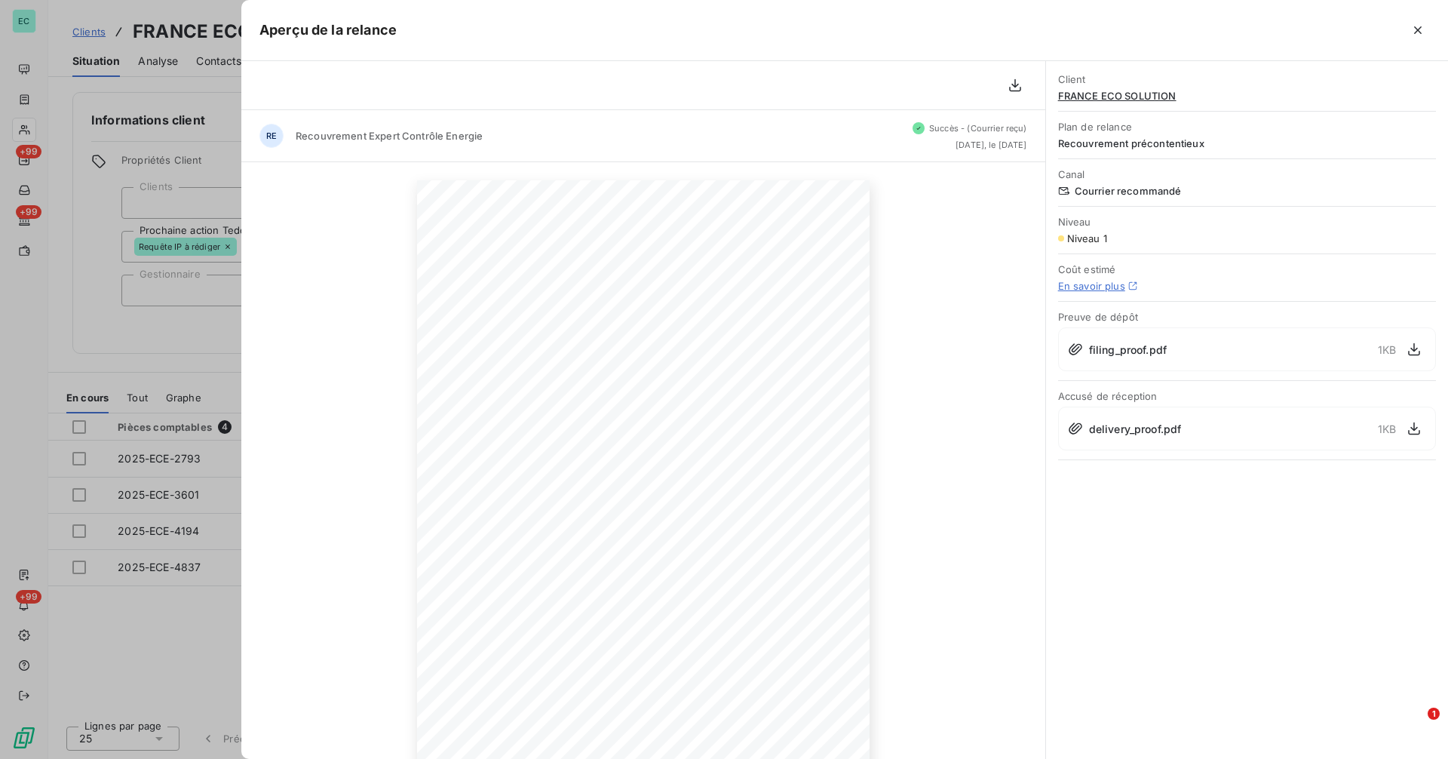
click at [181, 348] on div at bounding box center [724, 379] width 1448 height 759
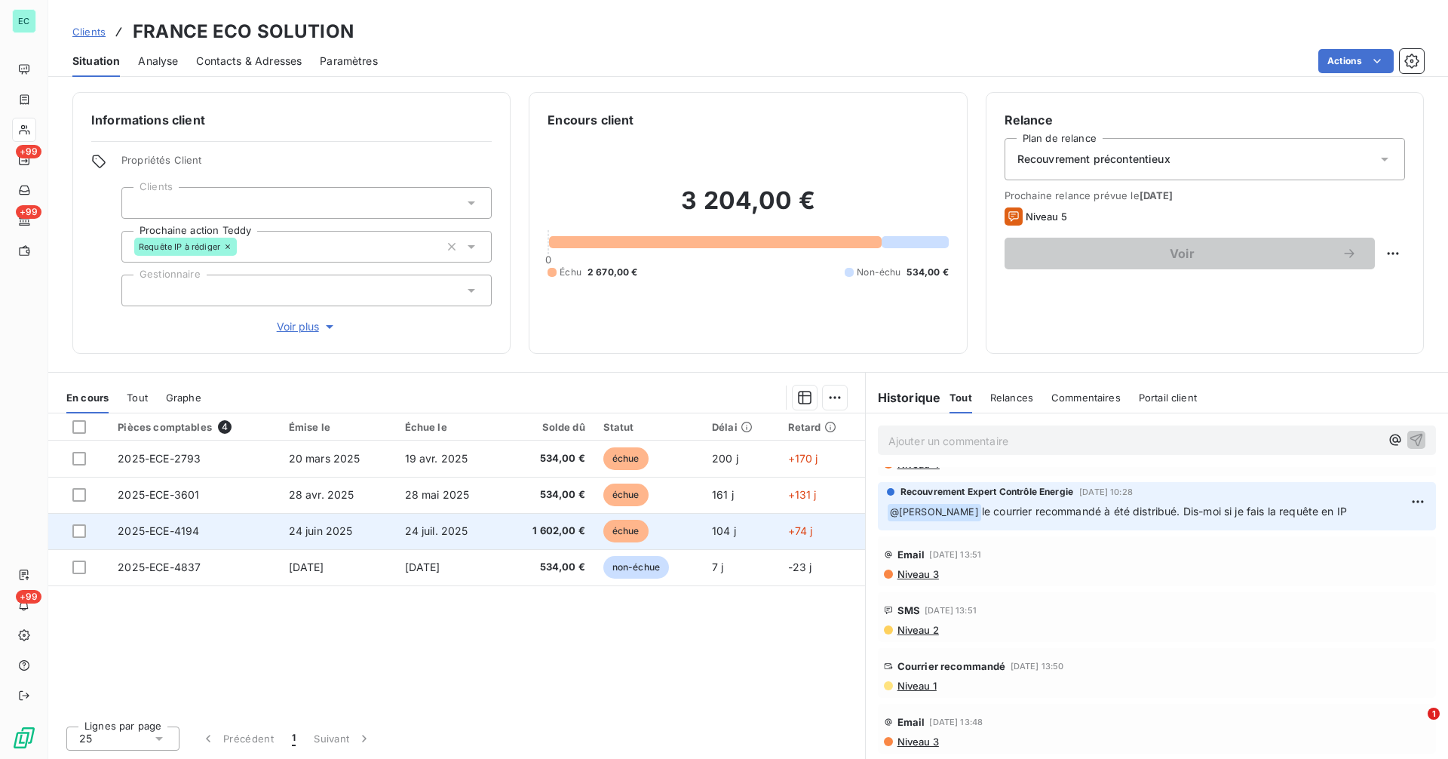
click at [549, 538] on span "1 602,00 €" at bounding box center [548, 530] width 73 height 15
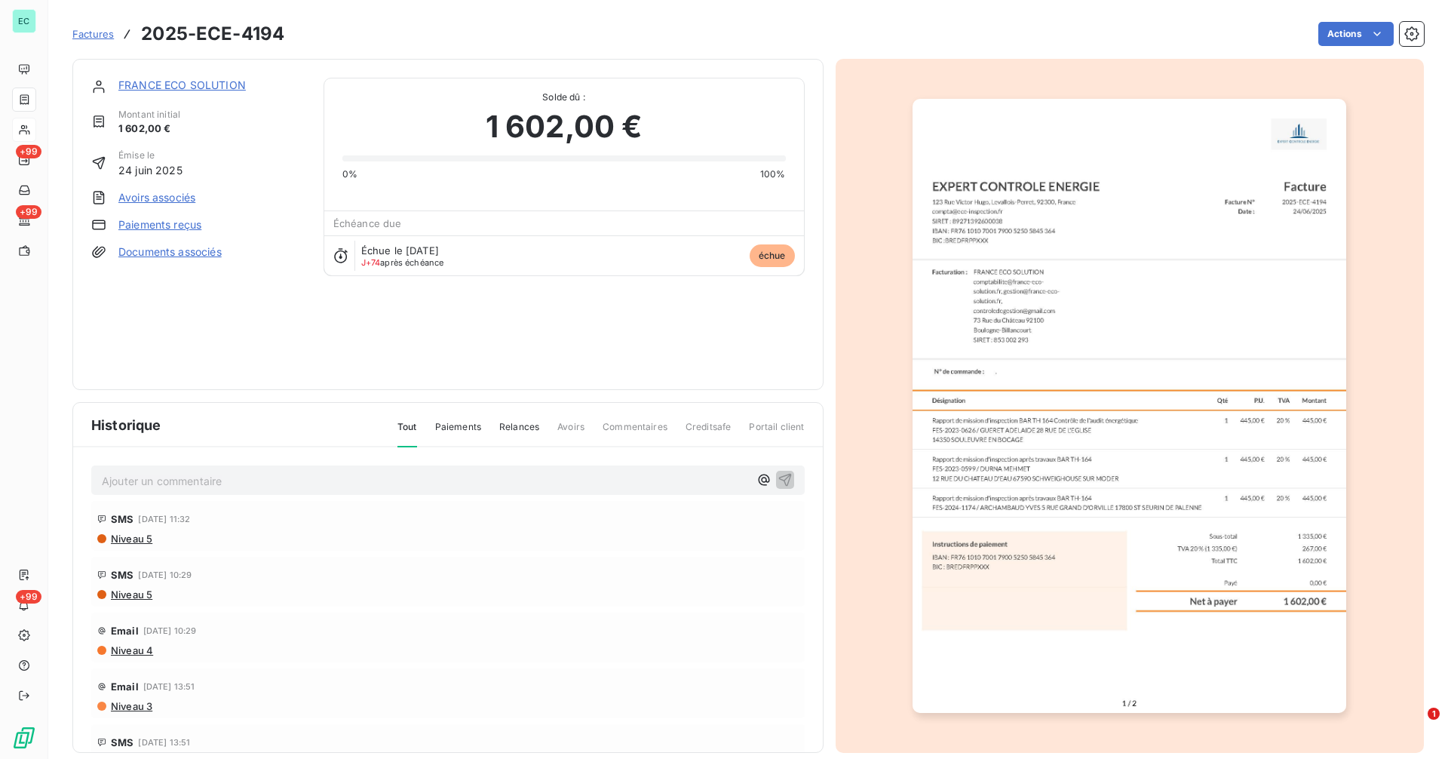
click at [1196, 467] on img "button" at bounding box center [1129, 406] width 434 height 614
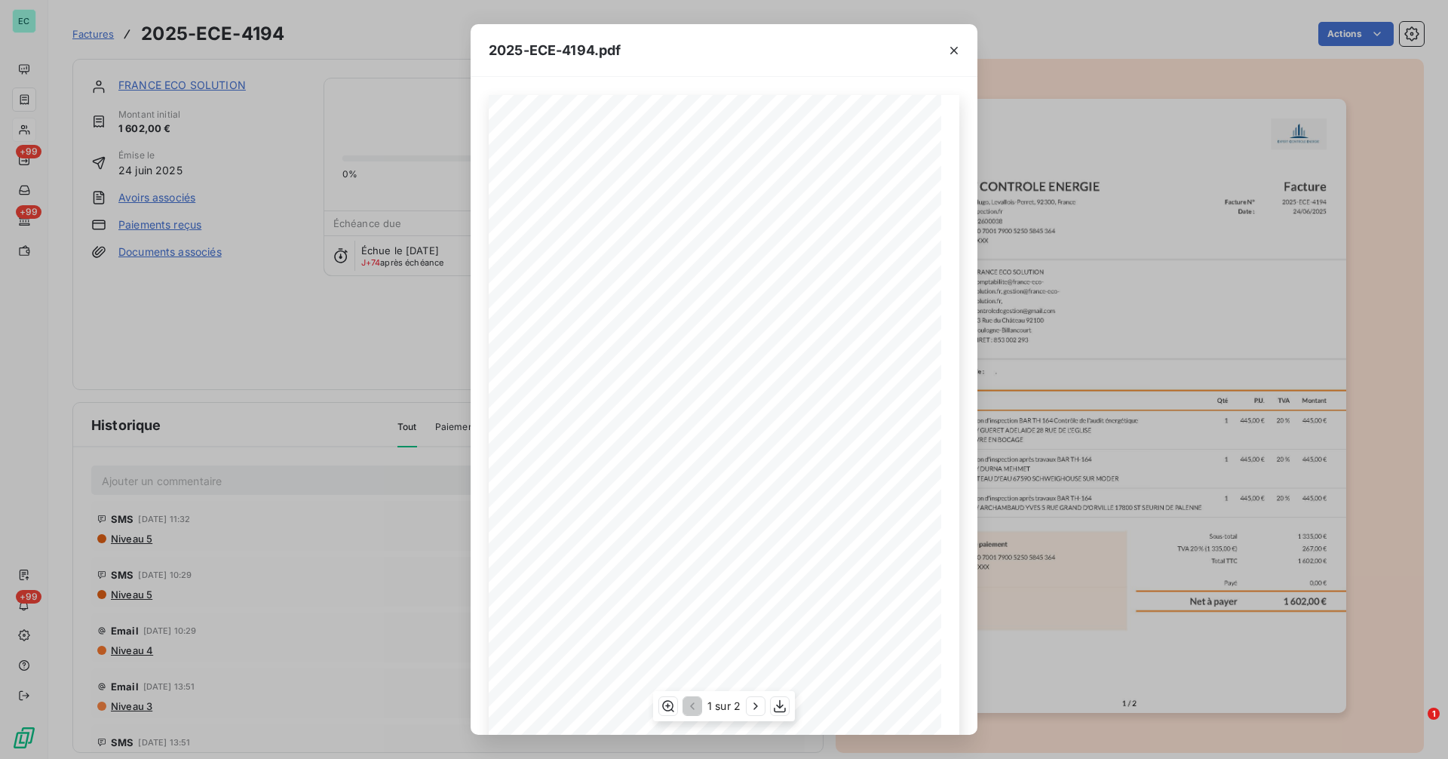
scroll to position [19, 0]
click at [364, 551] on div "2025-ECE-4194.pdf Facture N° 2025-ECE-4194 Date : [DATE] Facture Facturation : …" at bounding box center [724, 379] width 1448 height 759
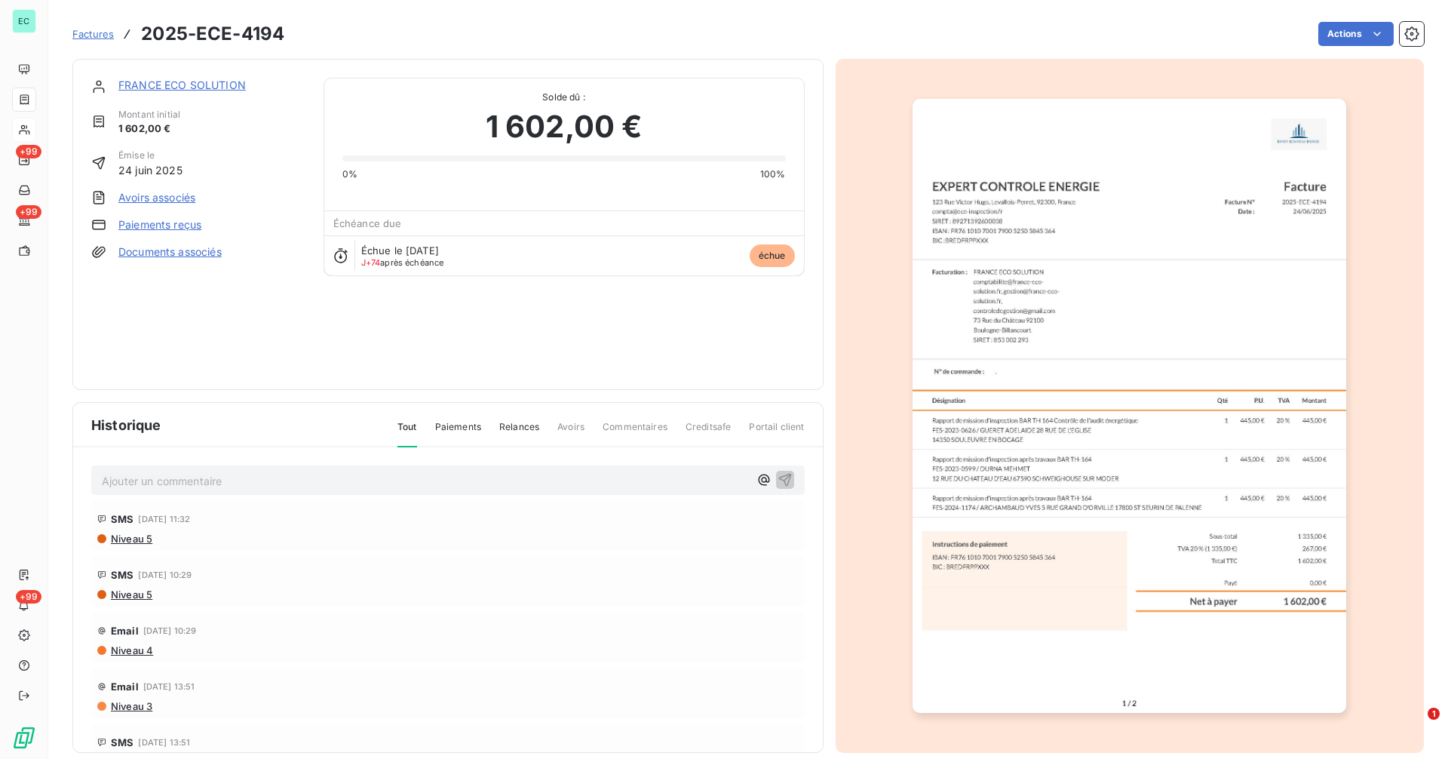
click at [210, 86] on link "FRANCE ECO SOLUTION" at bounding box center [181, 84] width 127 height 13
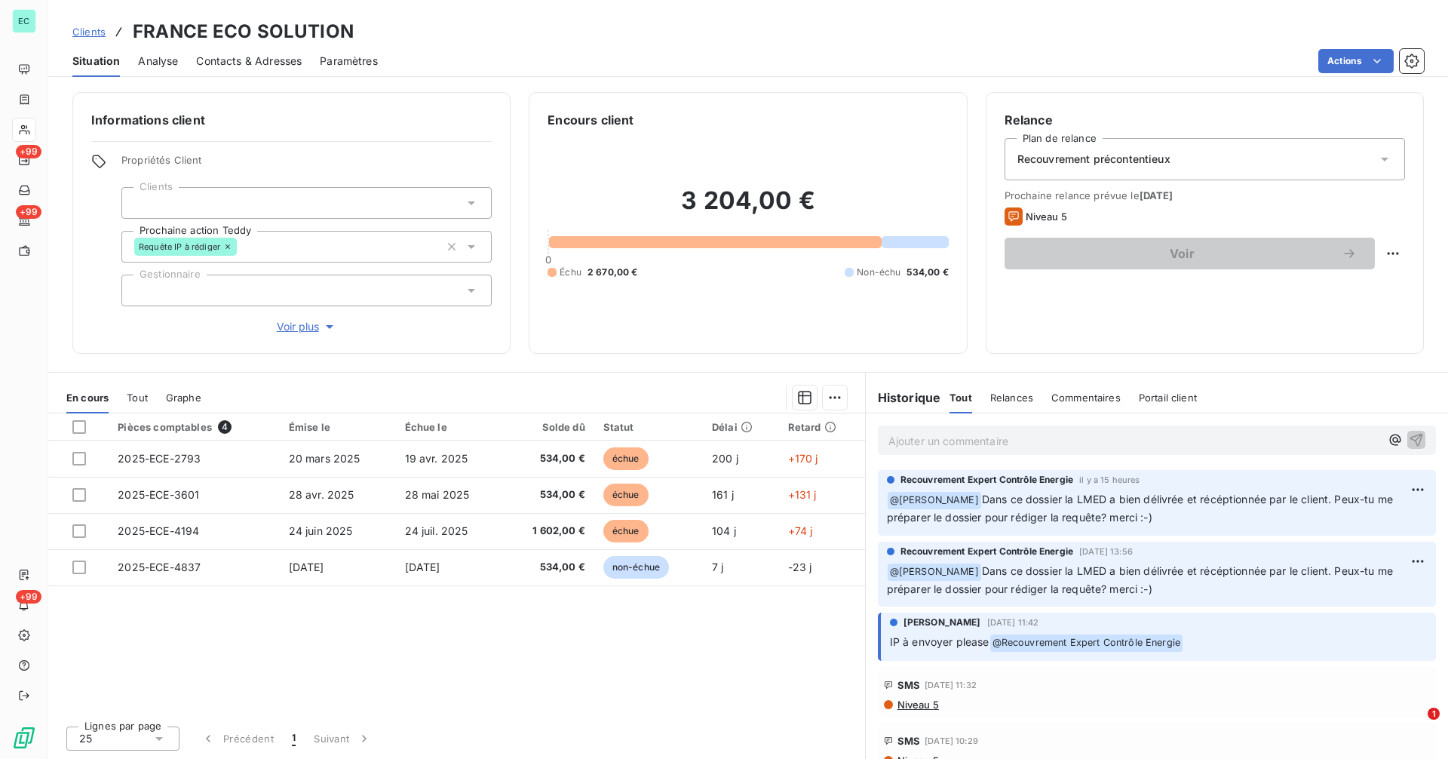
click at [101, 35] on span "Clients" at bounding box center [88, 32] width 33 height 12
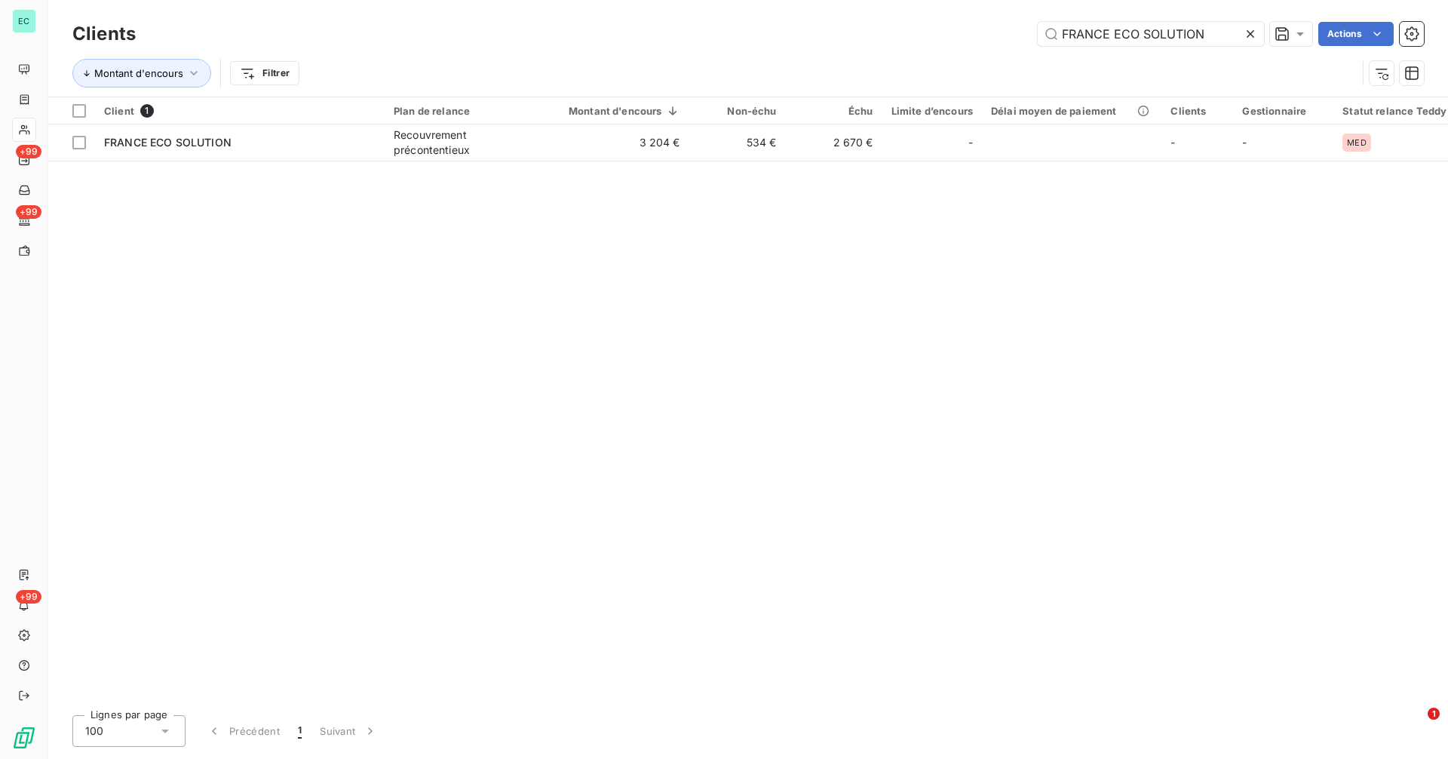
click at [1248, 32] on icon at bounding box center [1250, 34] width 8 height 8
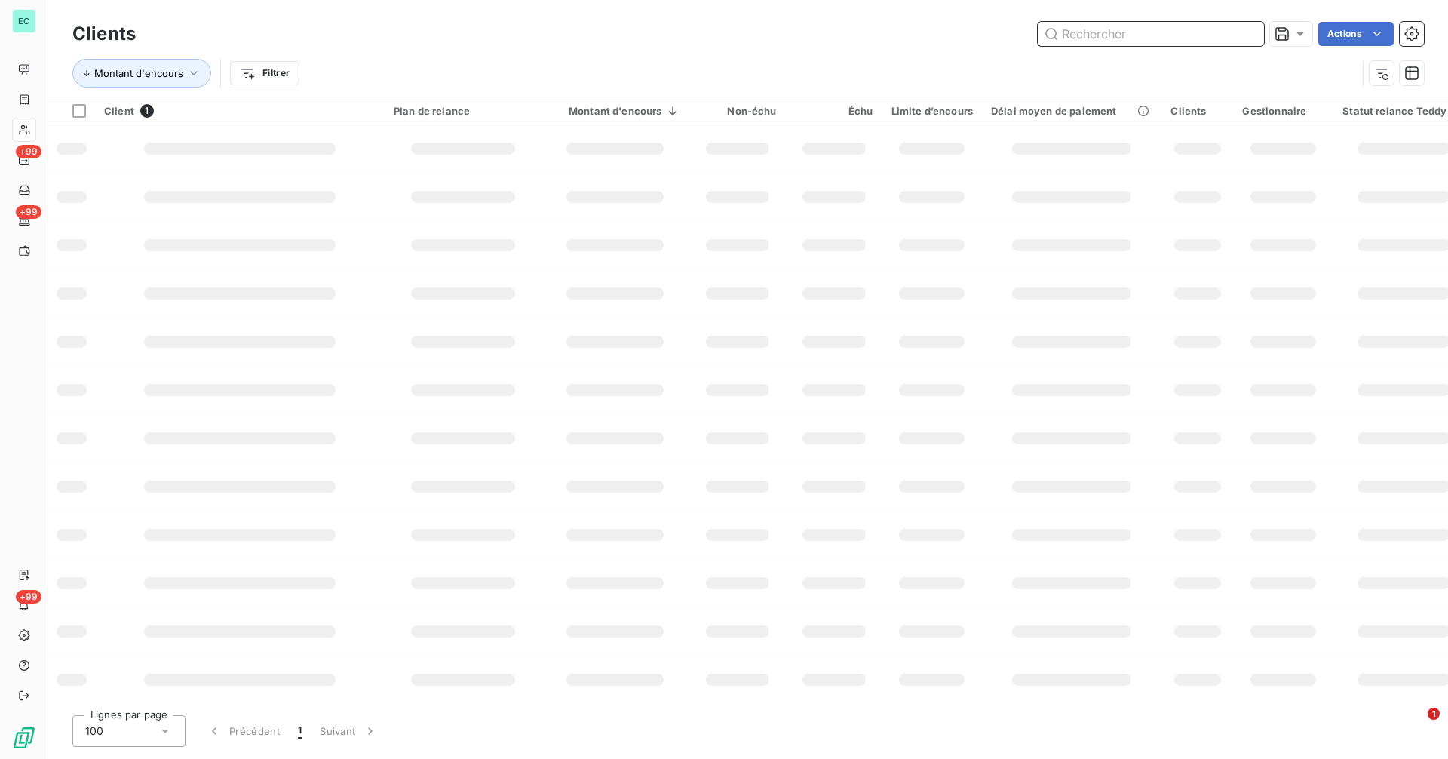
click at [1224, 33] on input "text" at bounding box center [1150, 34] width 226 height 24
paste input "La Francaise de l'Ecologie"
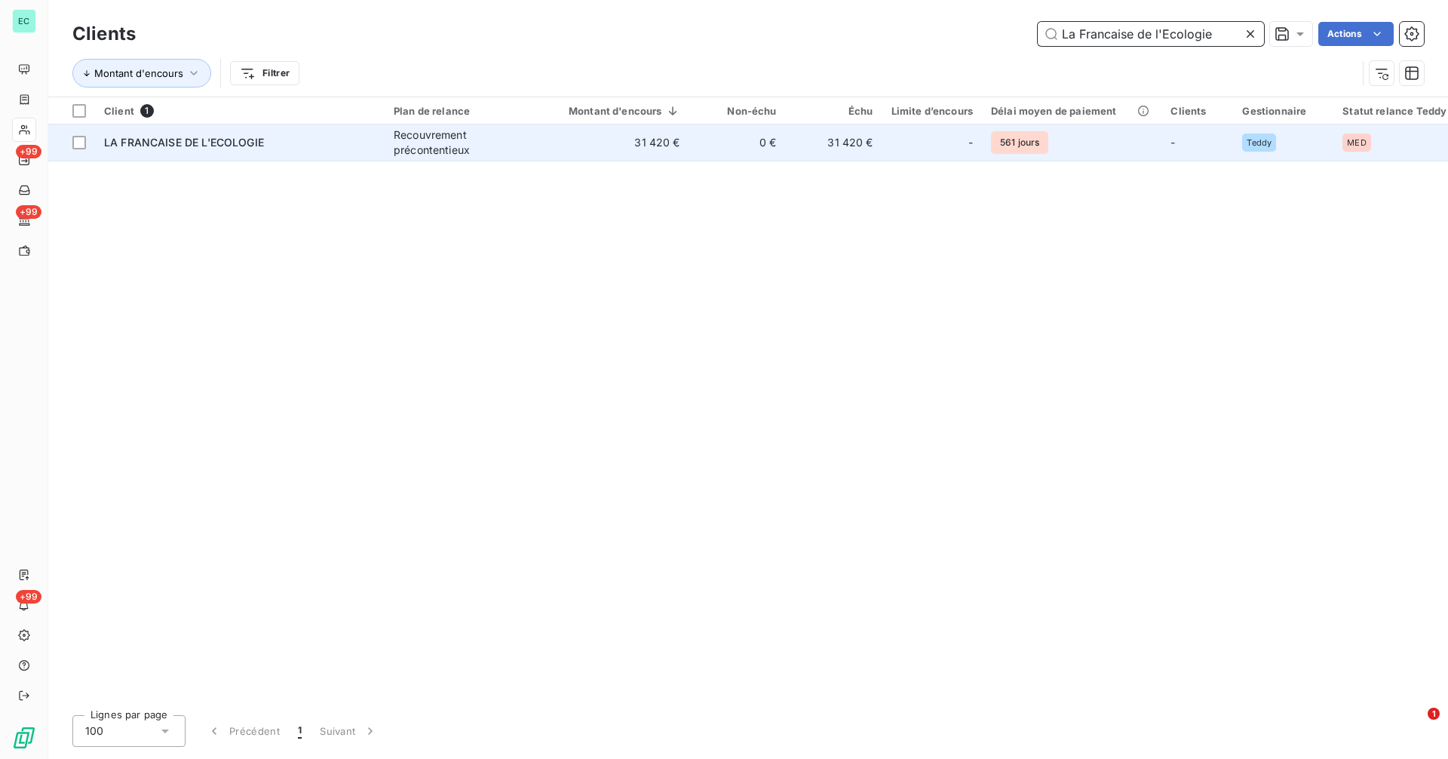
type input "La Francaise de l'Ecologie"
click at [578, 149] on td "31 420 €" at bounding box center [615, 142] width 148 height 36
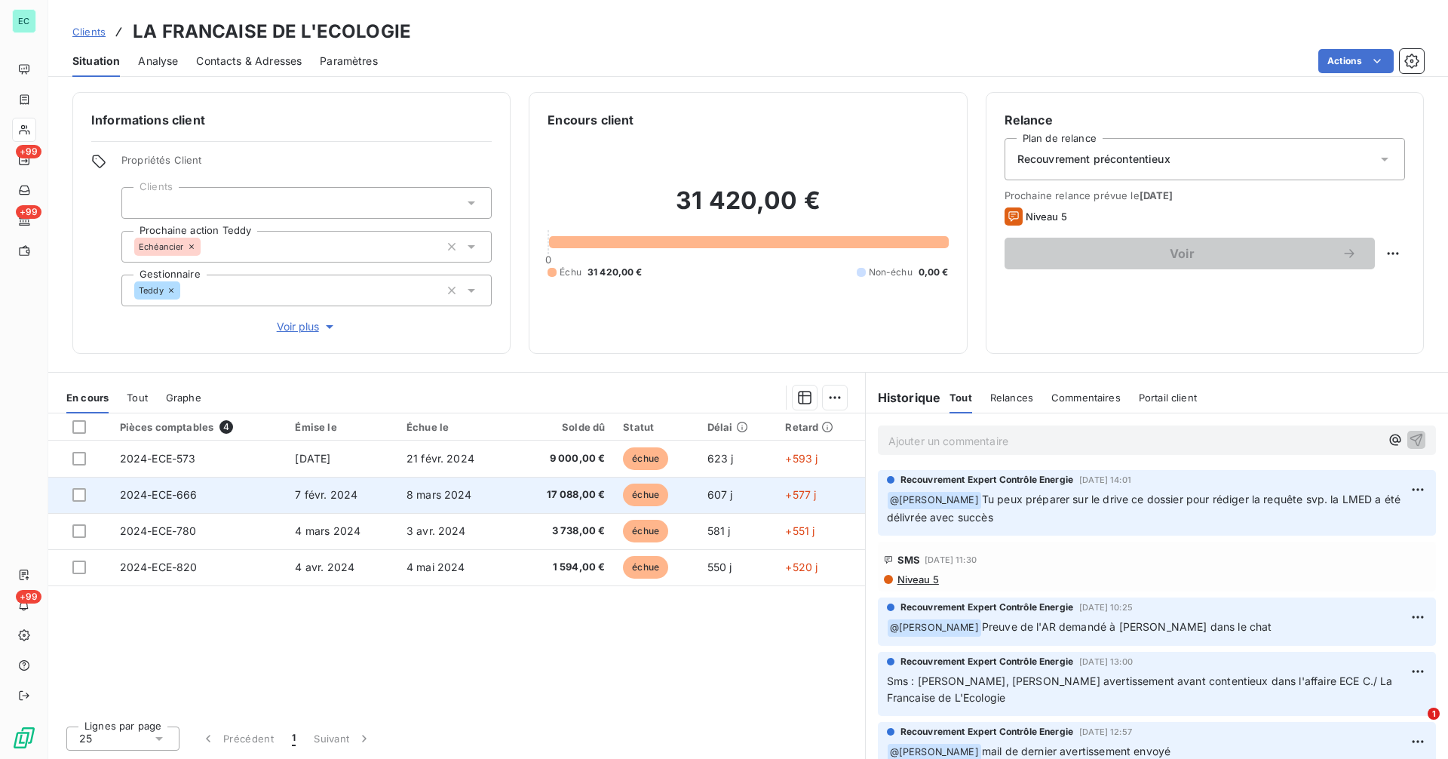
click at [434, 493] on span "8 mars 2024" at bounding box center [439, 494] width 66 height 13
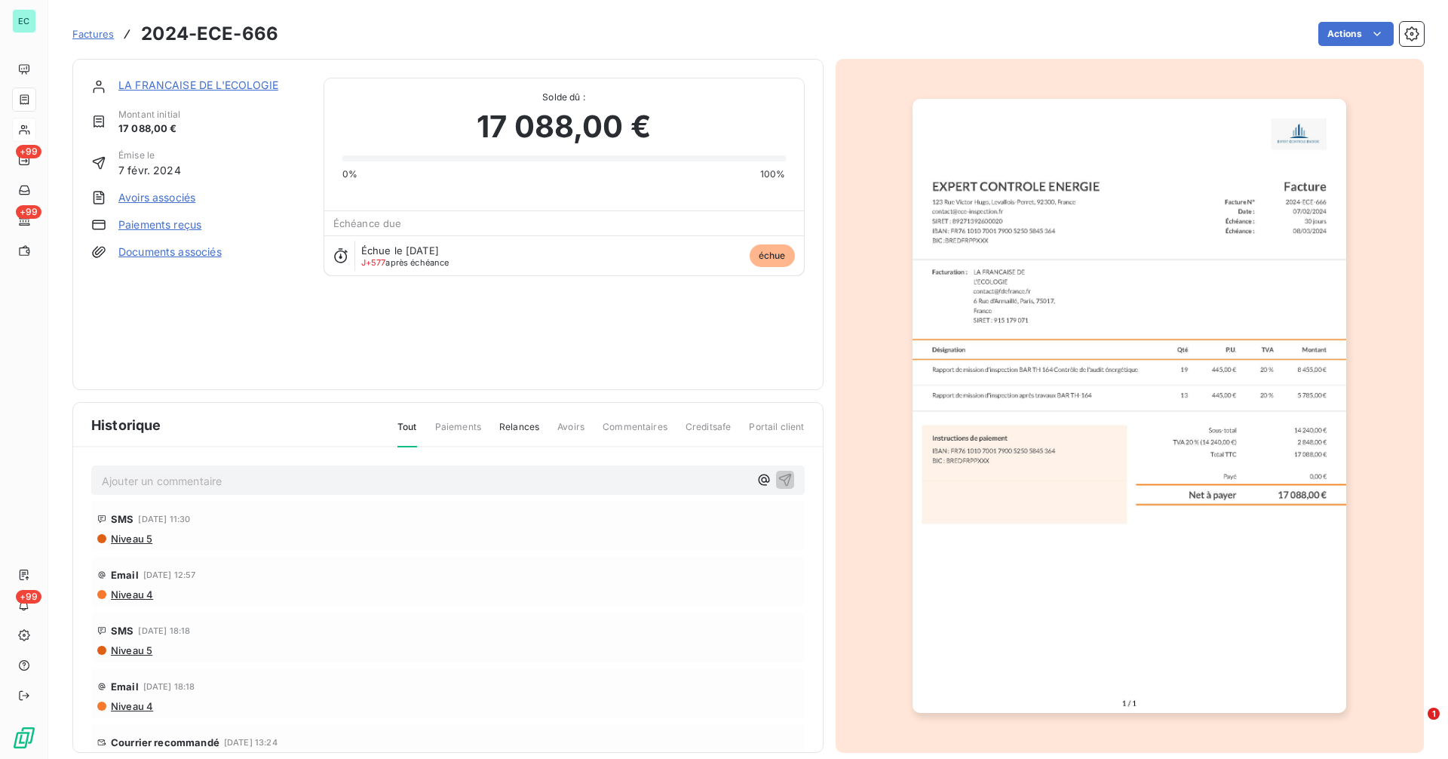
drag, startPoint x: 193, startPoint y: 91, endPoint x: 212, endPoint y: 108, distance: 25.1
click at [193, 92] on div "LA FRANCAISE DE L'ECOLOGIE" at bounding box center [211, 85] width 187 height 15
click at [228, 80] on link "LA FRANCAISE DE L'ECOLOGIE" at bounding box center [198, 84] width 160 height 13
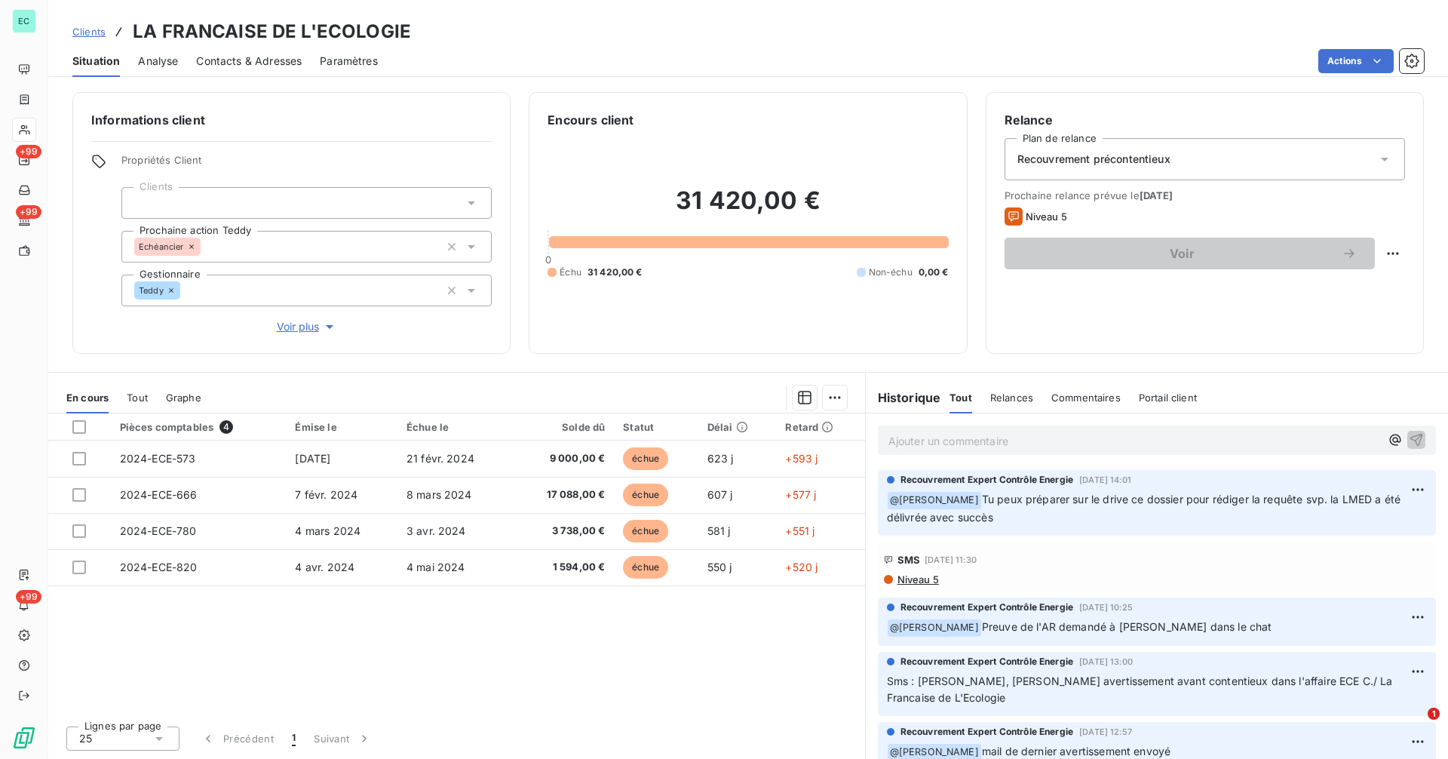
click at [912, 444] on p "Ajouter un commentaire ﻿" at bounding box center [1134, 440] width 492 height 19
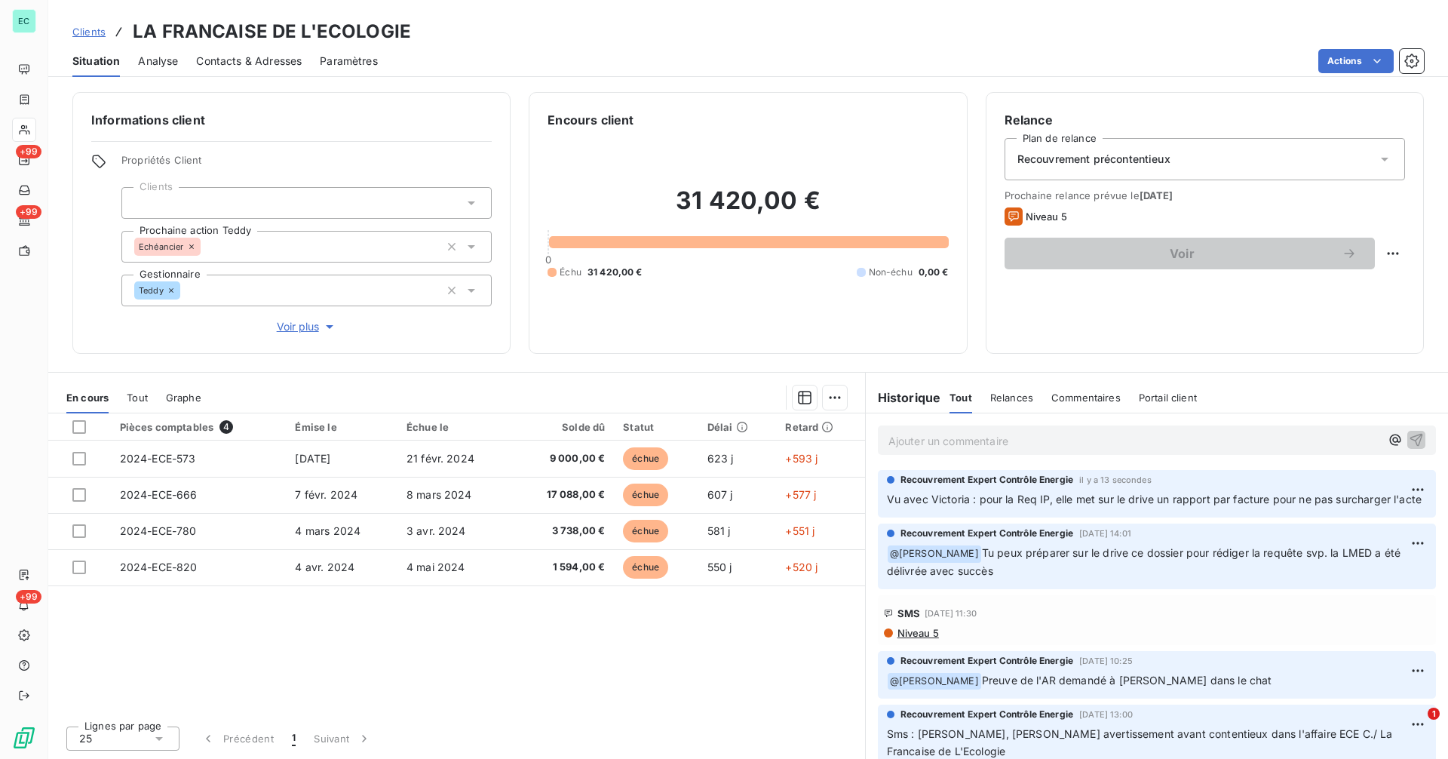
click at [79, 35] on span "Clients" at bounding box center [88, 32] width 33 height 12
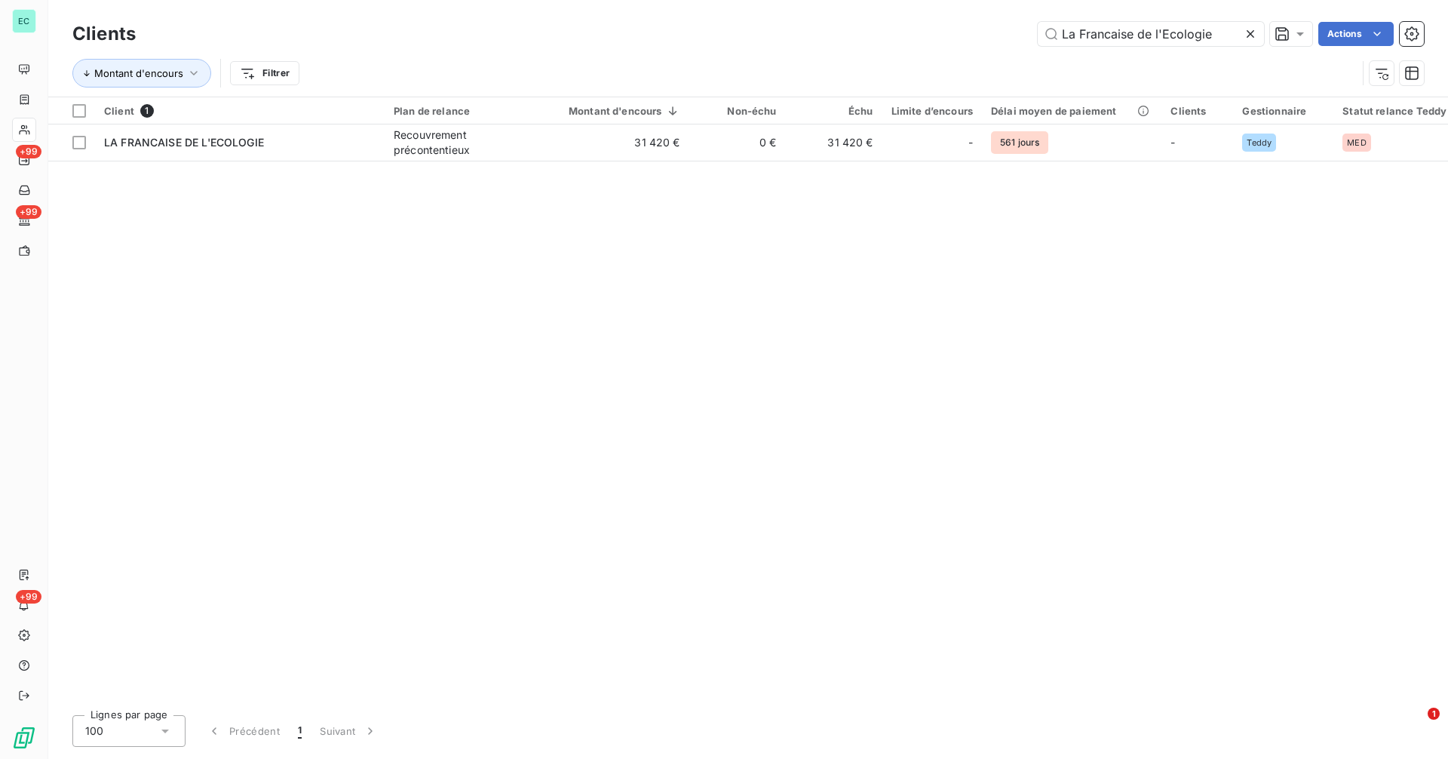
click at [1257, 32] on div at bounding box center [1253, 34] width 21 height 24
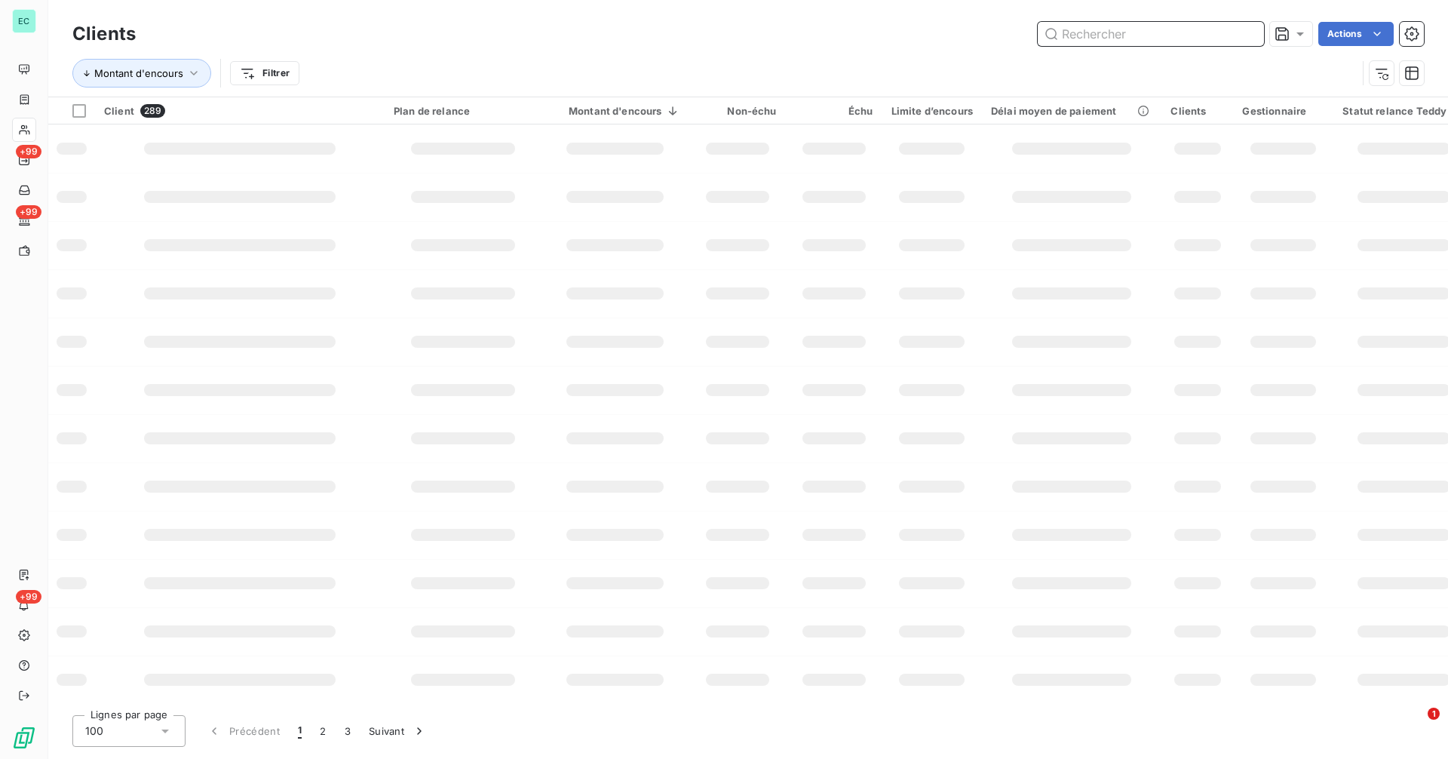
click at [1175, 34] on input "text" at bounding box center [1150, 34] width 226 height 24
paste input "RENOVLOGEMENT"
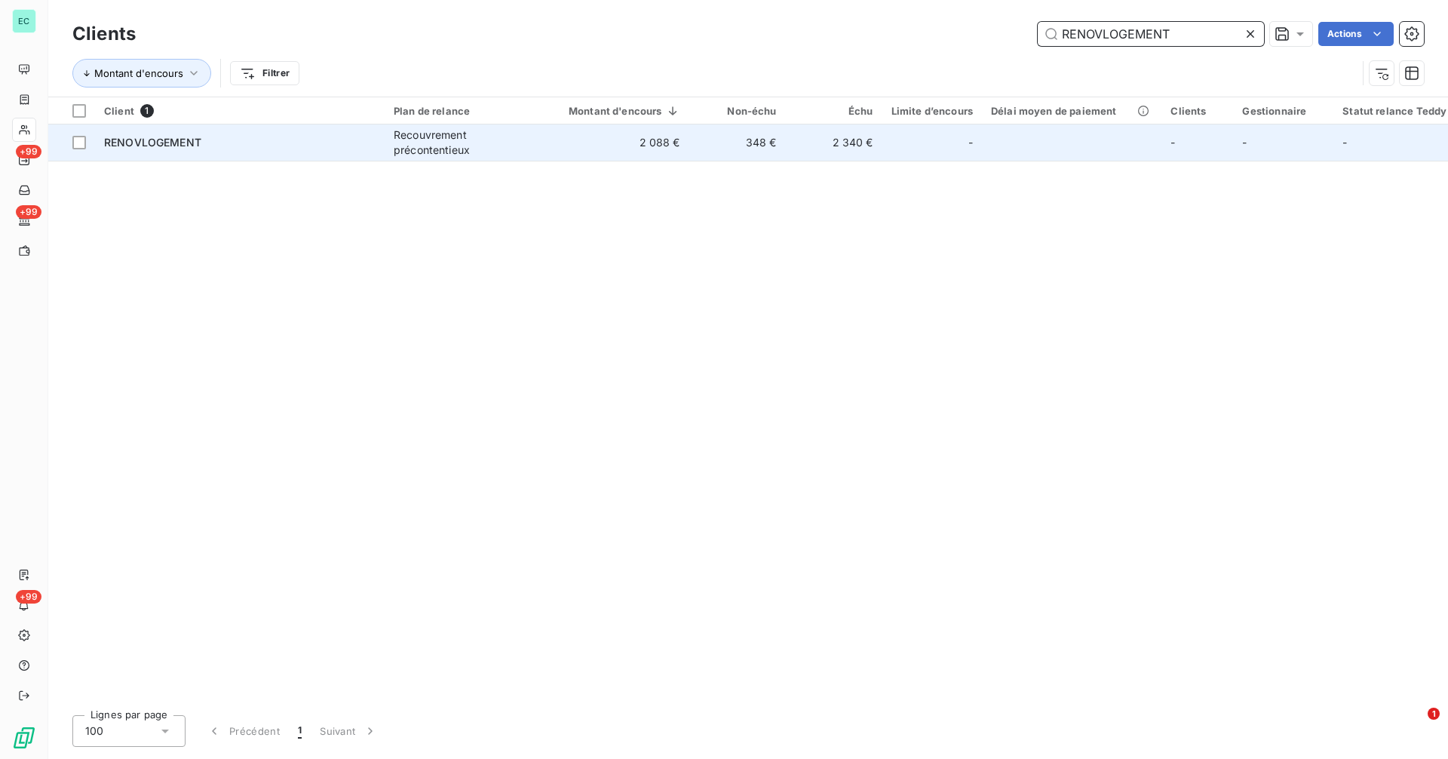
type input "RENOVLOGEMENT"
click at [544, 157] on td "2 088 €" at bounding box center [615, 142] width 148 height 36
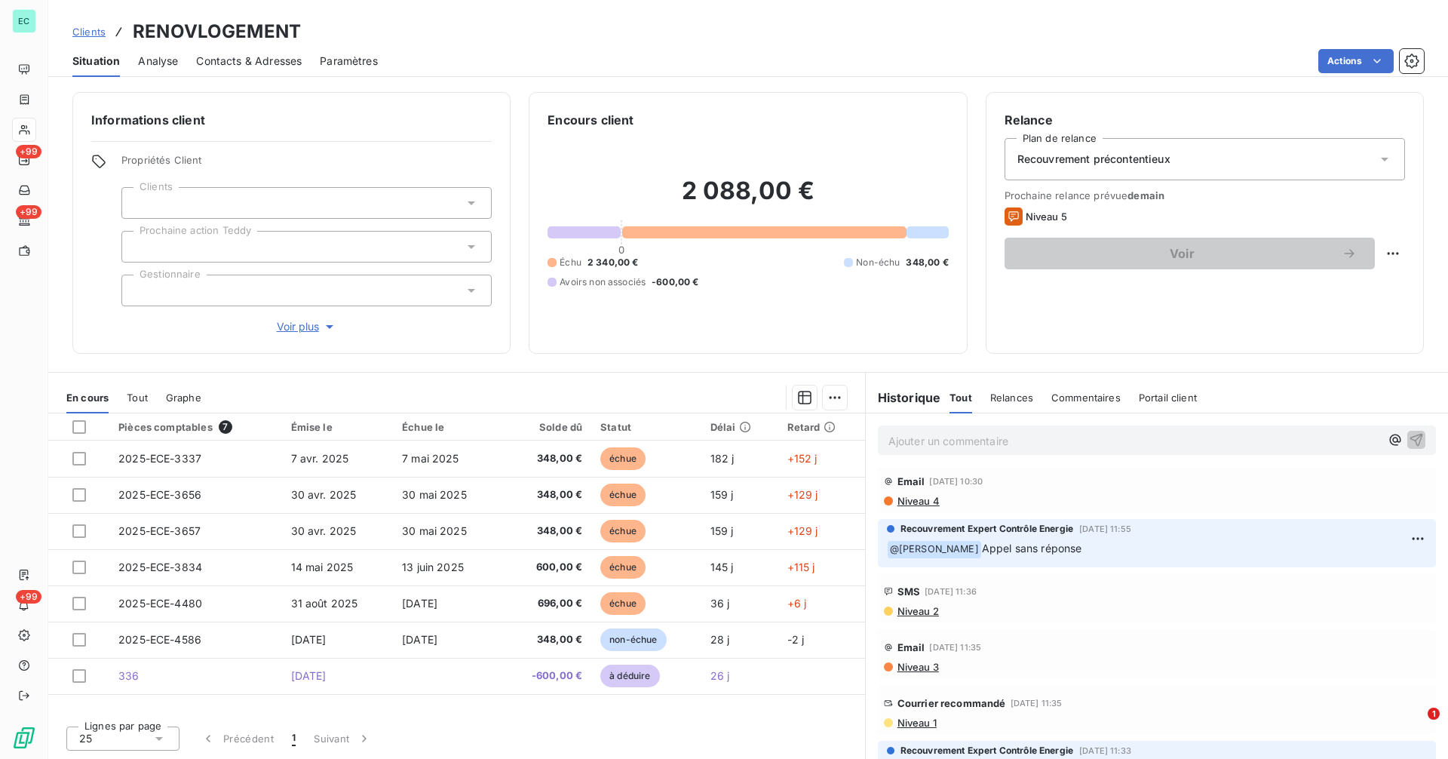
scroll to position [176, 0]
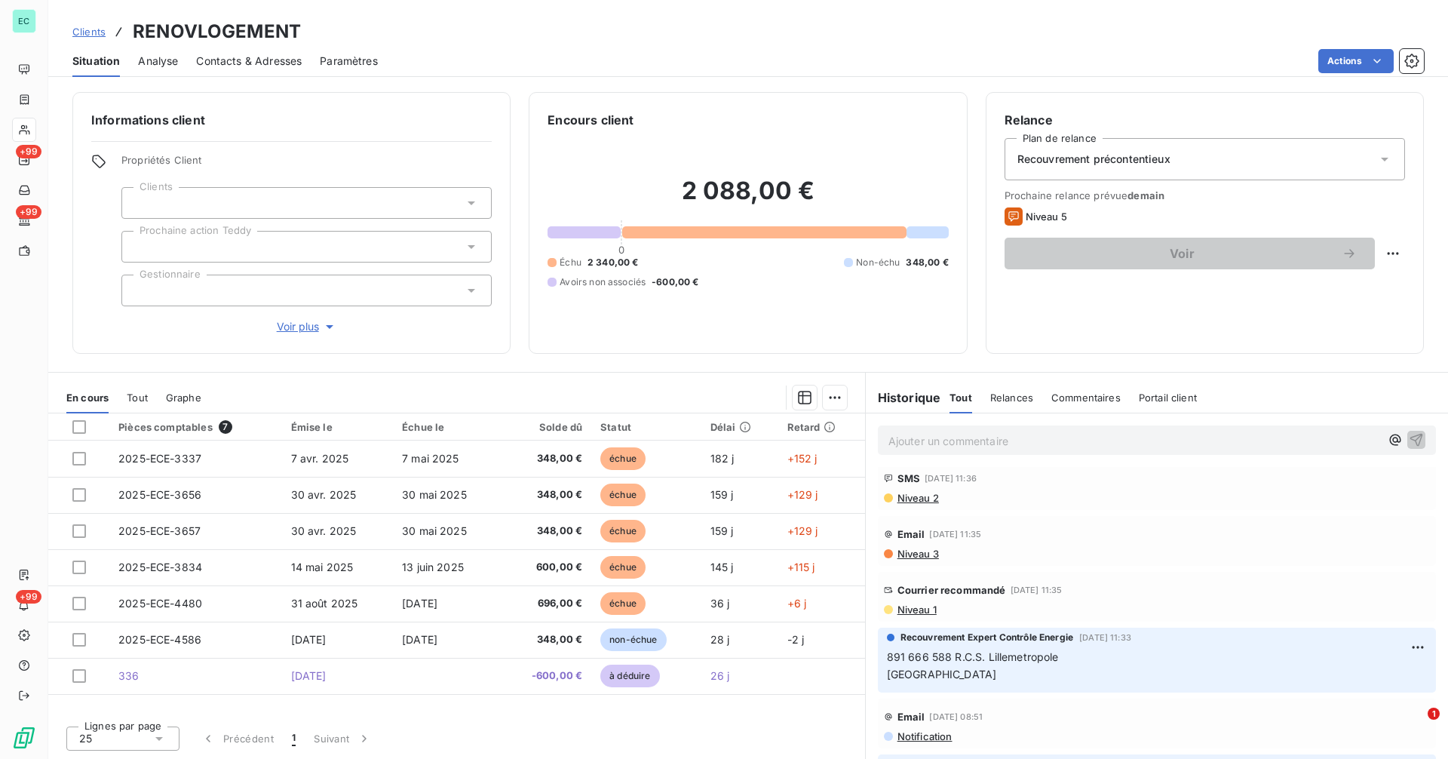
click at [927, 610] on span "Niveau 1" at bounding box center [916, 609] width 41 height 12
click at [928, 606] on span "Niveau 1" at bounding box center [916, 609] width 41 height 12
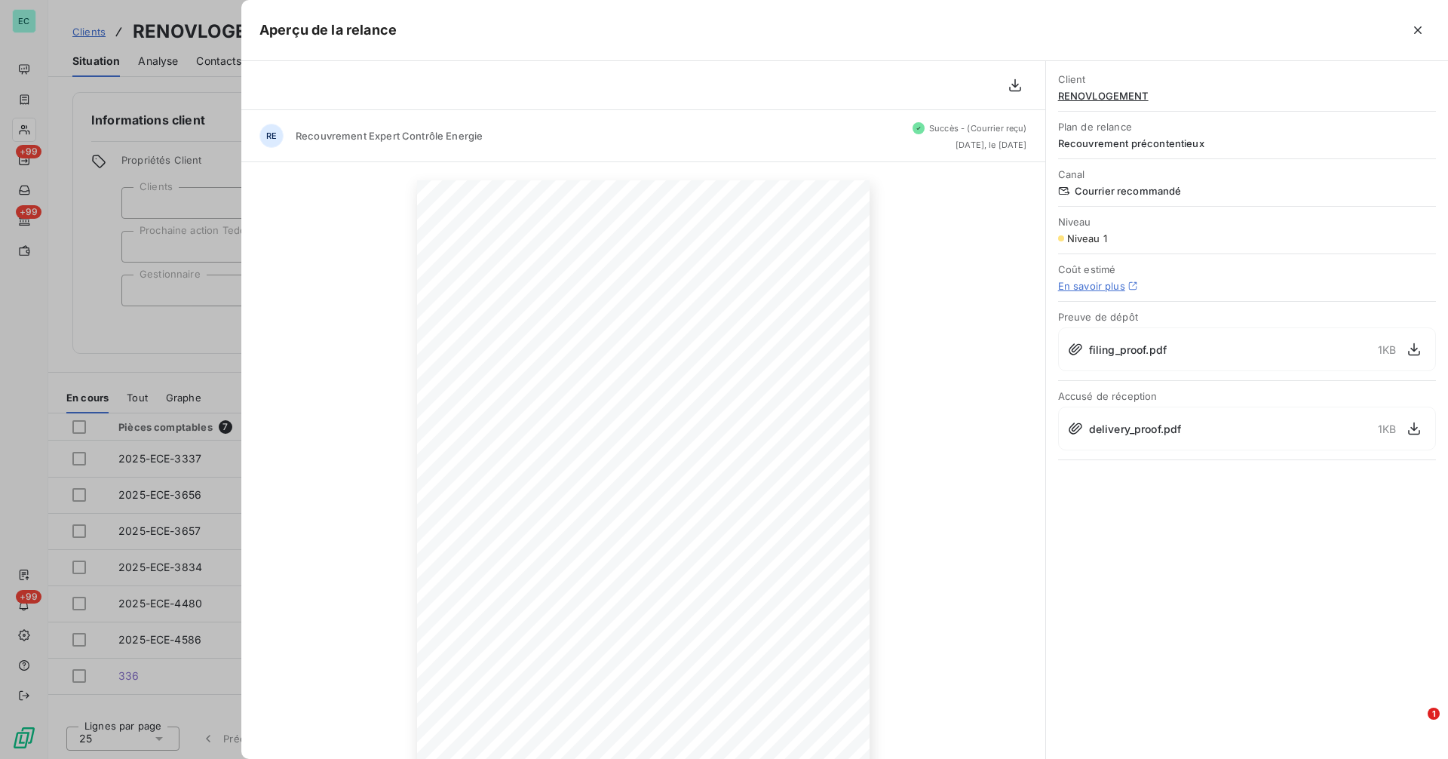
click at [198, 327] on div at bounding box center [724, 379] width 1448 height 759
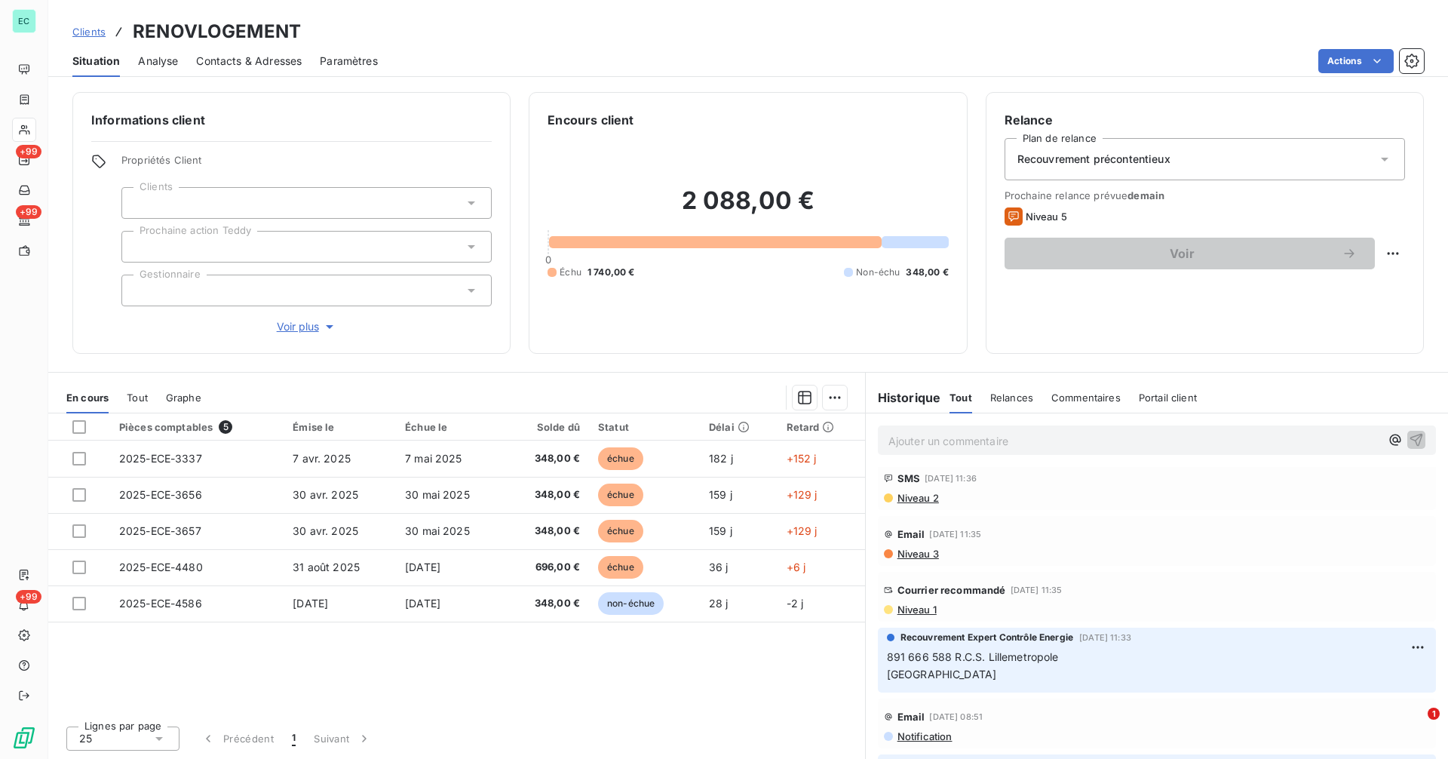
click at [93, 29] on span "Clients" at bounding box center [88, 32] width 33 height 12
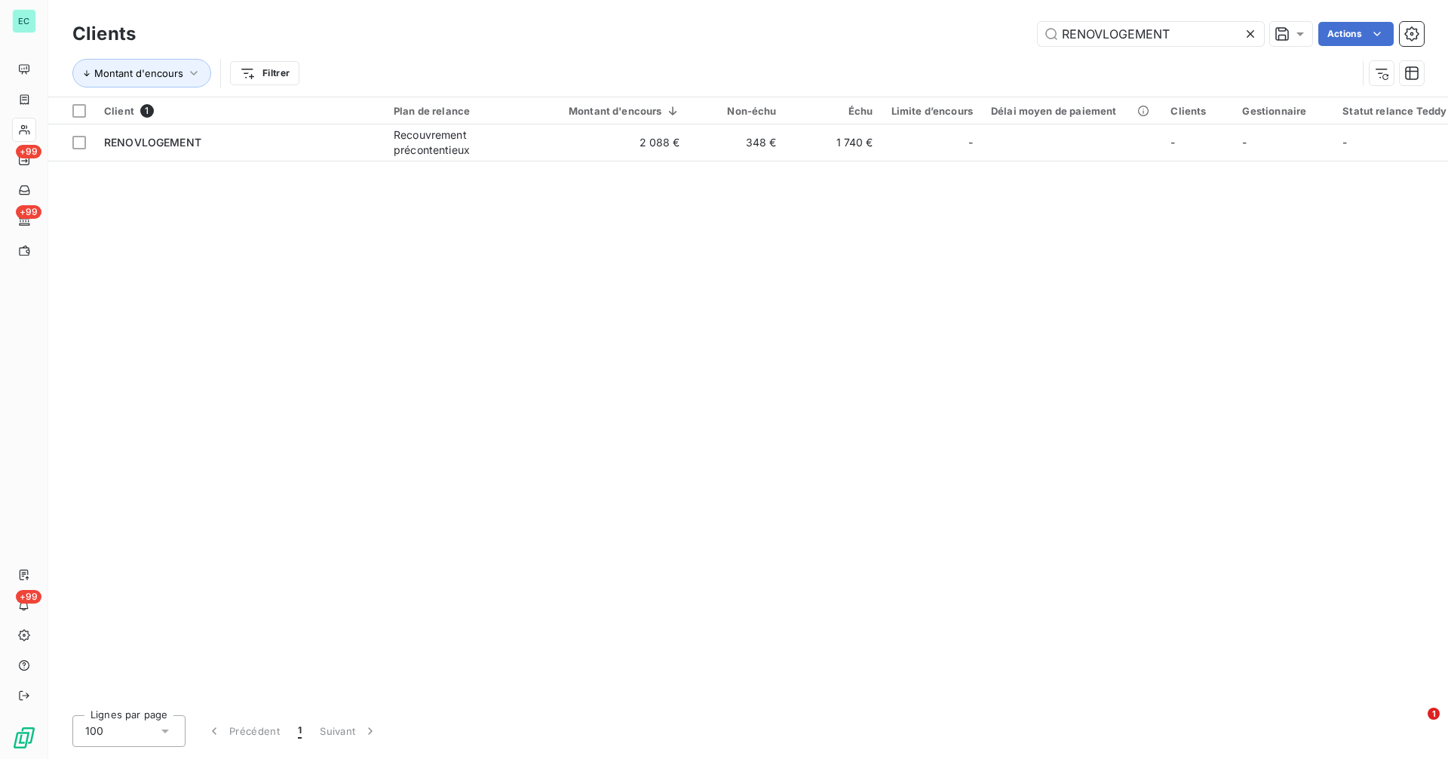
click at [1253, 39] on icon at bounding box center [1250, 33] width 15 height 15
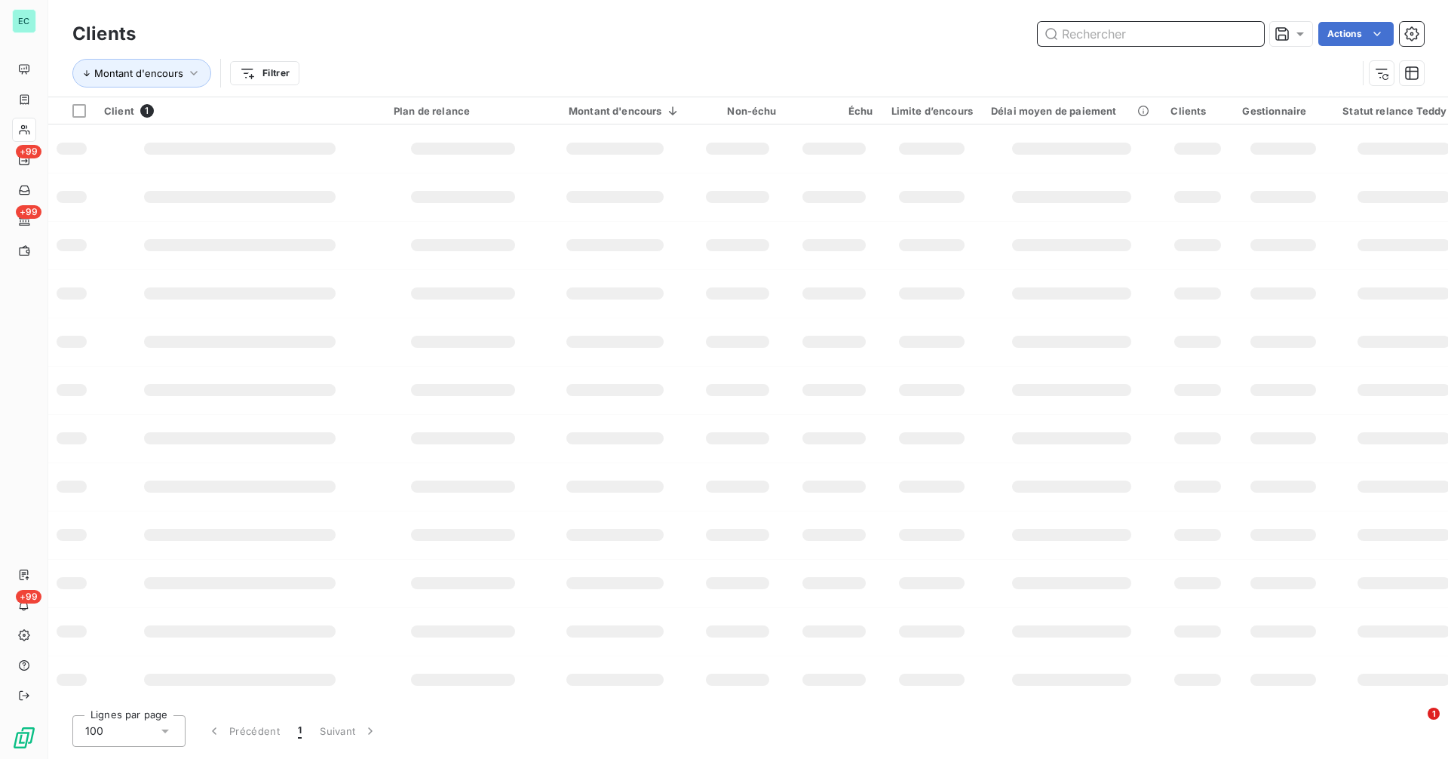
click at [1212, 40] on input "text" at bounding box center [1150, 34] width 226 height 24
paste input "Ecologia"
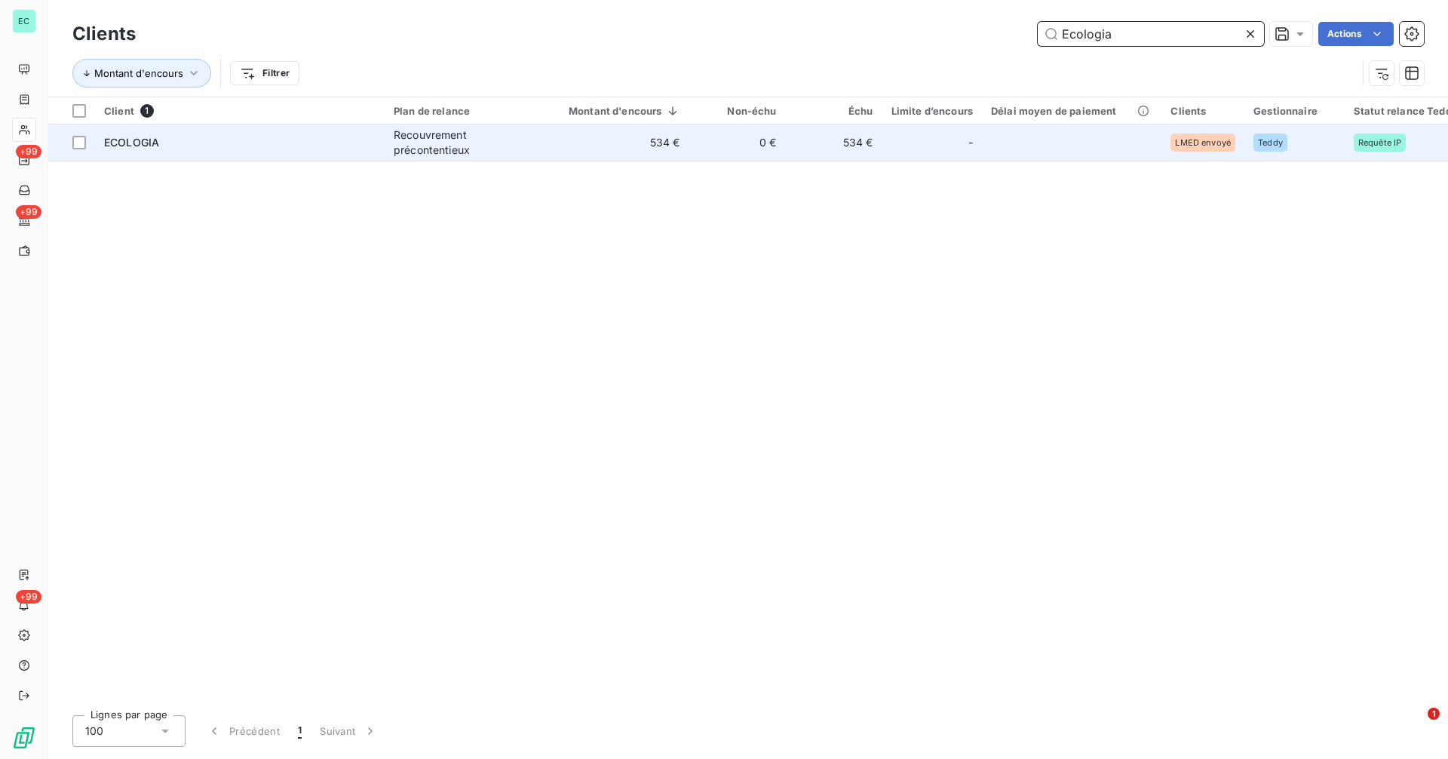
type input "Ecologia"
click at [823, 146] on td "534 €" at bounding box center [834, 142] width 97 height 36
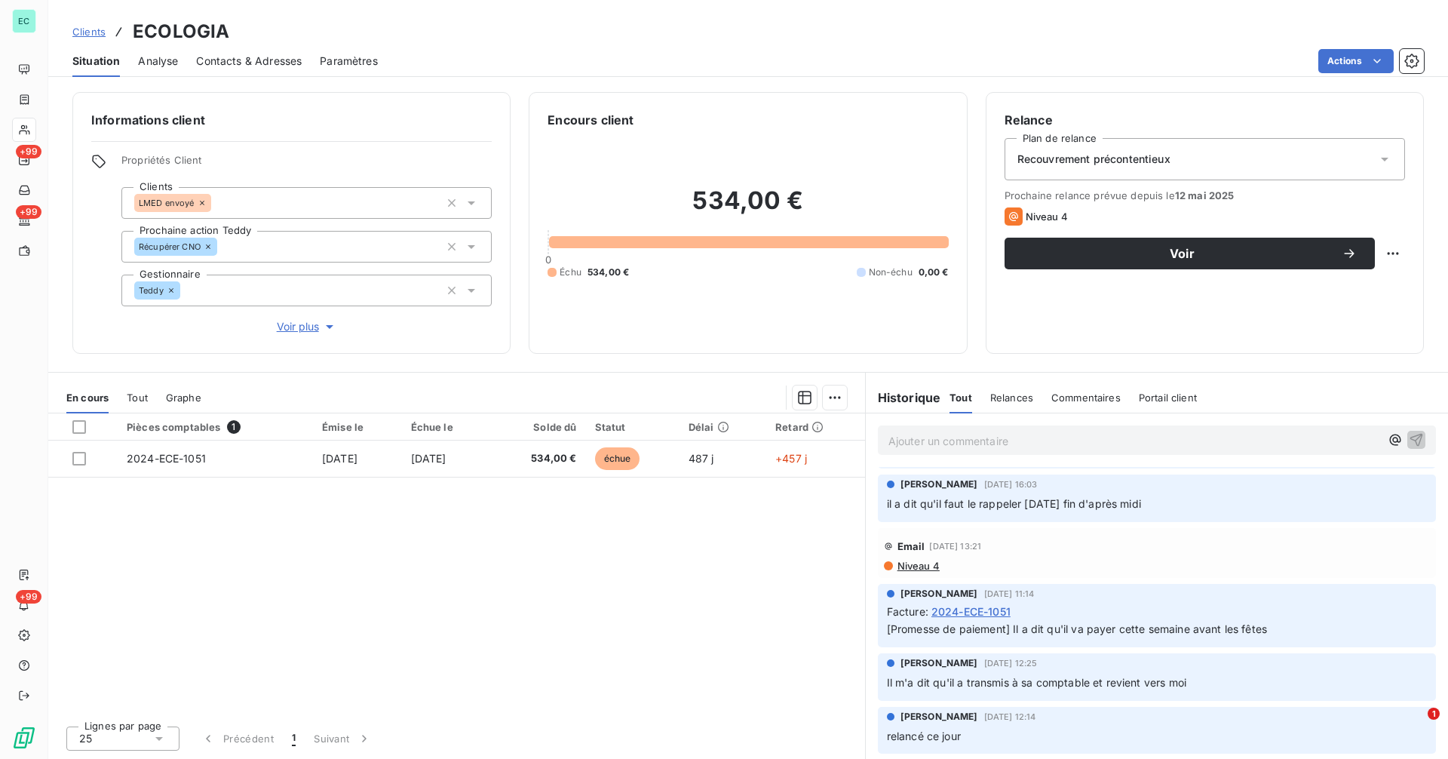
scroll to position [1191, 0]
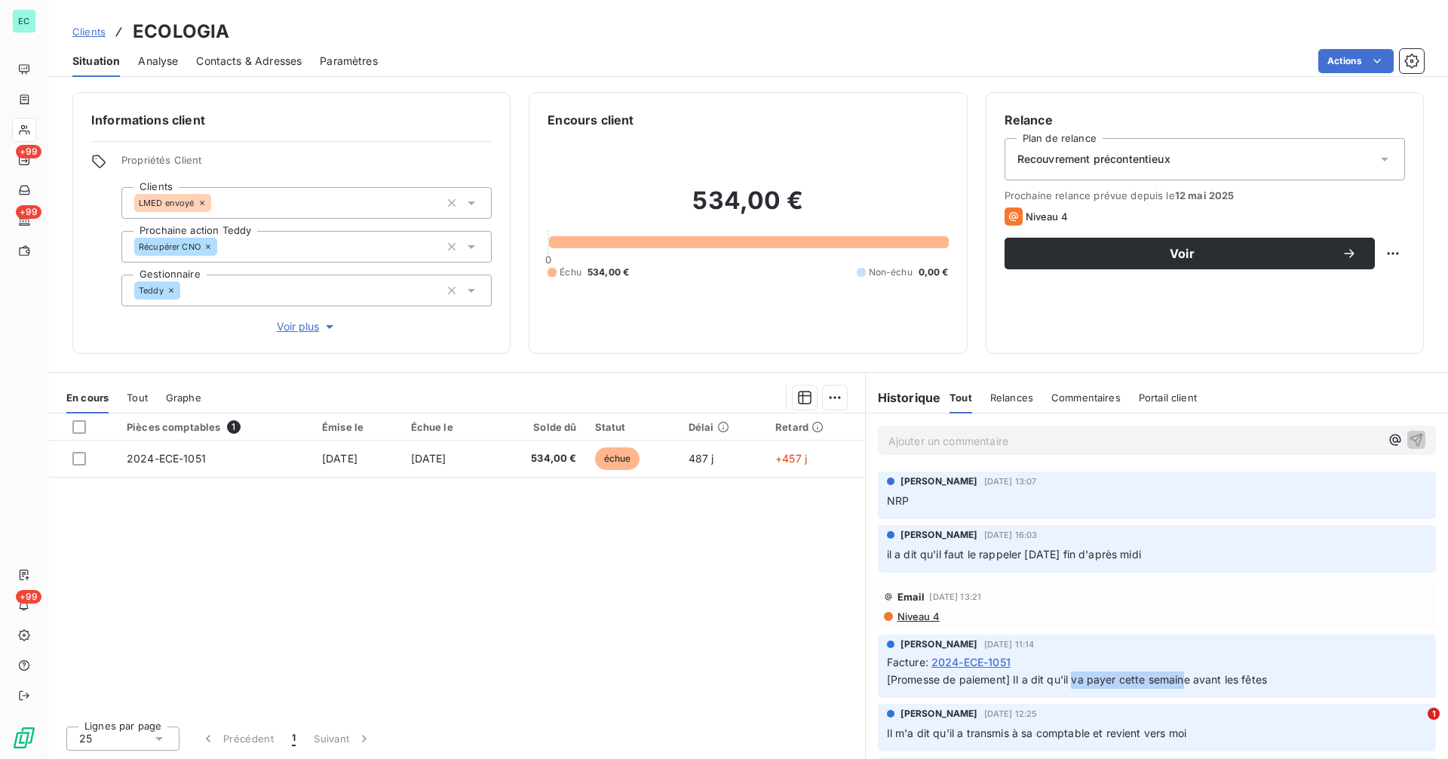
drag, startPoint x: 1083, startPoint y: 678, endPoint x: 1203, endPoint y: 674, distance: 119.2
click at [1186, 674] on span "[Promesse de paiement] Il a dit qu'il va payer cette semaine avant les fêtes" at bounding box center [1077, 679] width 380 height 13
drag, startPoint x: 1203, startPoint y: 674, endPoint x: 1267, endPoint y: 674, distance: 64.8
click at [1267, 674] on span "[Promesse de paiement] Il a dit qu'il va payer cette semaine avant les fêtes" at bounding box center [1077, 679] width 380 height 13
click at [1281, 674] on p "[Promesse de paiement] Il a dit qu'il va payer cette semaine avant les fêtes" at bounding box center [1157, 679] width 540 height 17
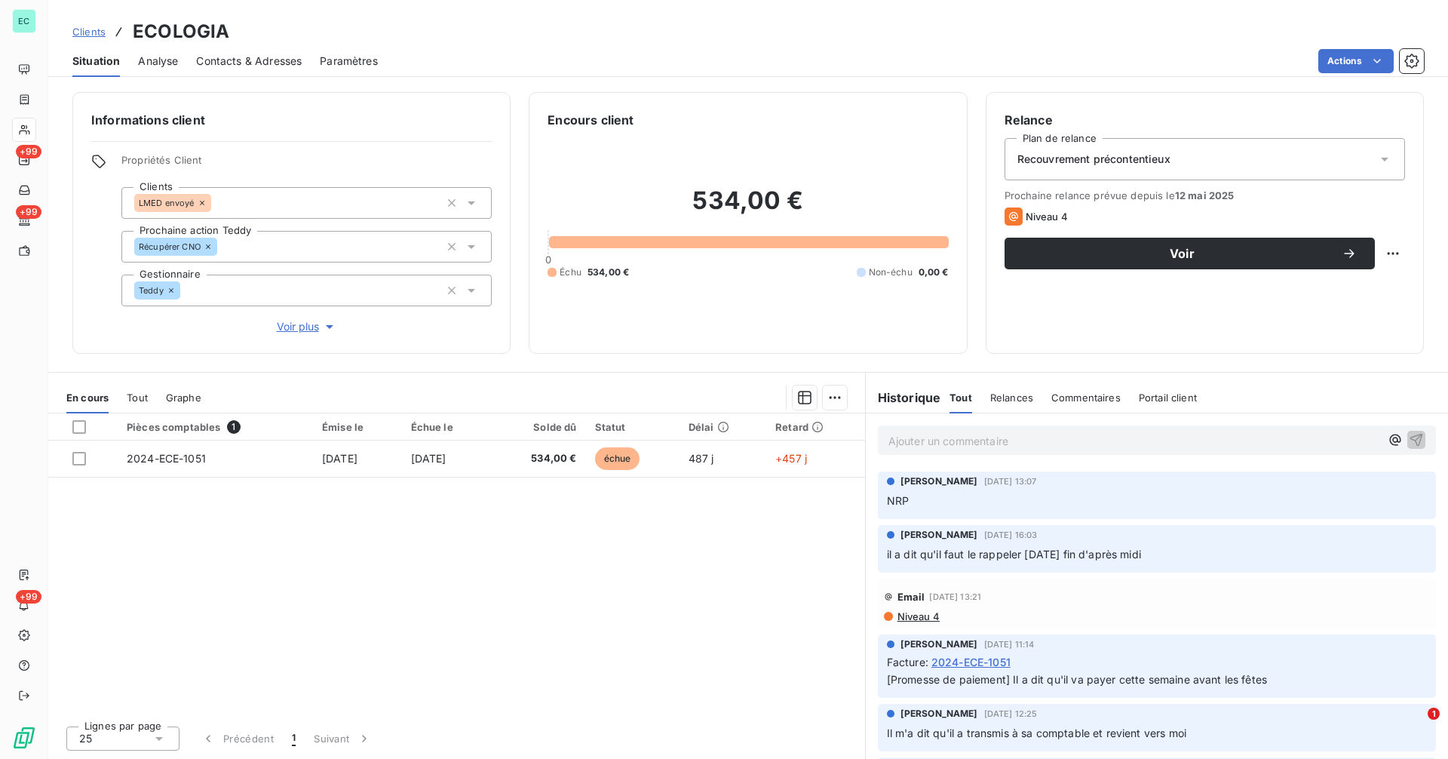
click at [1027, 553] on span "il a dit qu'il faut le rappeler [DATE] fin d'après midi" at bounding box center [1014, 553] width 254 height 13
click at [1069, 552] on span "il a dit qu'il faut le rappeler [DATE] fin d'après midi" at bounding box center [1014, 553] width 254 height 13
click at [1141, 553] on span "il a dit qu'il faut le rappeler [DATE] fin d'après midi" at bounding box center [1014, 553] width 254 height 13
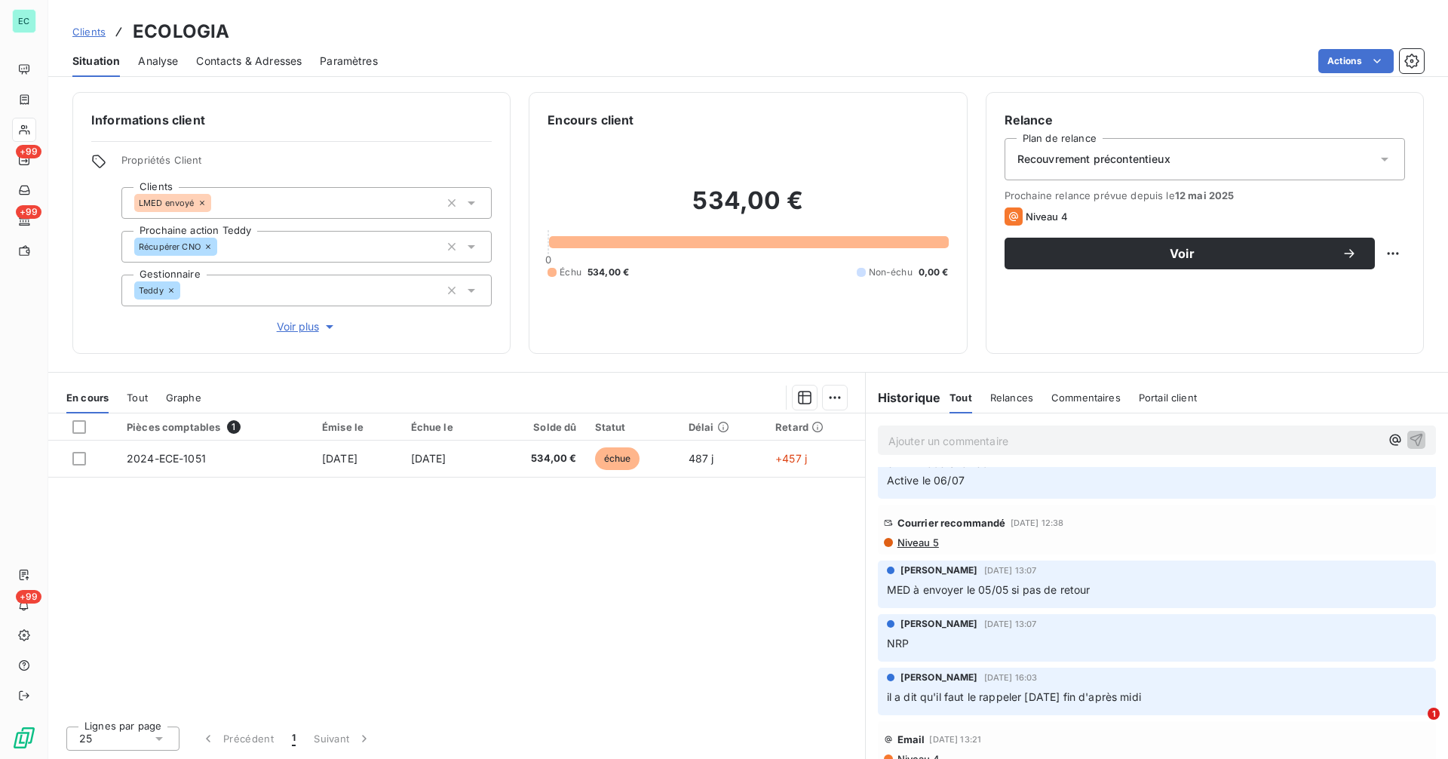
scroll to position [1015, 0]
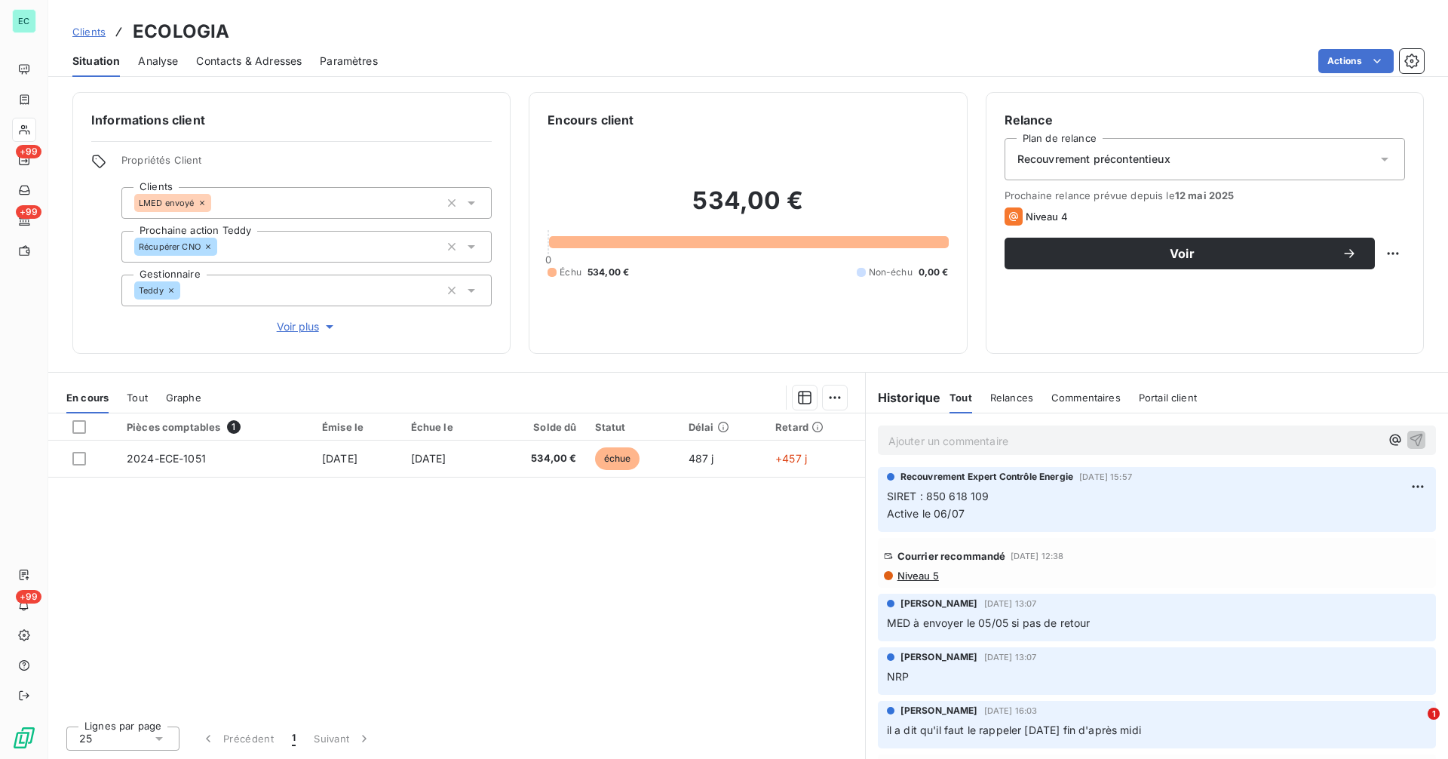
drag, startPoint x: 966, startPoint y: 504, endPoint x: 973, endPoint y: 508, distance: 8.8
click at [969, 507] on p "SIRET : 850 618 109 Active le 06/07" at bounding box center [1157, 505] width 540 height 35
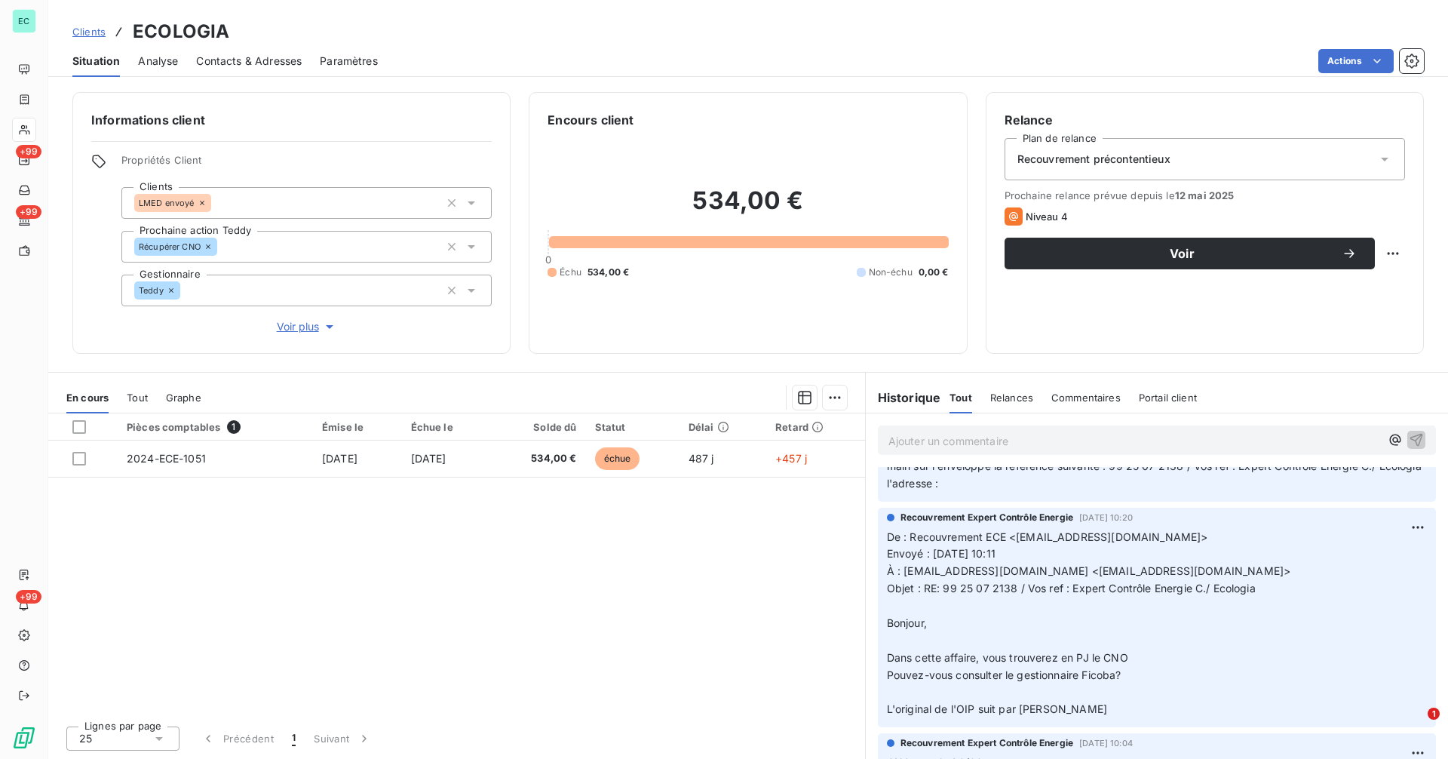
scroll to position [0, 0]
